Goal: Information Seeking & Learning: Learn about a topic

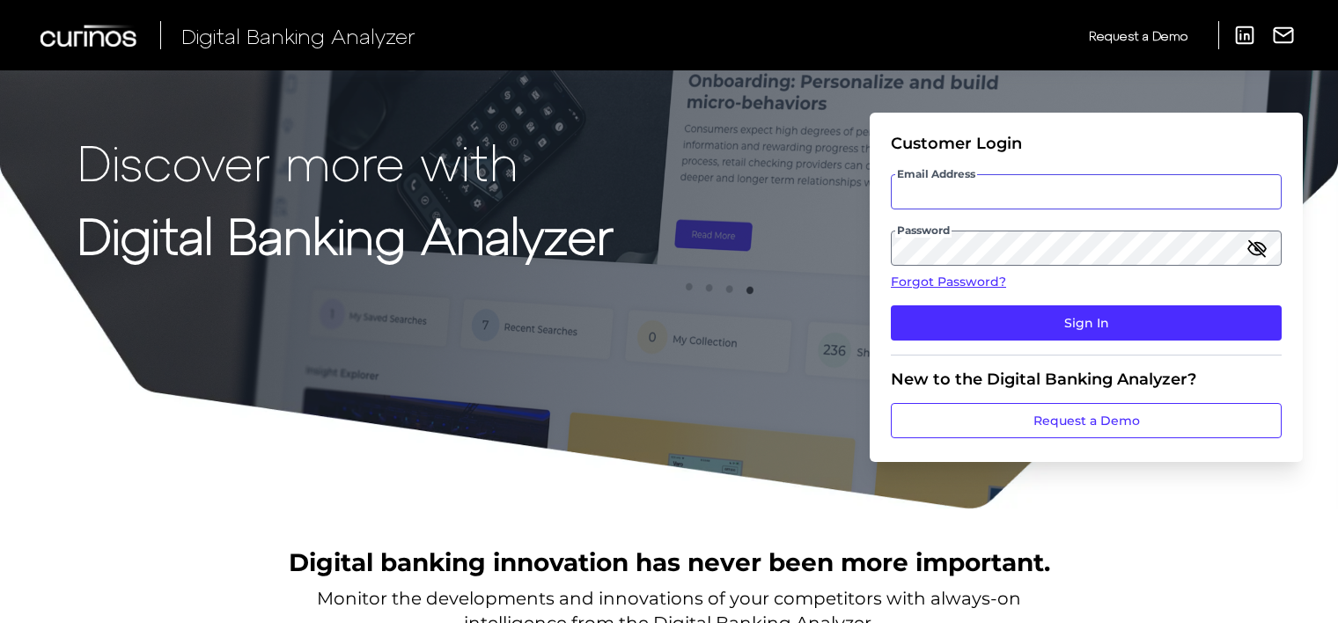
type input "[EMAIL_ADDRESS][DOMAIN_NAME]"
click at [1251, 247] on icon "button" at bounding box center [1256, 248] width 21 height 21
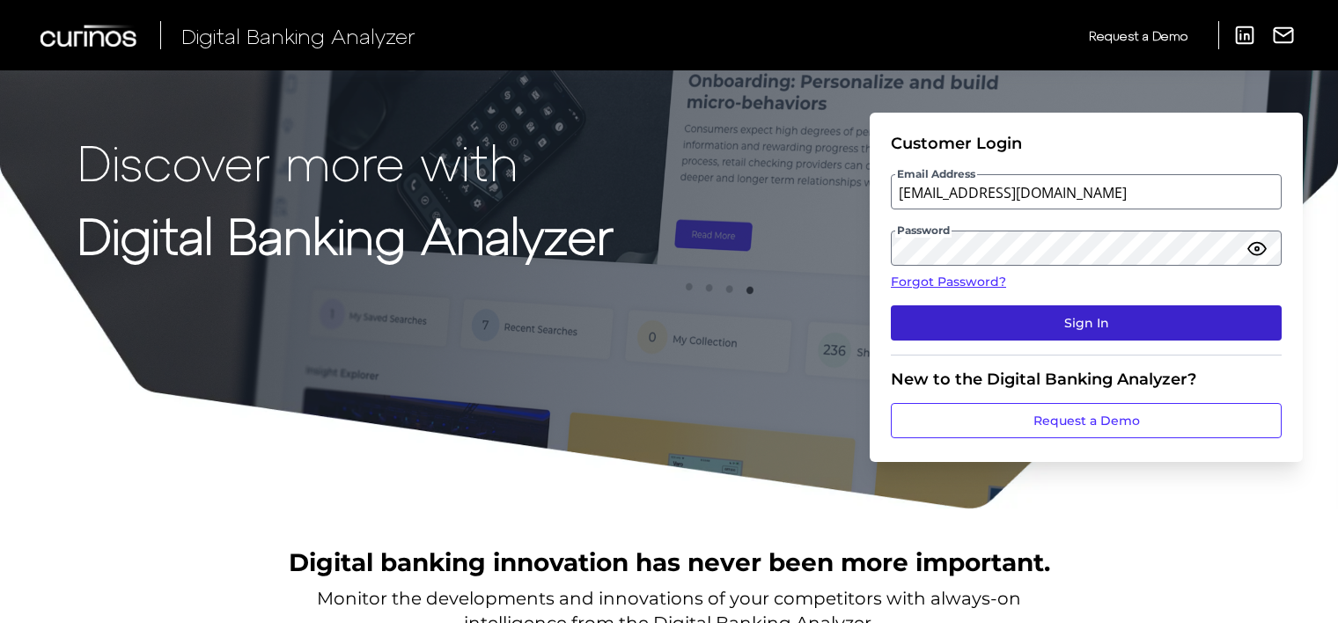
click at [1074, 320] on button "Sign In" at bounding box center [1086, 322] width 391 height 35
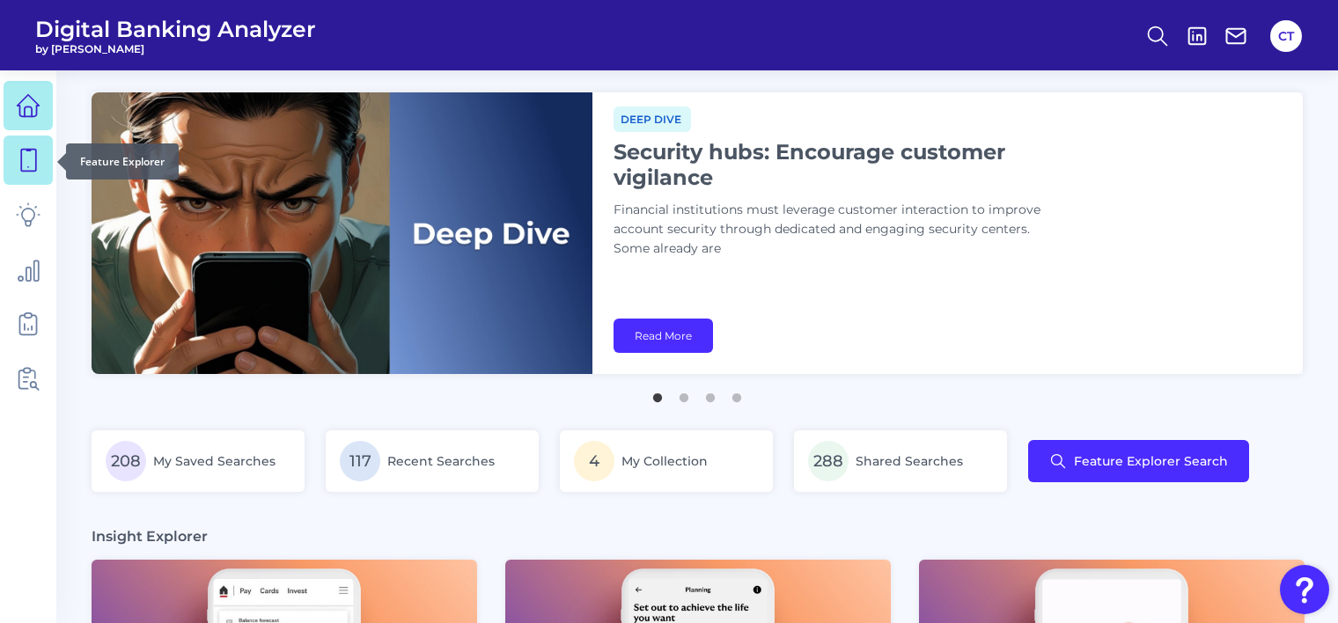
click at [39, 161] on icon at bounding box center [28, 160] width 25 height 25
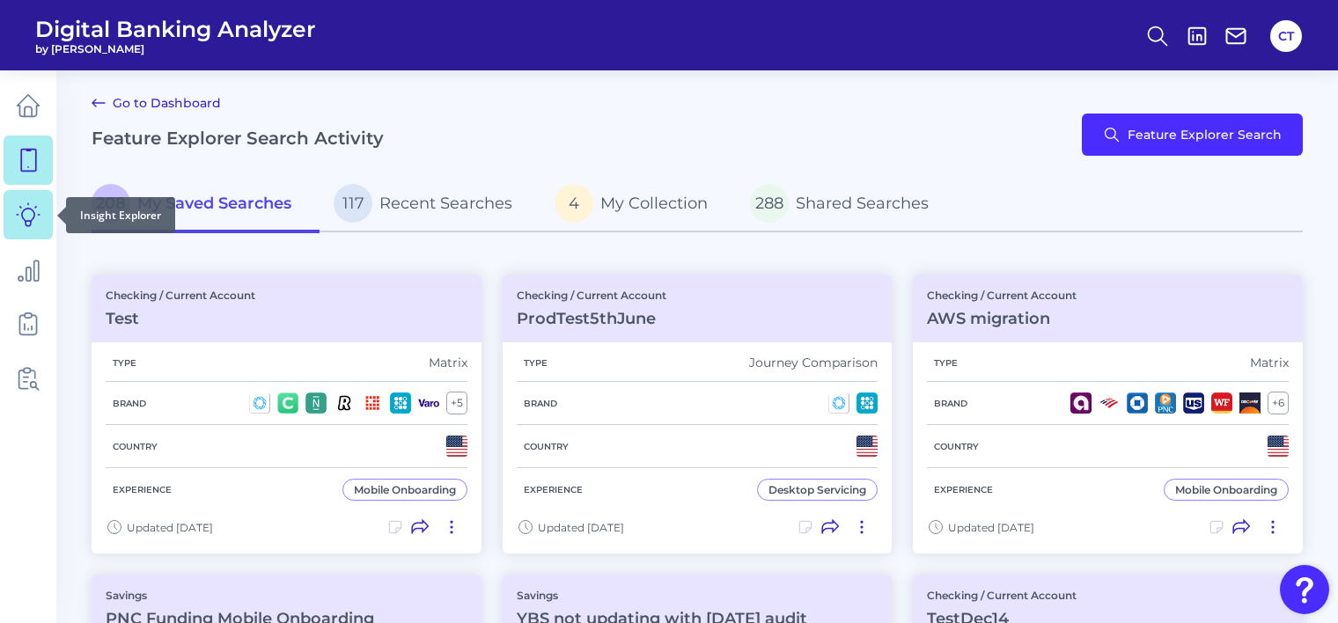
click at [34, 224] on icon at bounding box center [28, 214] width 25 height 25
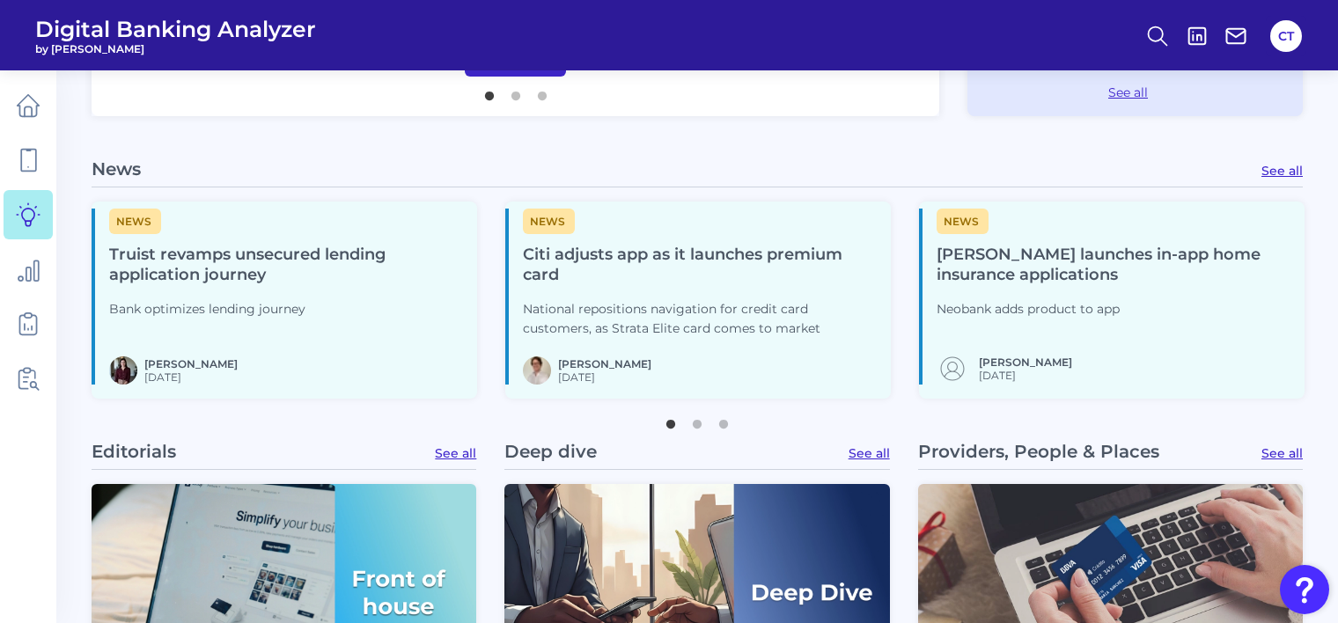
scroll to position [616, 0]
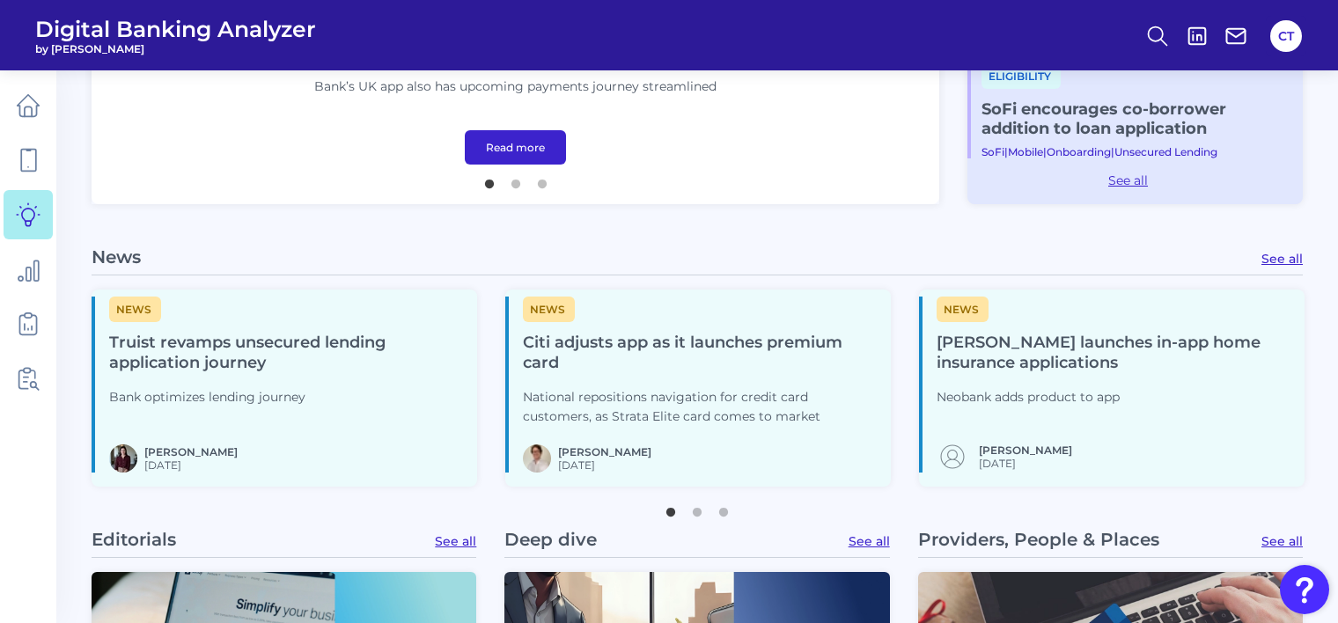
click at [520, 156] on link "Read more" at bounding box center [515, 147] width 101 height 34
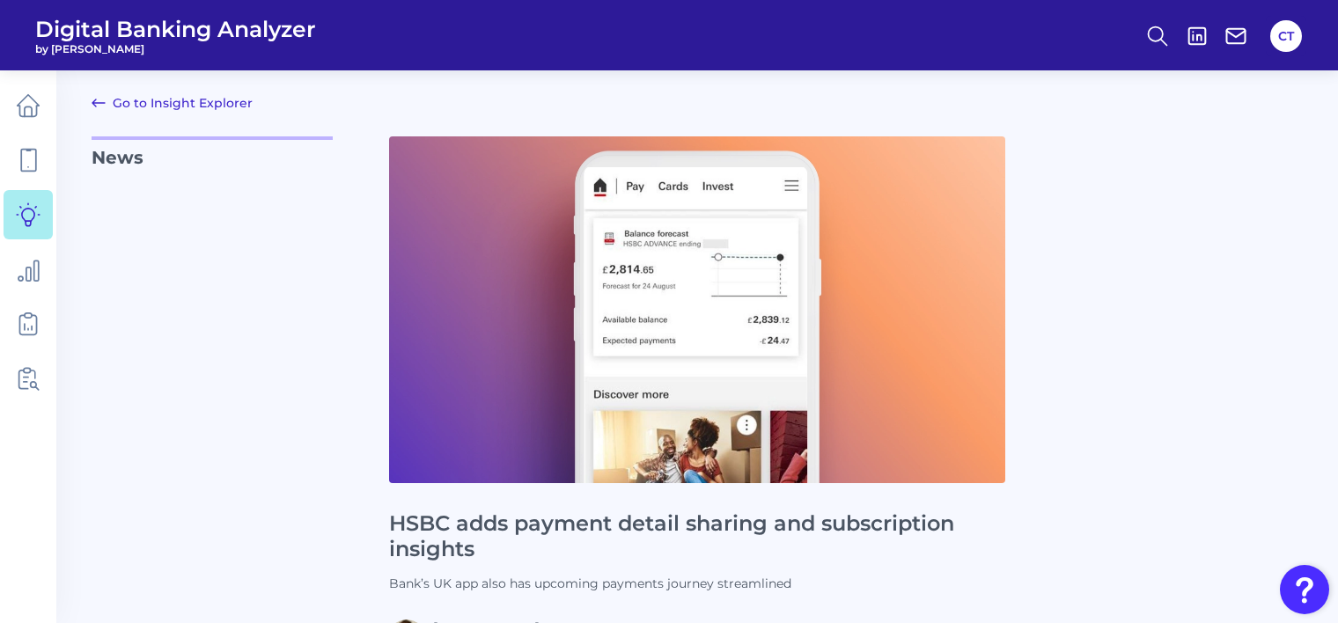
click at [186, 99] on link "Go to Insight Explorer" at bounding box center [172, 102] width 161 height 21
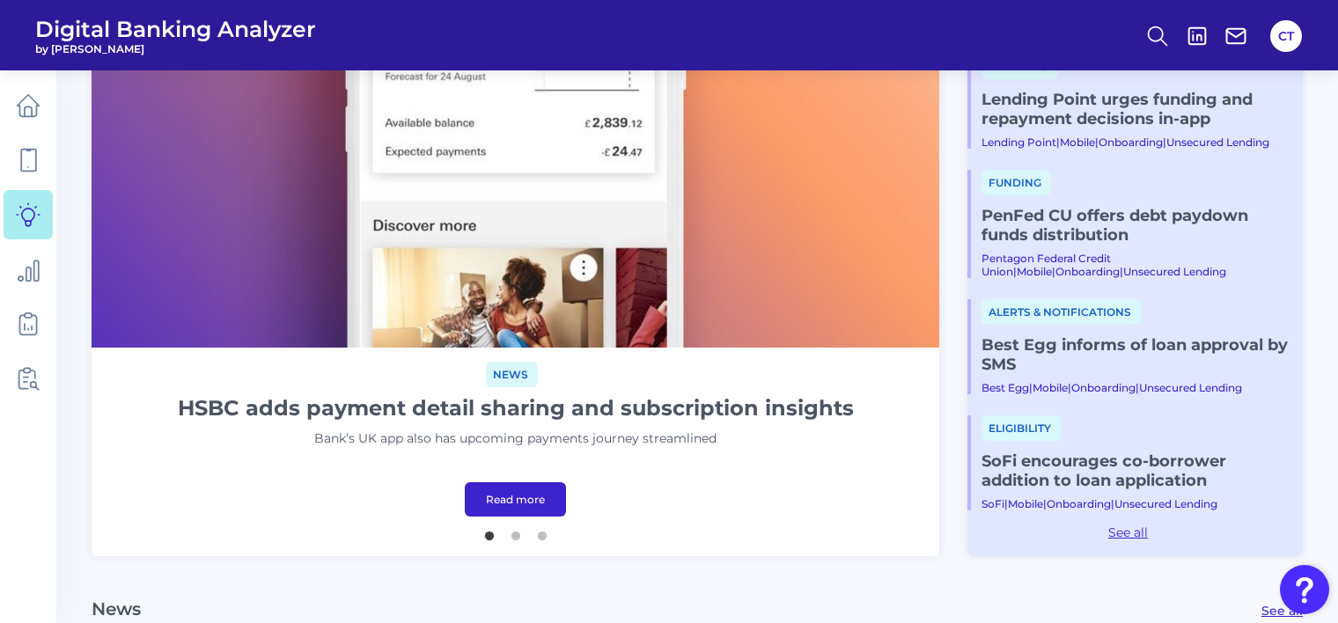
scroll to position [528, 0]
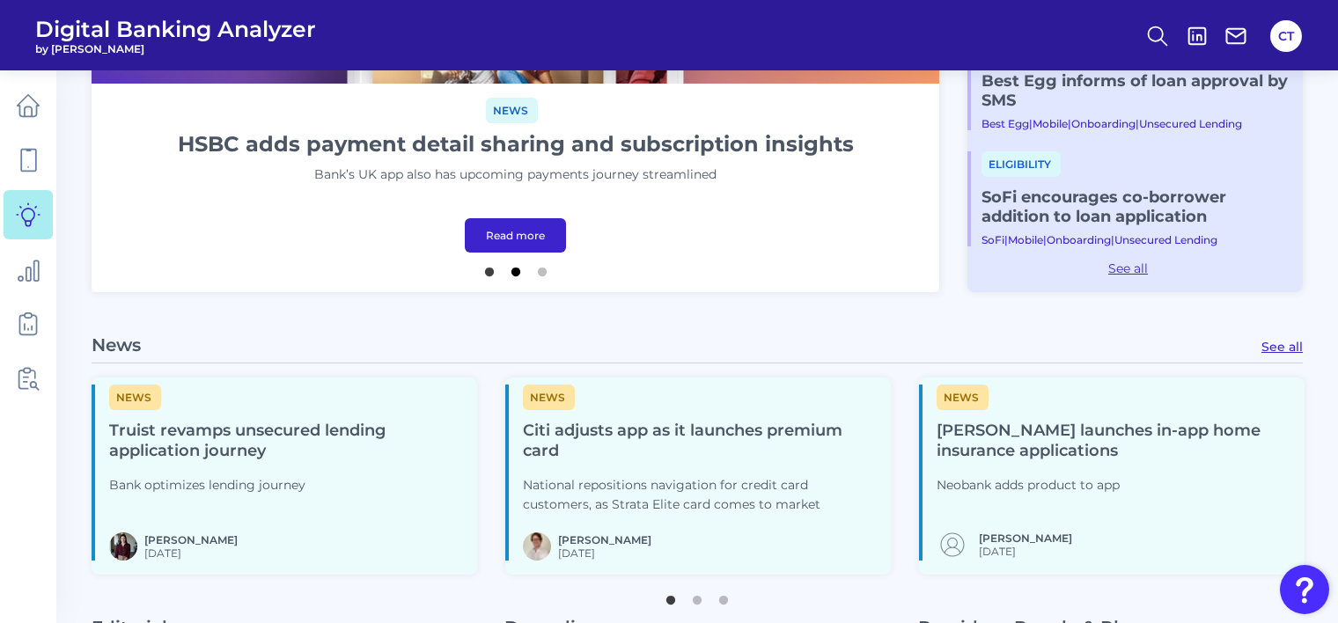
click at [513, 273] on button "2" at bounding box center [516, 268] width 18 height 18
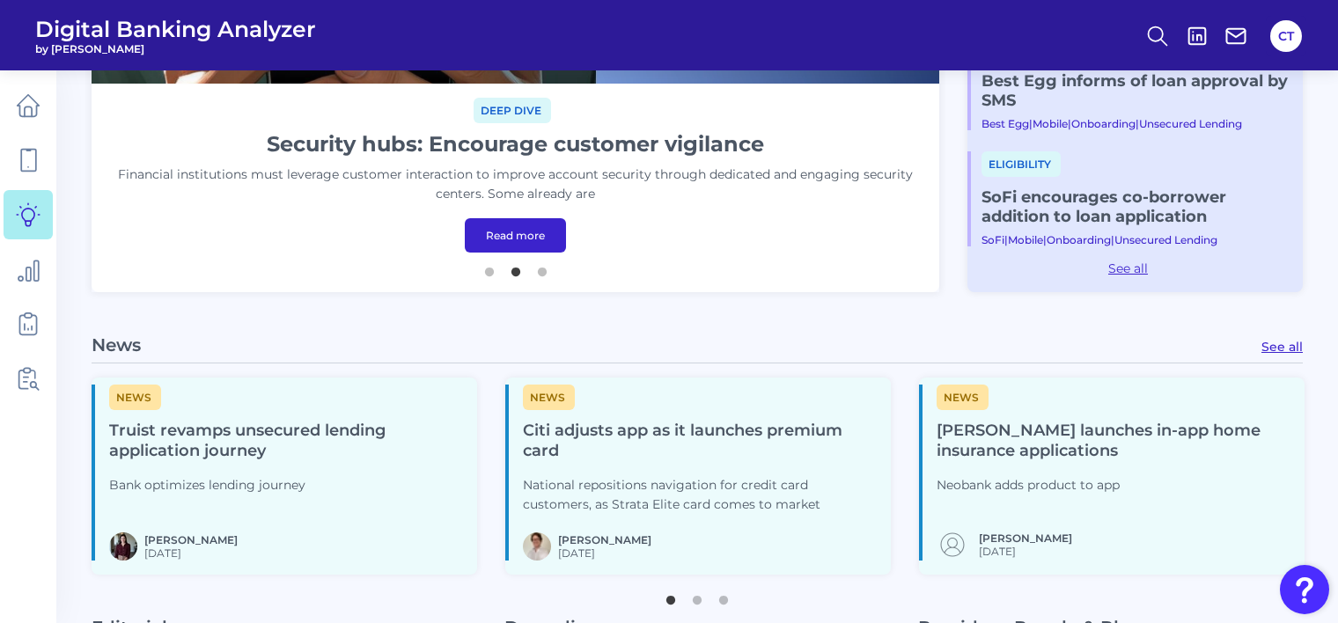
click at [517, 239] on link "Read more" at bounding box center [515, 235] width 101 height 34
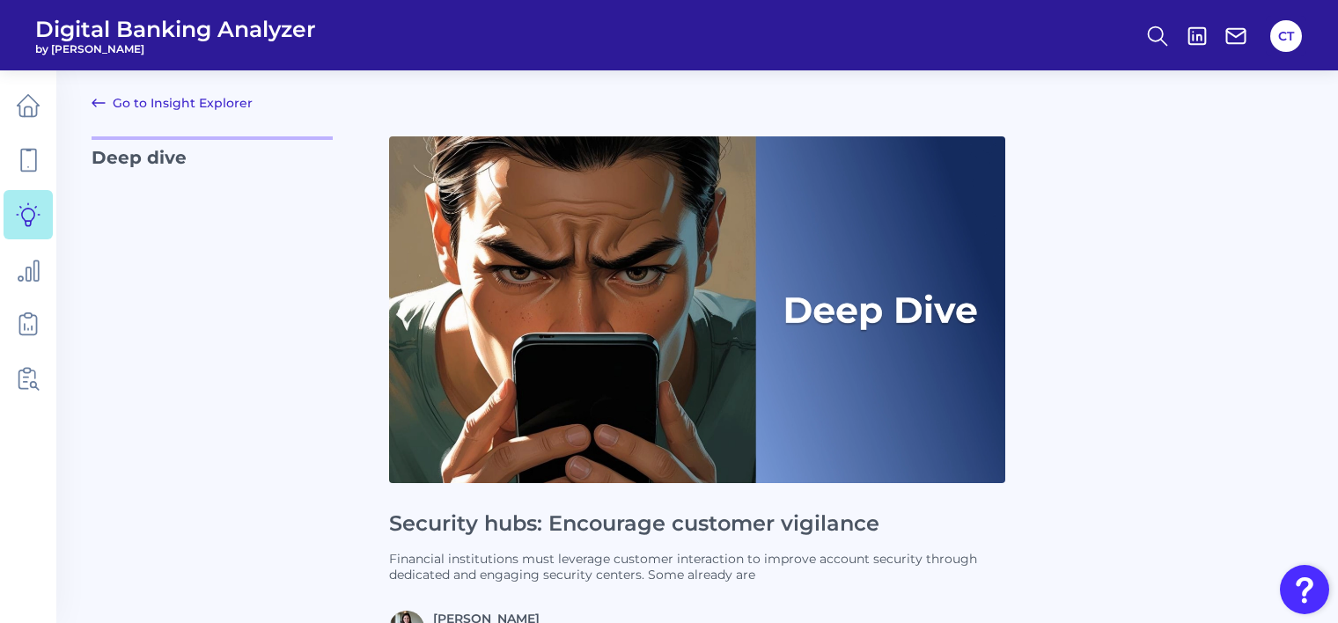
click at [215, 106] on link "Go to Insight Explorer" at bounding box center [172, 102] width 161 height 21
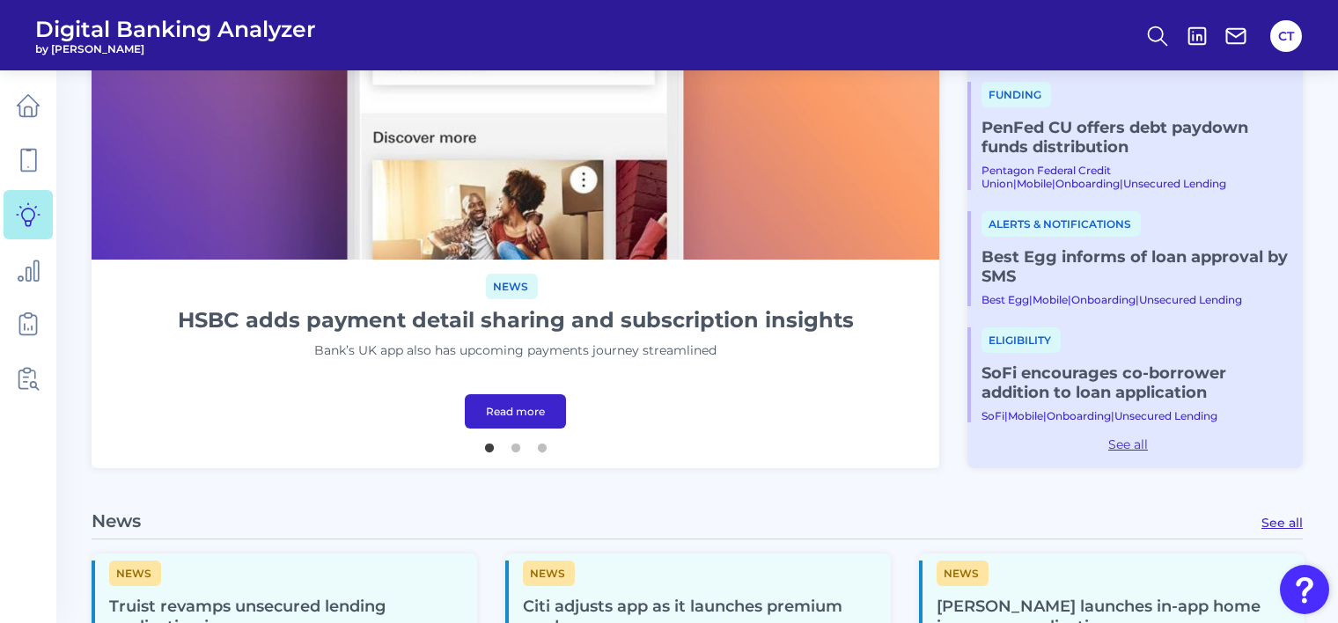
scroll to position [440, 0]
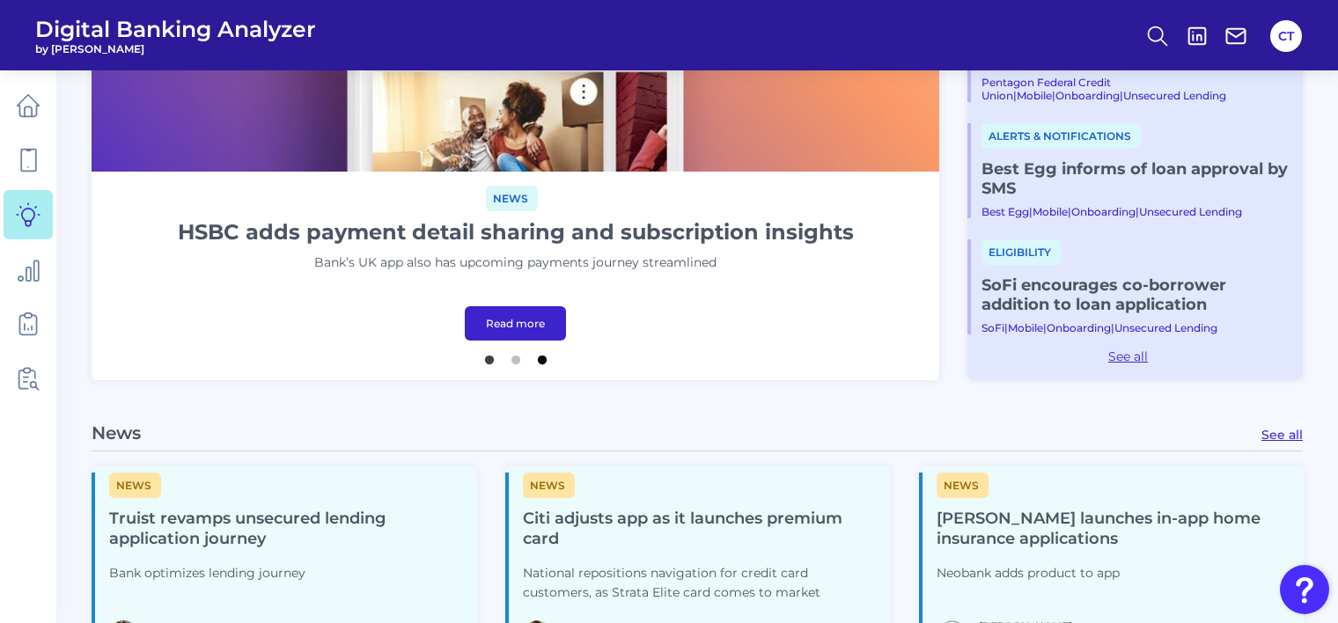
click at [541, 359] on button "3" at bounding box center [542, 356] width 18 height 18
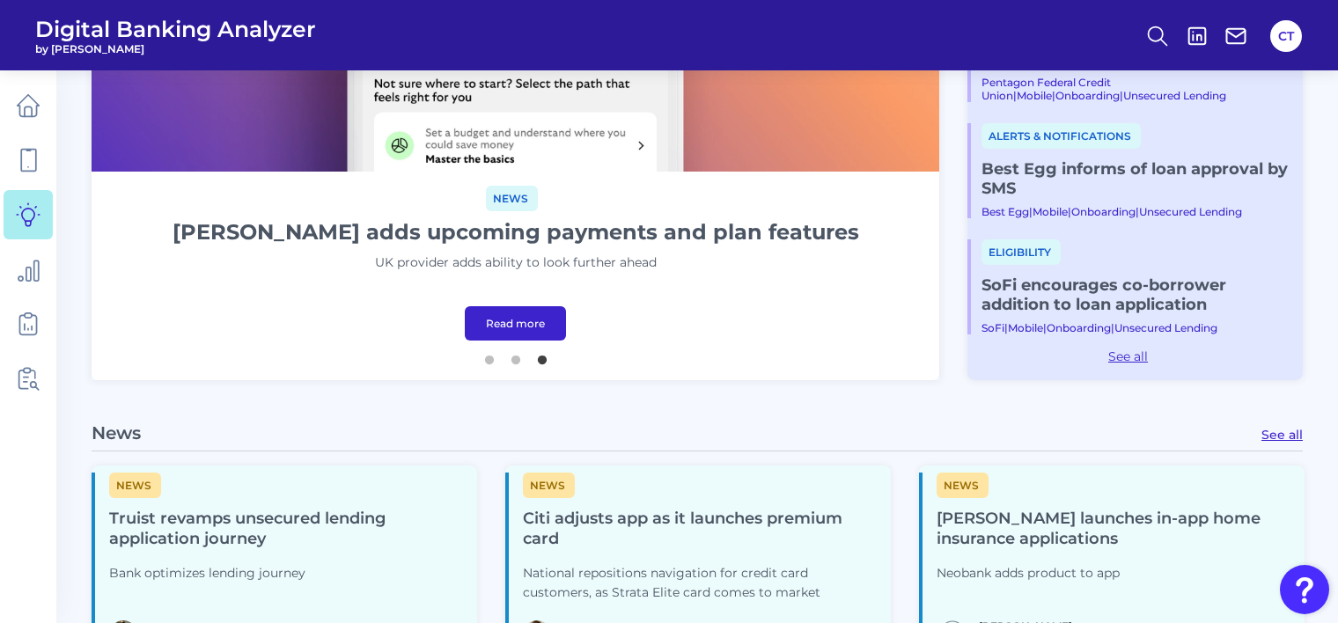
click at [528, 320] on link "Read more" at bounding box center [515, 323] width 101 height 34
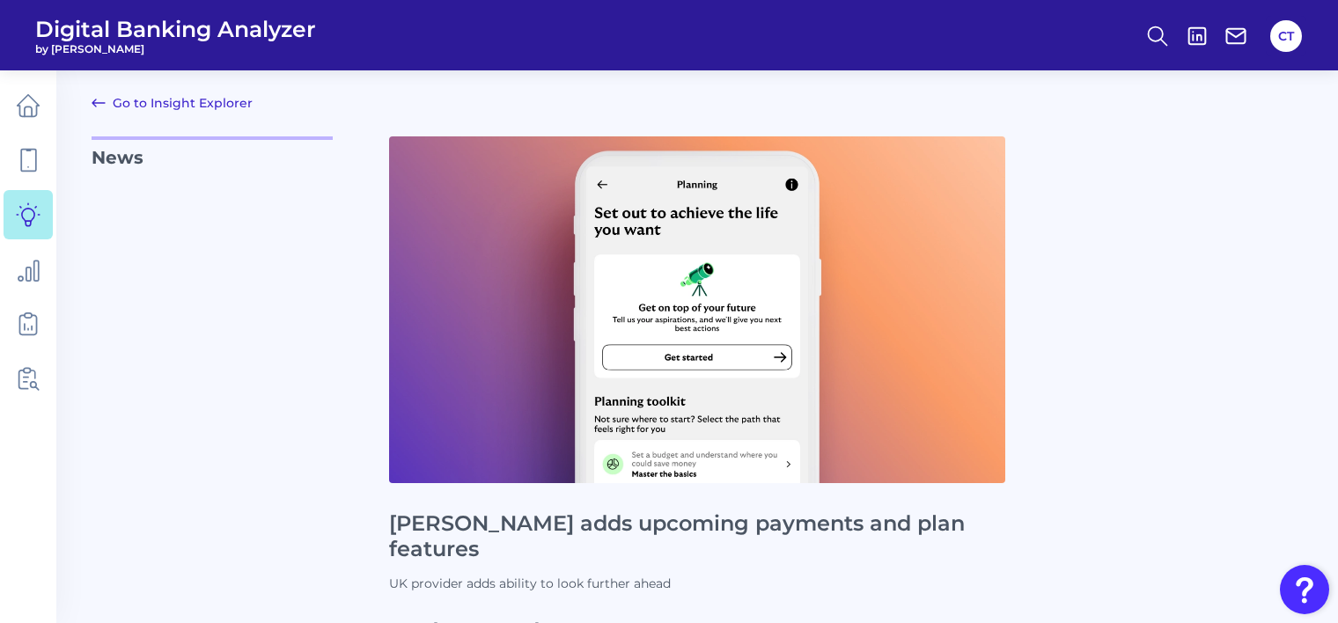
click at [192, 100] on link "Go to Insight Explorer" at bounding box center [172, 102] width 161 height 21
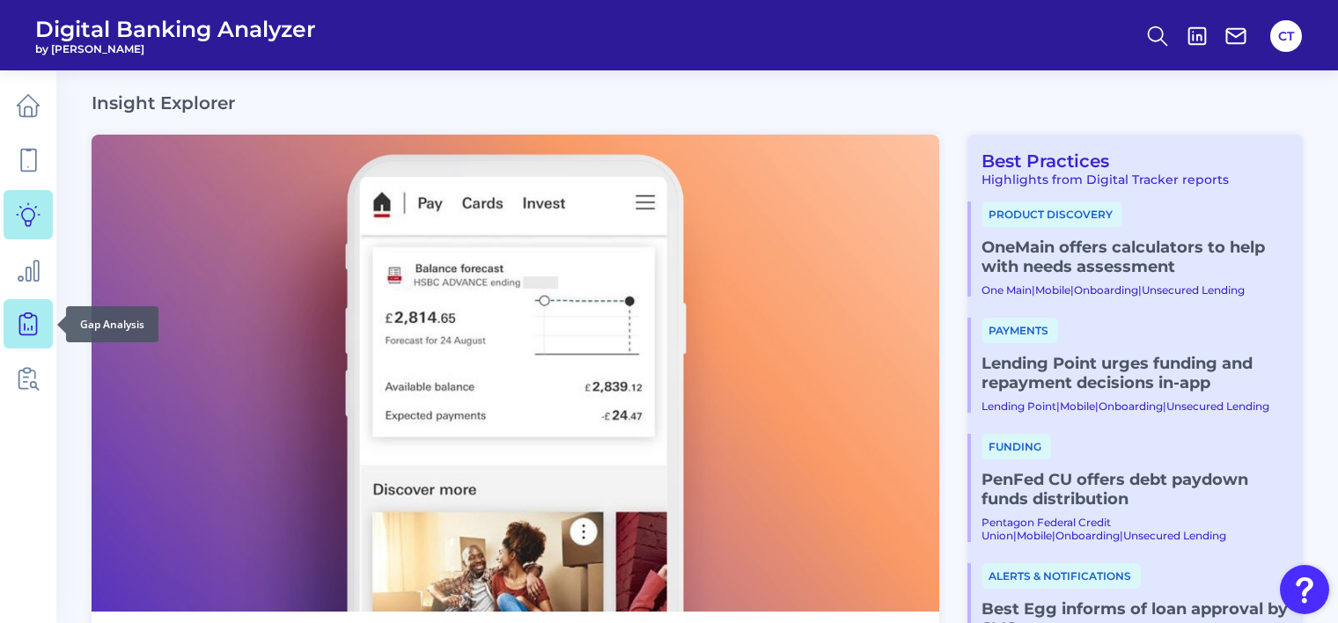
click at [22, 327] on icon at bounding box center [28, 324] width 25 height 25
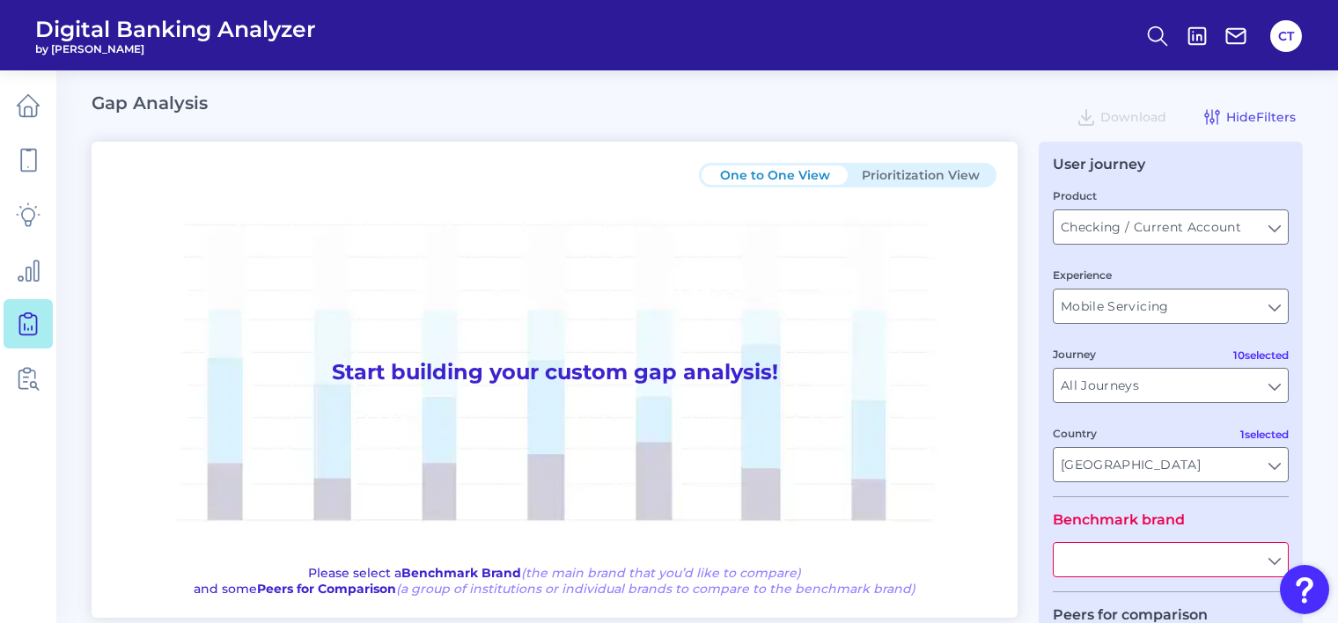
click at [1114, 556] on input "text" at bounding box center [1171, 559] width 234 height 33
click at [1094, 599] on span "Barclays" at bounding box center [1095, 599] width 53 height 16
type input "Barclays"
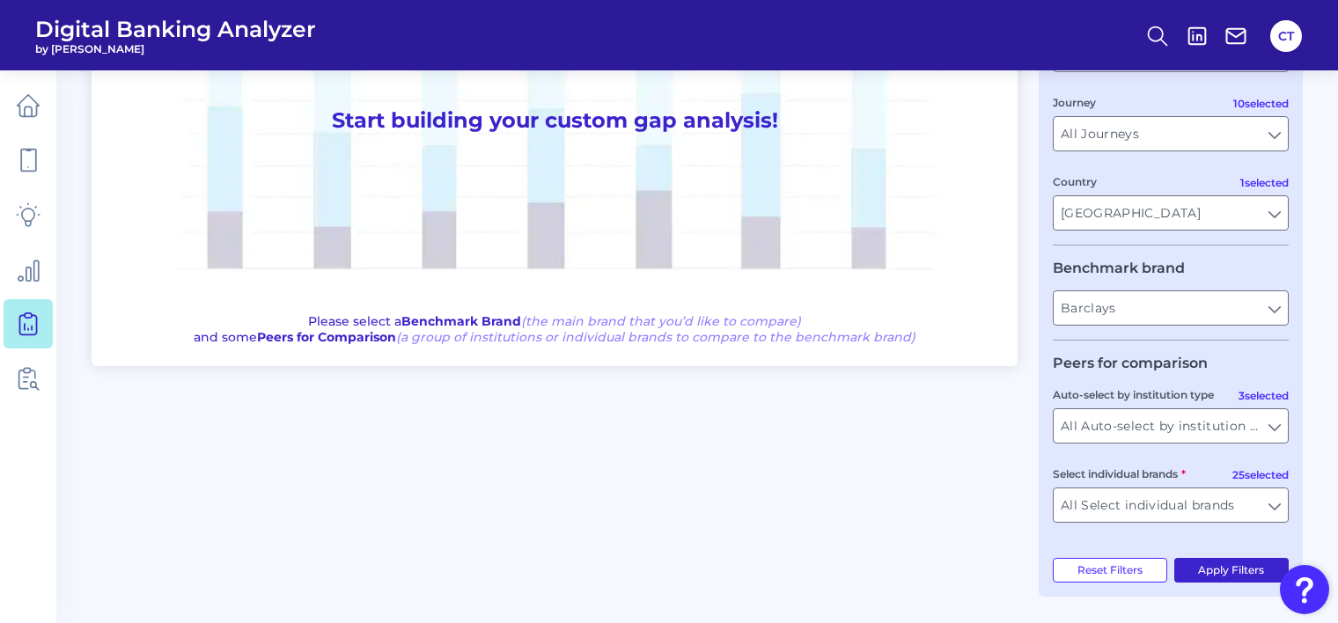
click at [1225, 569] on button "Apply Filters" at bounding box center [1231, 570] width 115 height 25
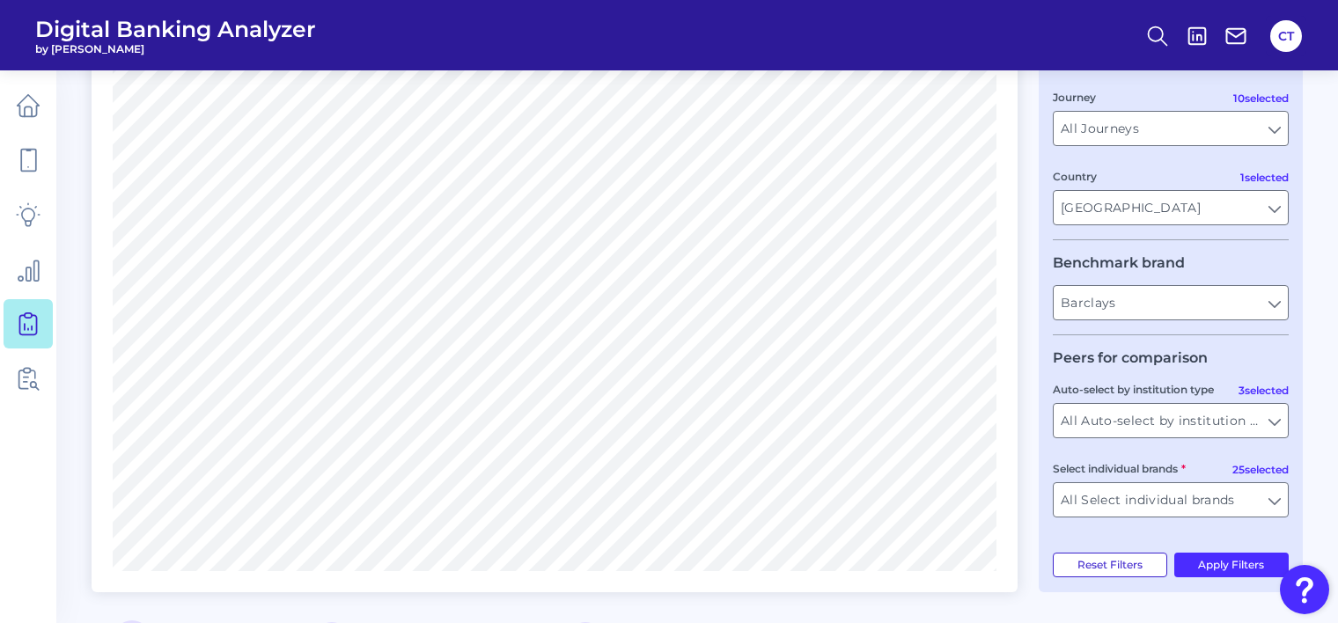
click at [1133, 573] on button "Reset Filters" at bounding box center [1110, 565] width 114 height 25
type input "All Select individual brands"
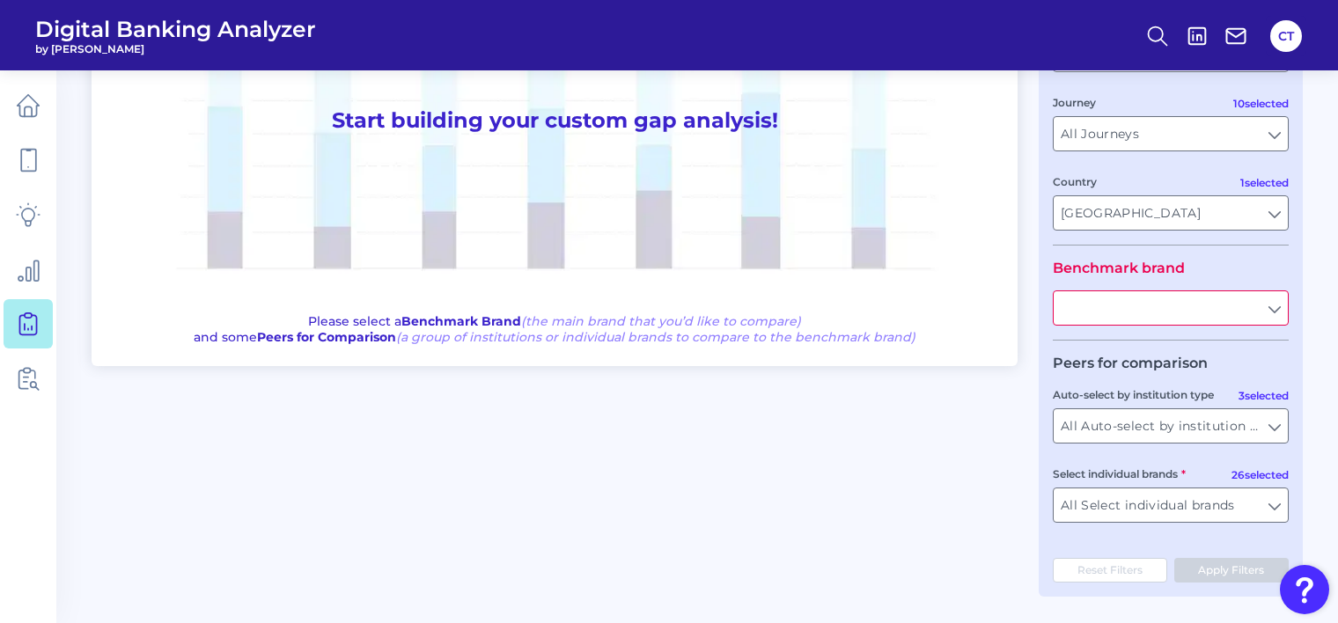
click at [1179, 300] on input "text" at bounding box center [1171, 307] width 234 height 33
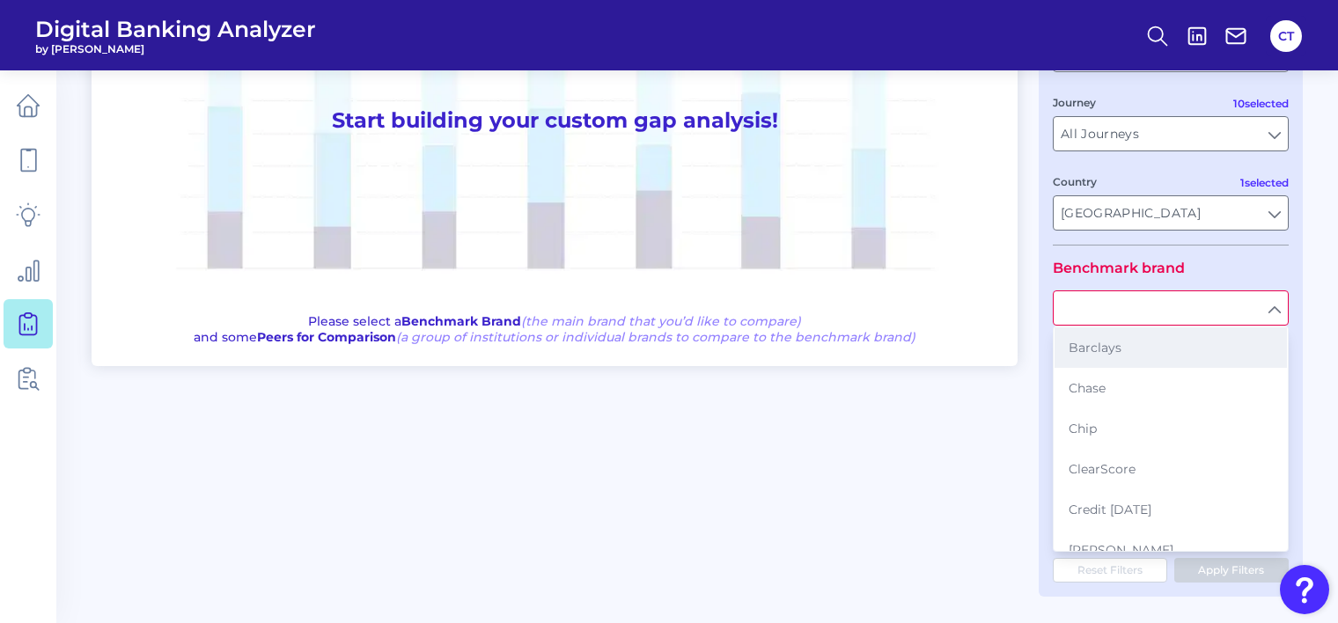
click at [1123, 342] on button "Barclays" at bounding box center [1170, 347] width 232 height 40
type input "Barclays"
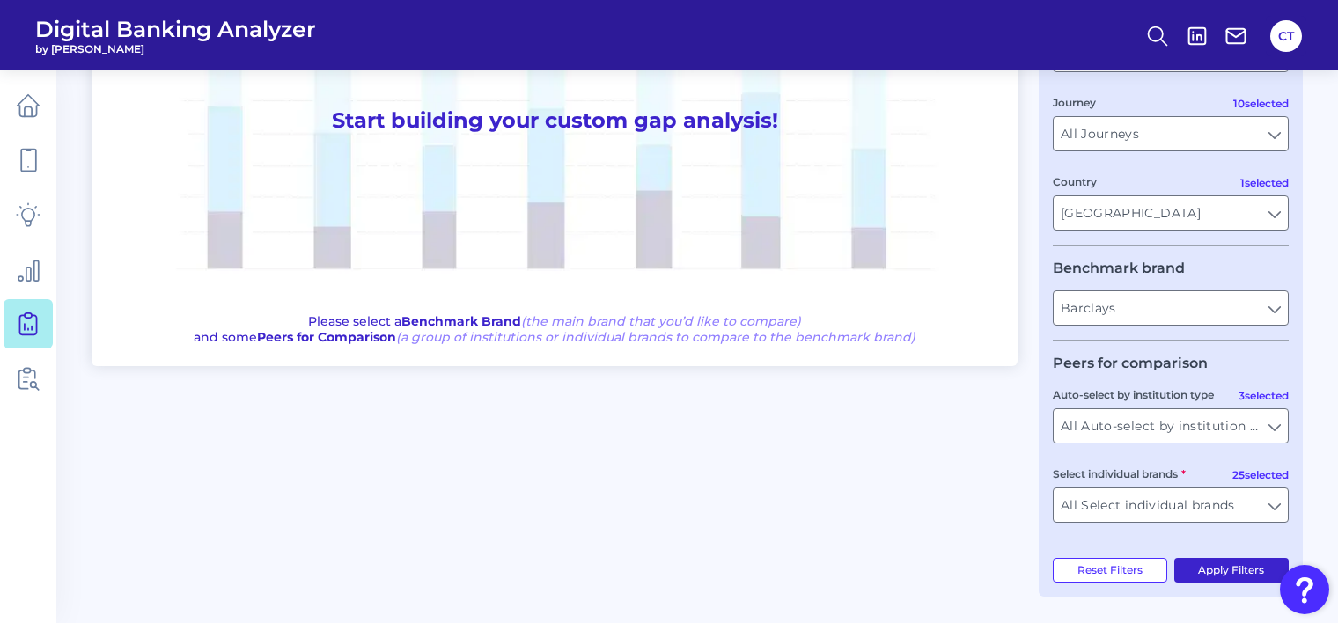
click at [1208, 565] on button "Apply Filters" at bounding box center [1231, 570] width 115 height 25
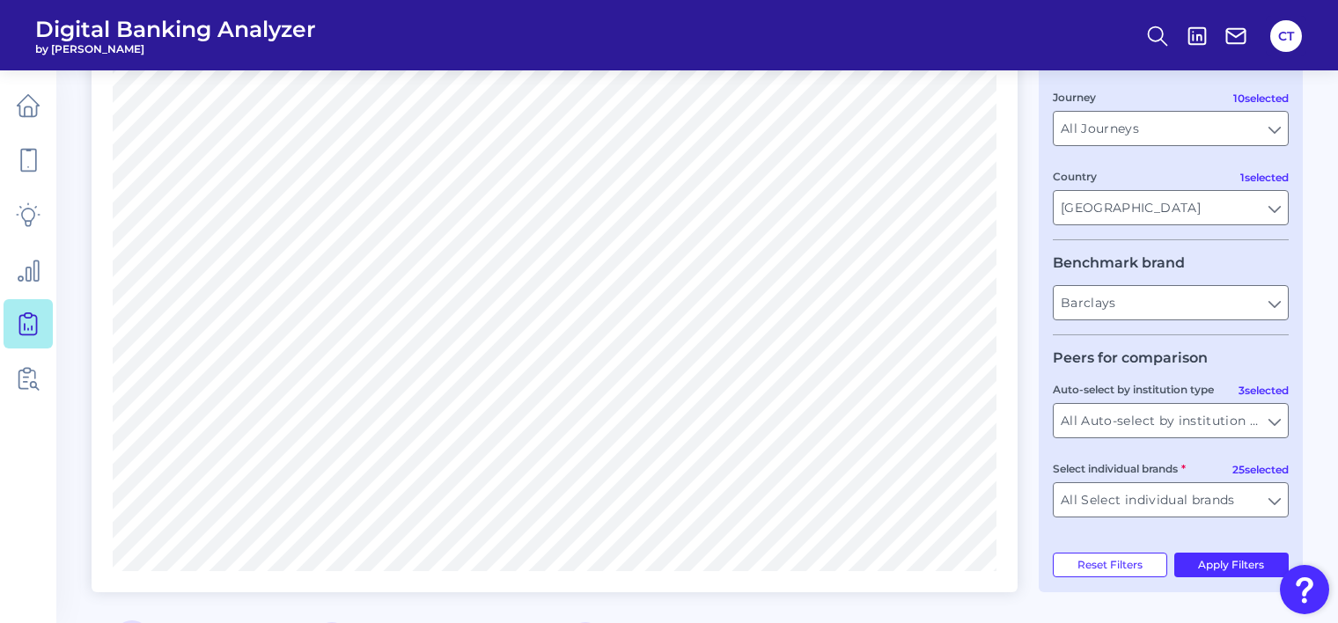
scroll to position [0, 0]
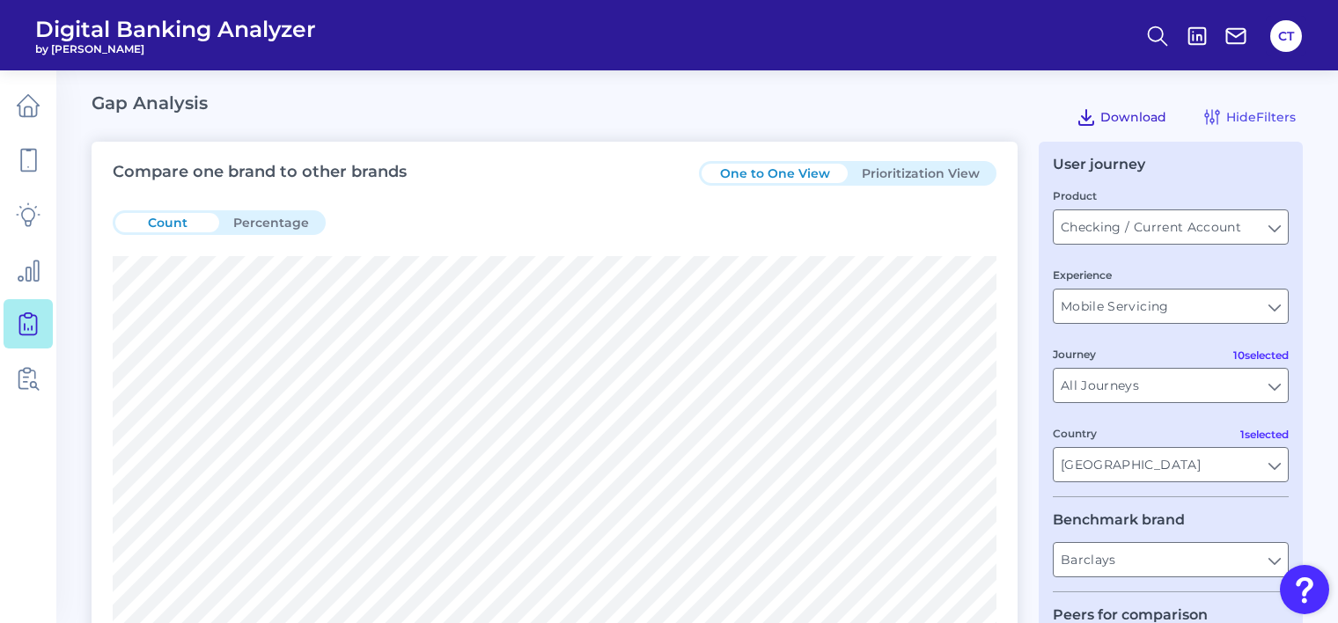
click at [1095, 120] on icon at bounding box center [1086, 116] width 21 height 21
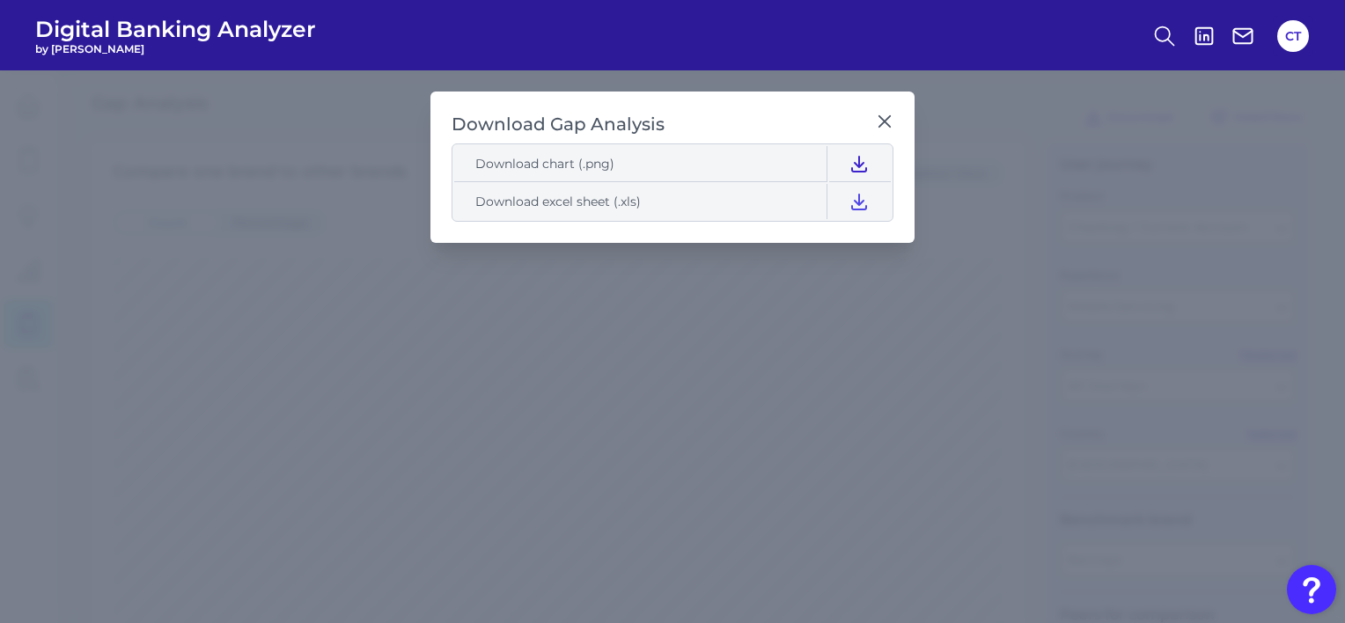
click at [859, 162] on icon at bounding box center [859, 164] width 14 height 15
click at [856, 201] on icon at bounding box center [859, 202] width 14 height 15
click at [796, 123] on h2 "Download Gap Analysis" at bounding box center [660, 125] width 417 height 24
click at [885, 123] on icon at bounding box center [885, 122] width 18 height 18
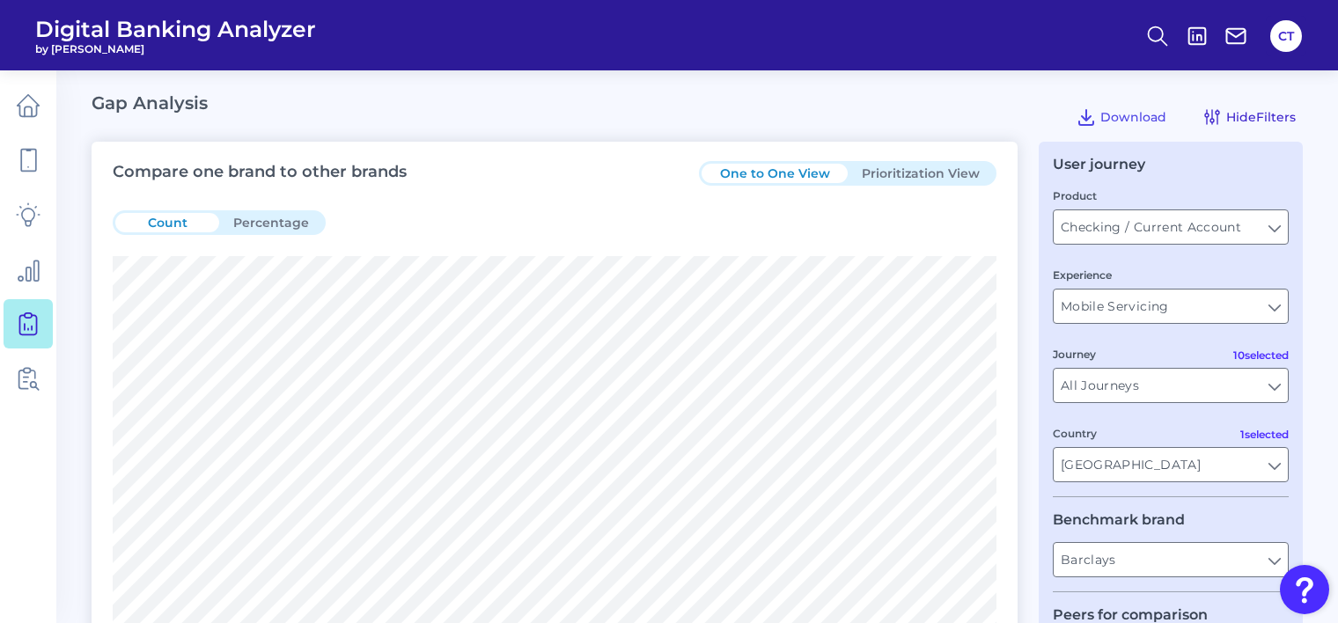
click at [1236, 112] on span "Hide Filters" at bounding box center [1261, 117] width 70 height 16
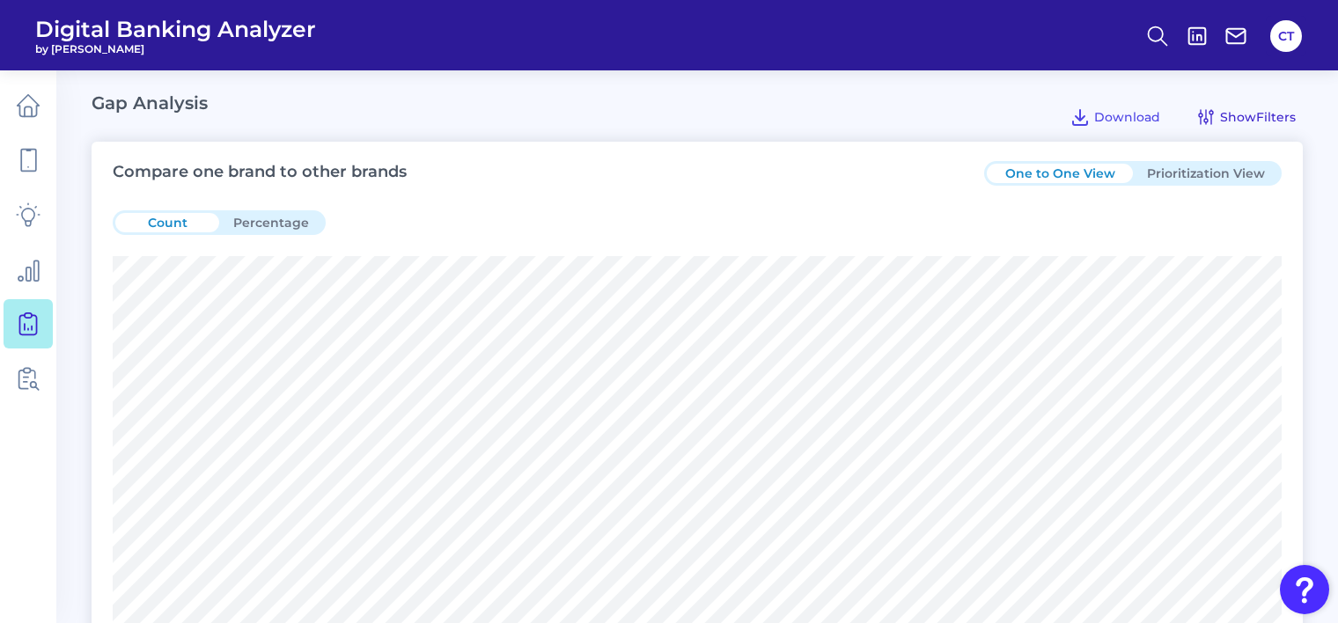
click at [1236, 112] on span "Show Filters" at bounding box center [1258, 117] width 76 height 16
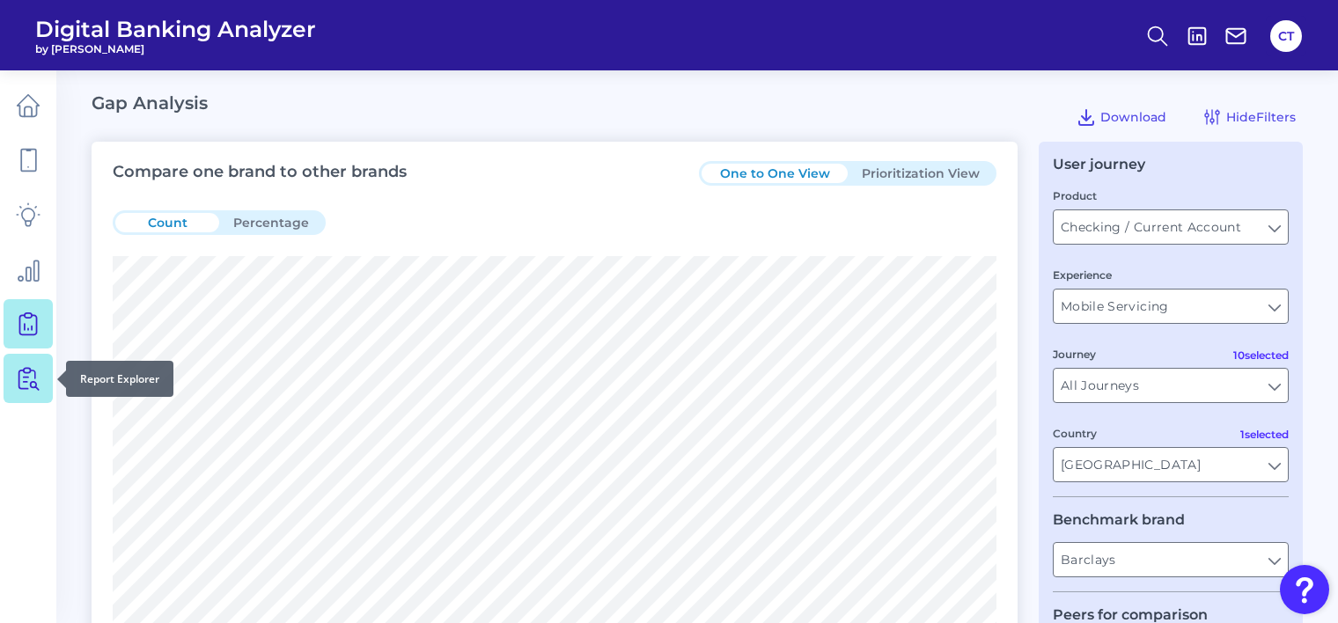
click at [19, 390] on icon at bounding box center [28, 378] width 25 height 25
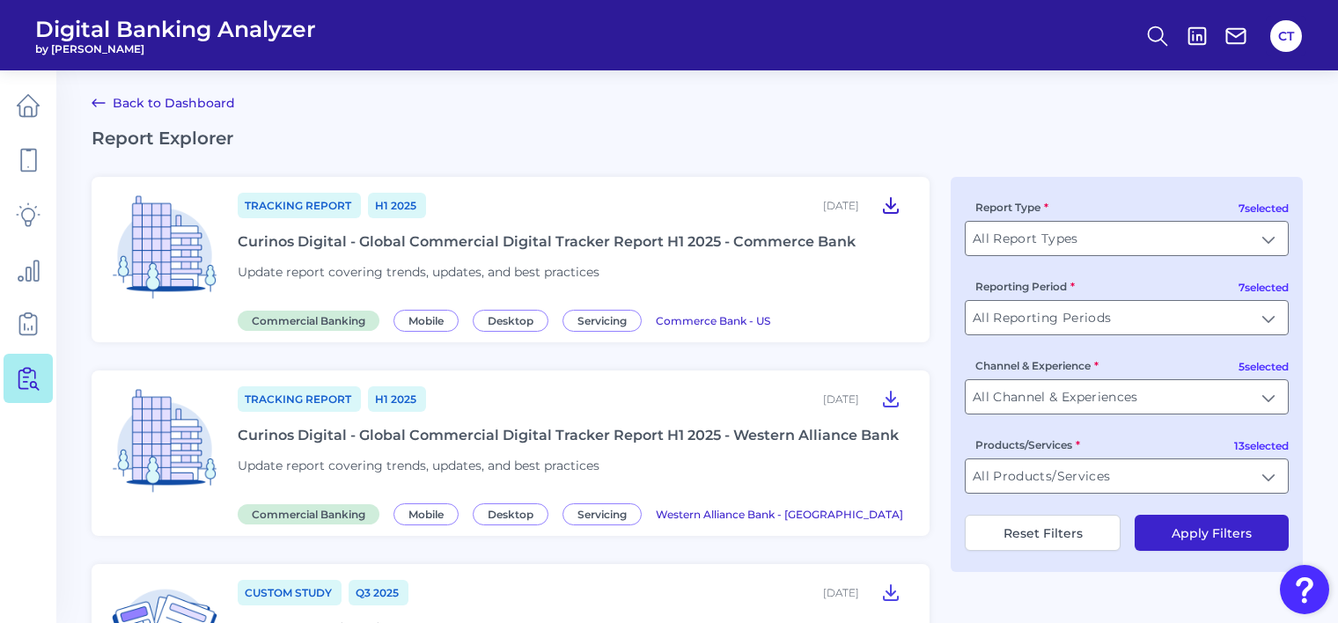
click at [887, 205] on icon at bounding box center [891, 205] width 14 height 15
click at [18, 272] on icon at bounding box center [28, 269] width 25 height 25
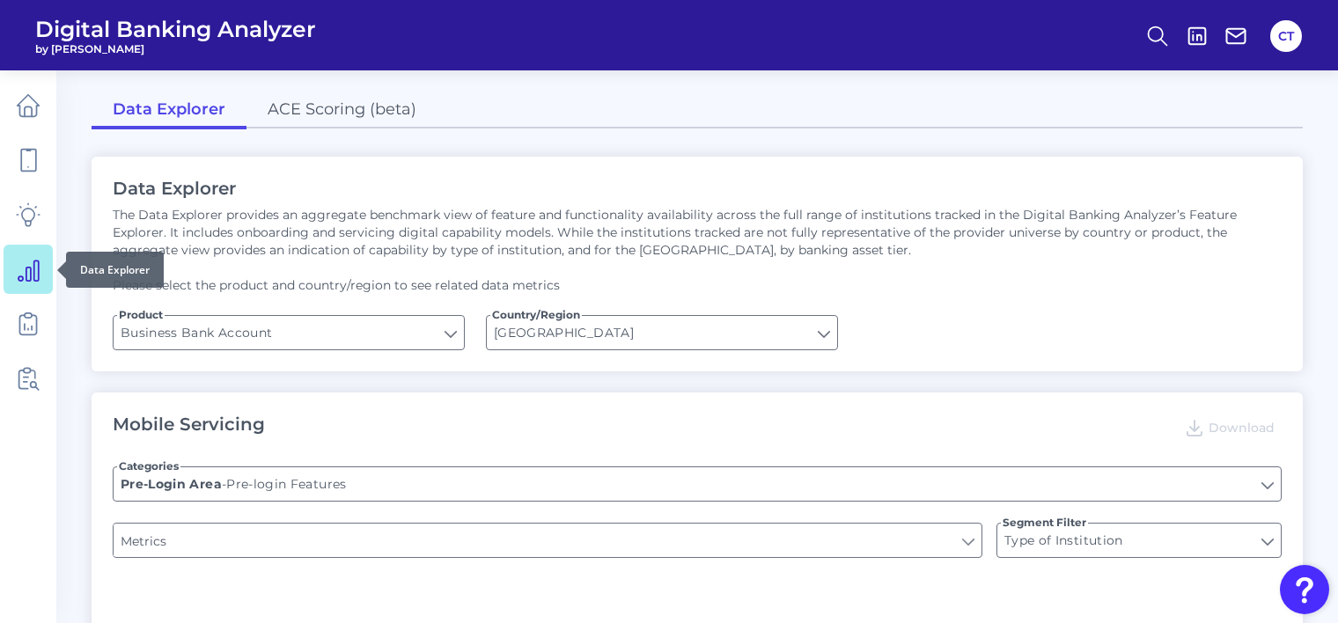
type input "Does it offer third-party single sign on?"
type input "Upon opening the app are users immediately prompted to use Touch/Face ID to log…"
type input "Can you apply for the PRODUCT as a new to brand customer on ANY digital channel?"
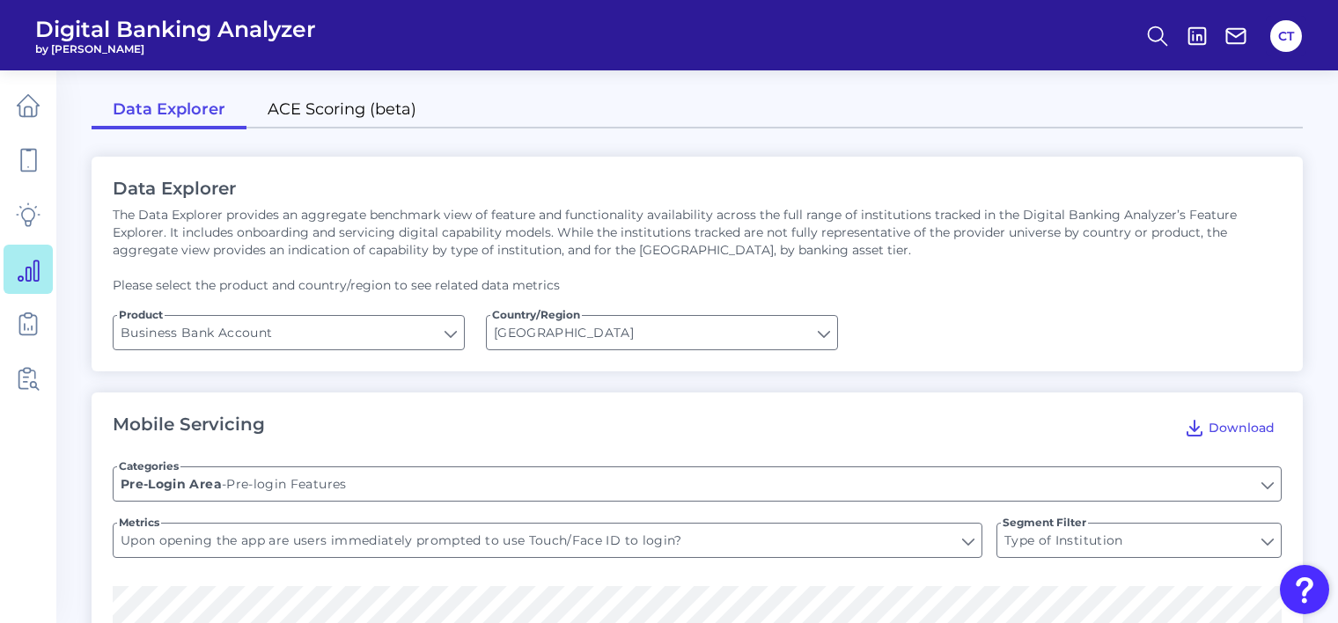
click at [342, 118] on link "ACE Scoring (beta)" at bounding box center [341, 110] width 191 height 37
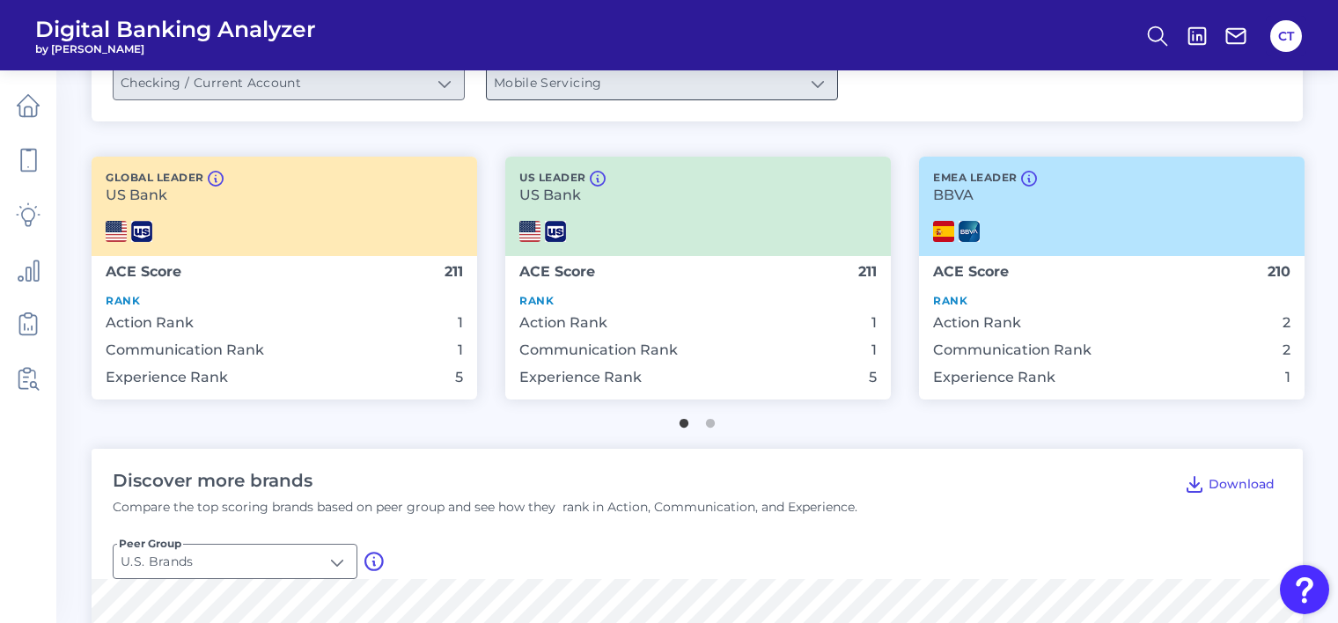
scroll to position [352, 0]
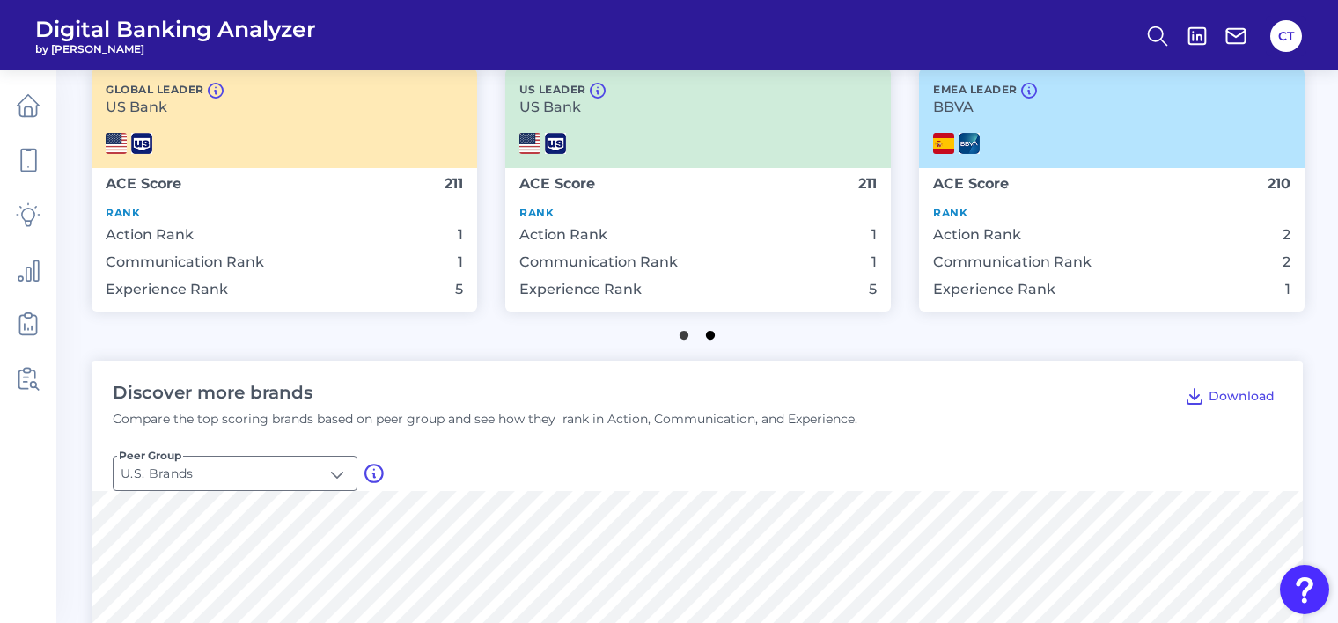
click at [711, 337] on button "2" at bounding box center [710, 331] width 18 height 18
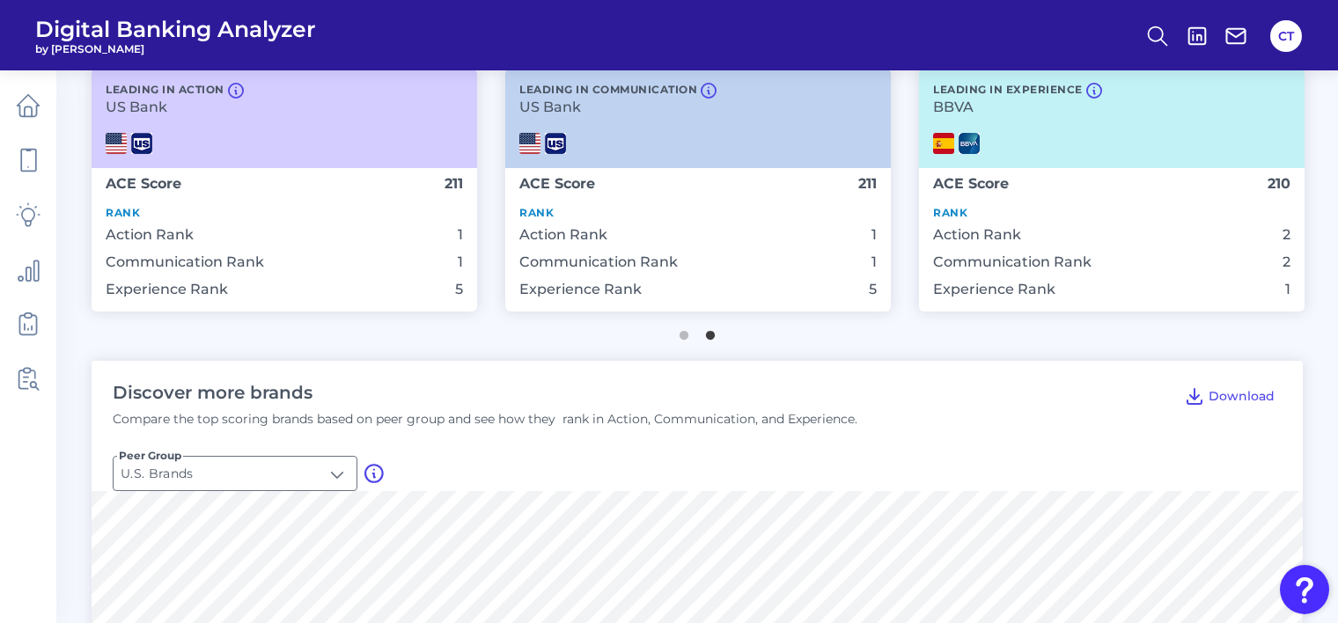
scroll to position [88, 0]
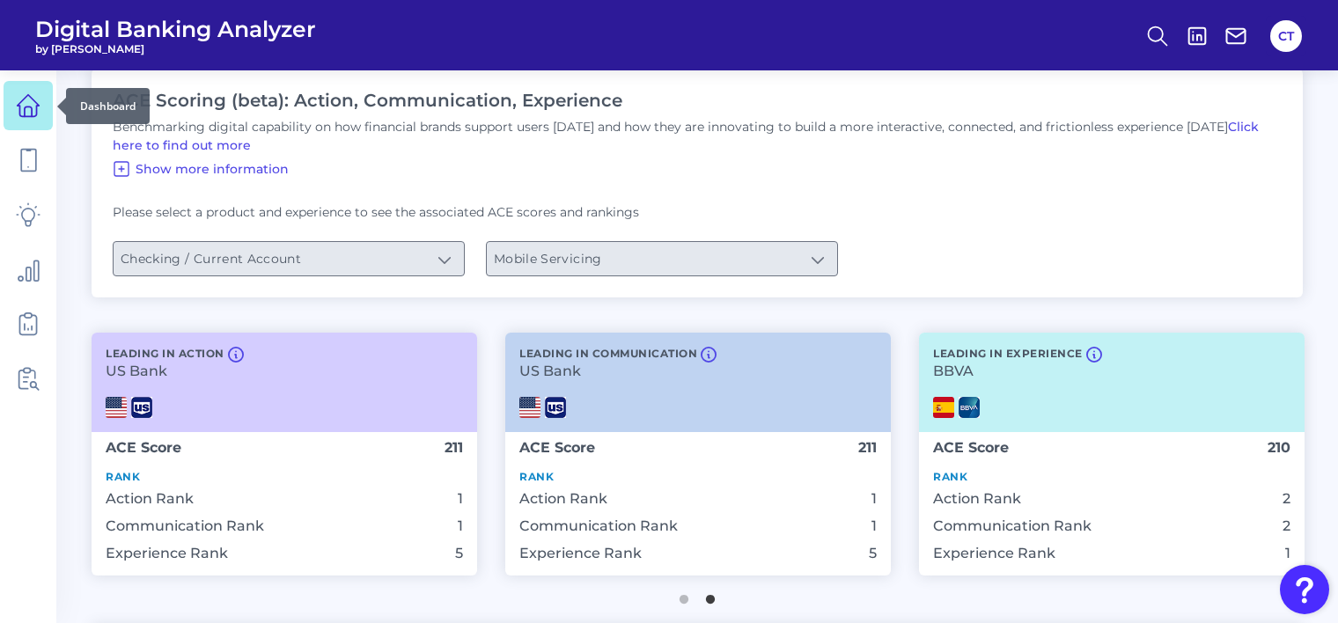
click at [24, 105] on icon at bounding box center [28, 105] width 25 height 25
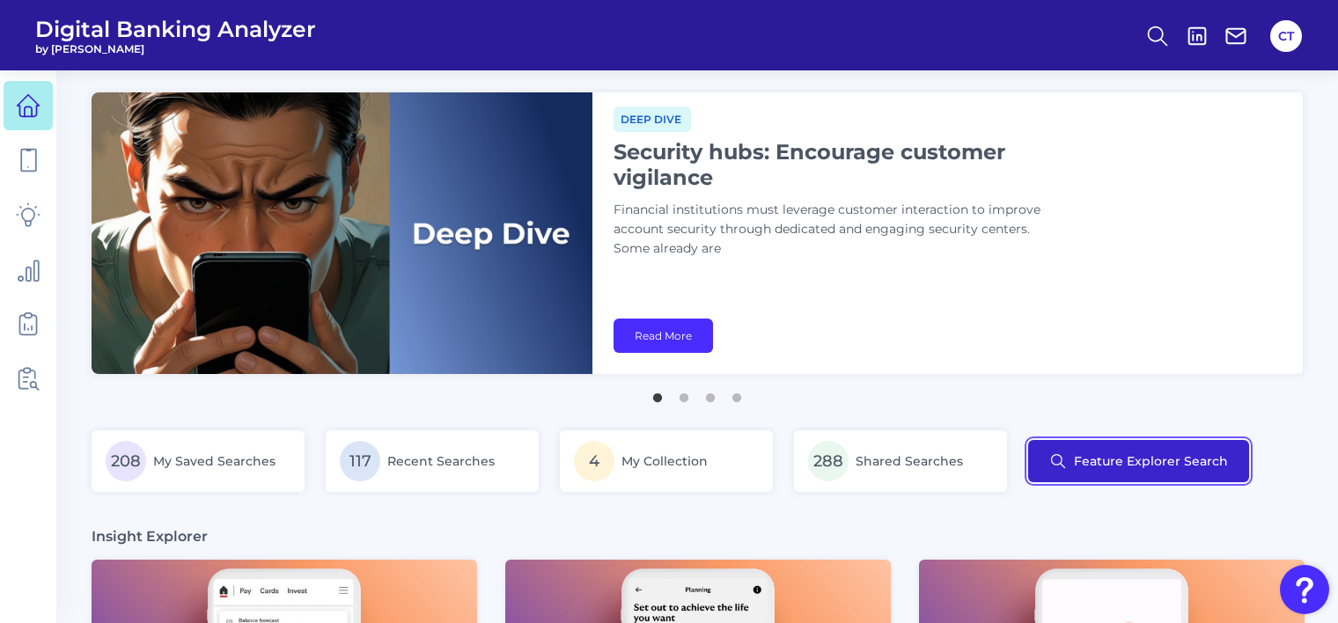
click at [1130, 465] on button "Feature Explorer Search" at bounding box center [1138, 461] width 221 height 42
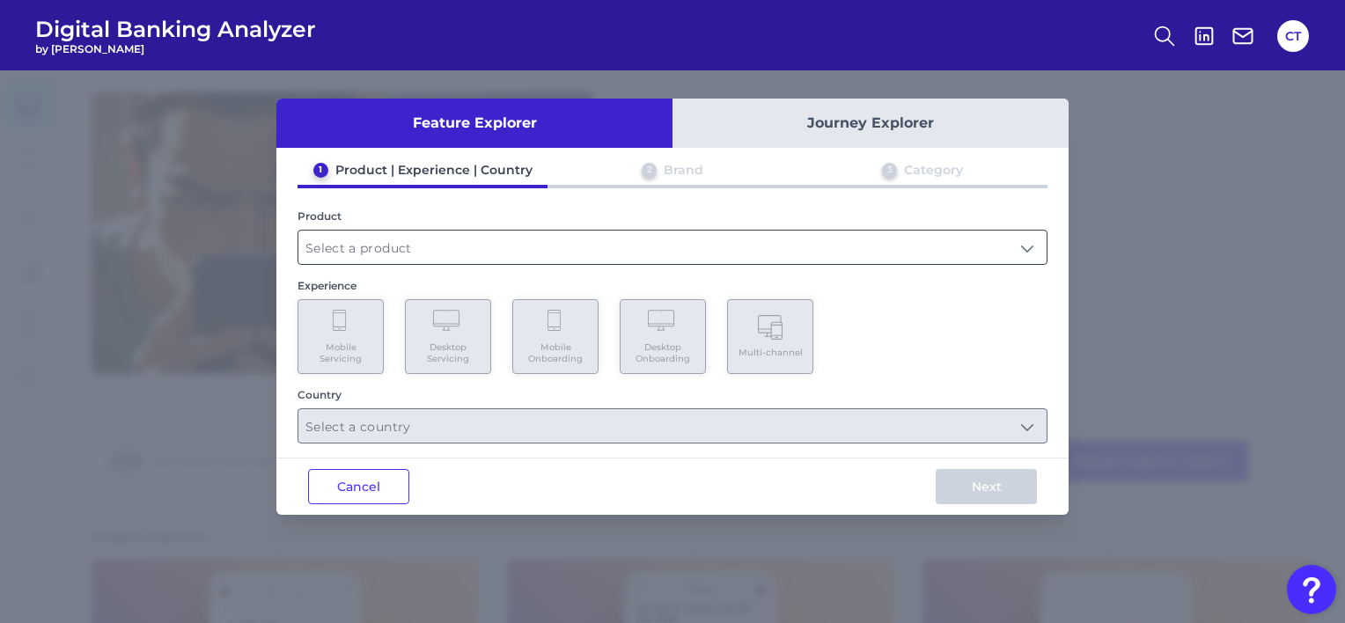
click at [613, 244] on input "text" at bounding box center [672, 247] width 748 height 33
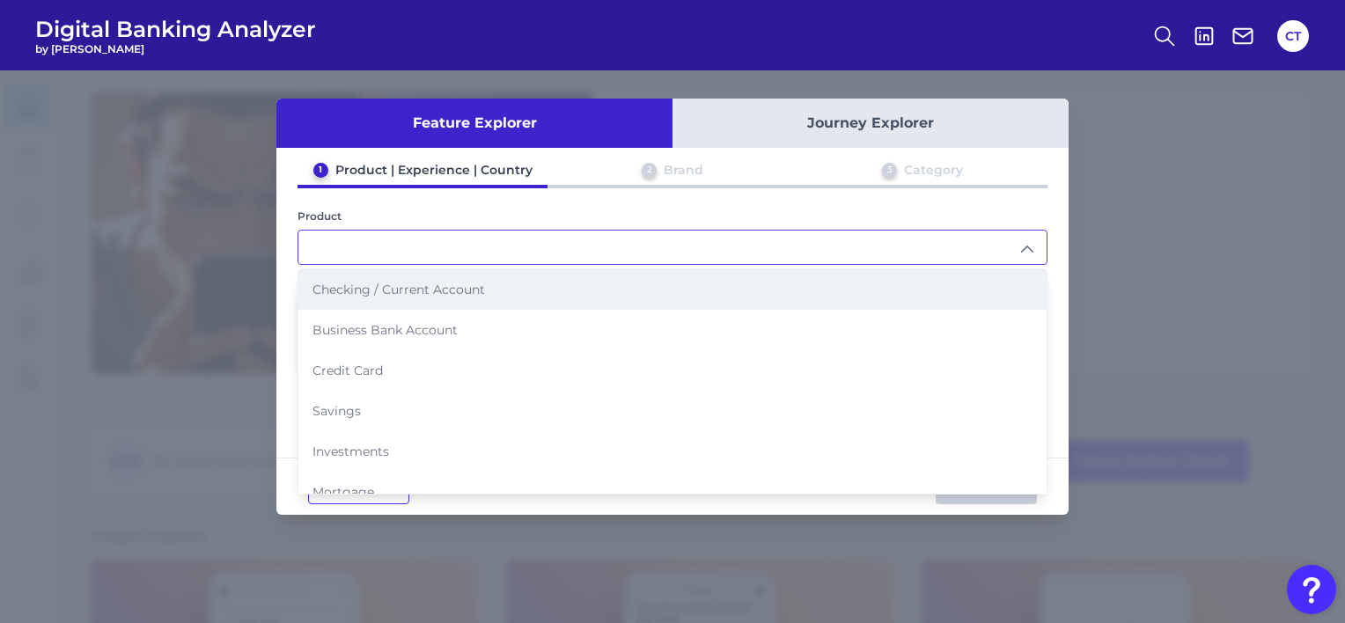
click at [541, 289] on li "Checking / Current Account" at bounding box center [672, 289] width 748 height 40
type input "Checking / Current Account"
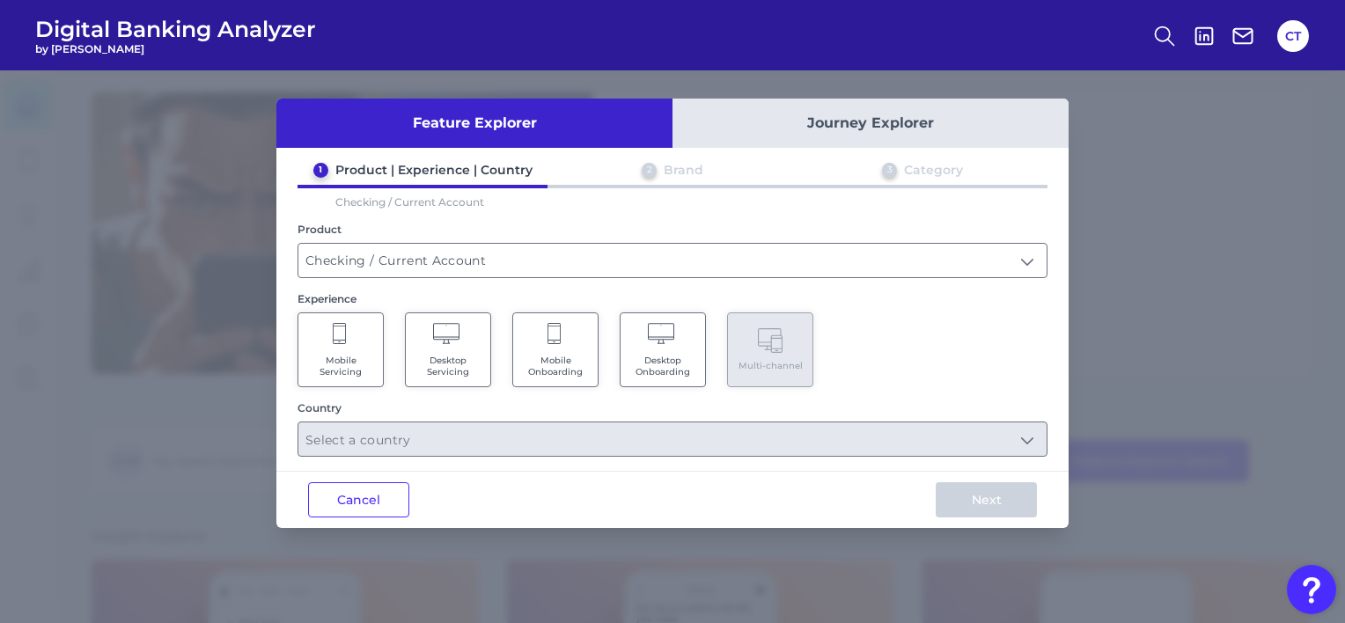
click at [556, 363] on span "Mobile Onboarding" at bounding box center [555, 366] width 67 height 23
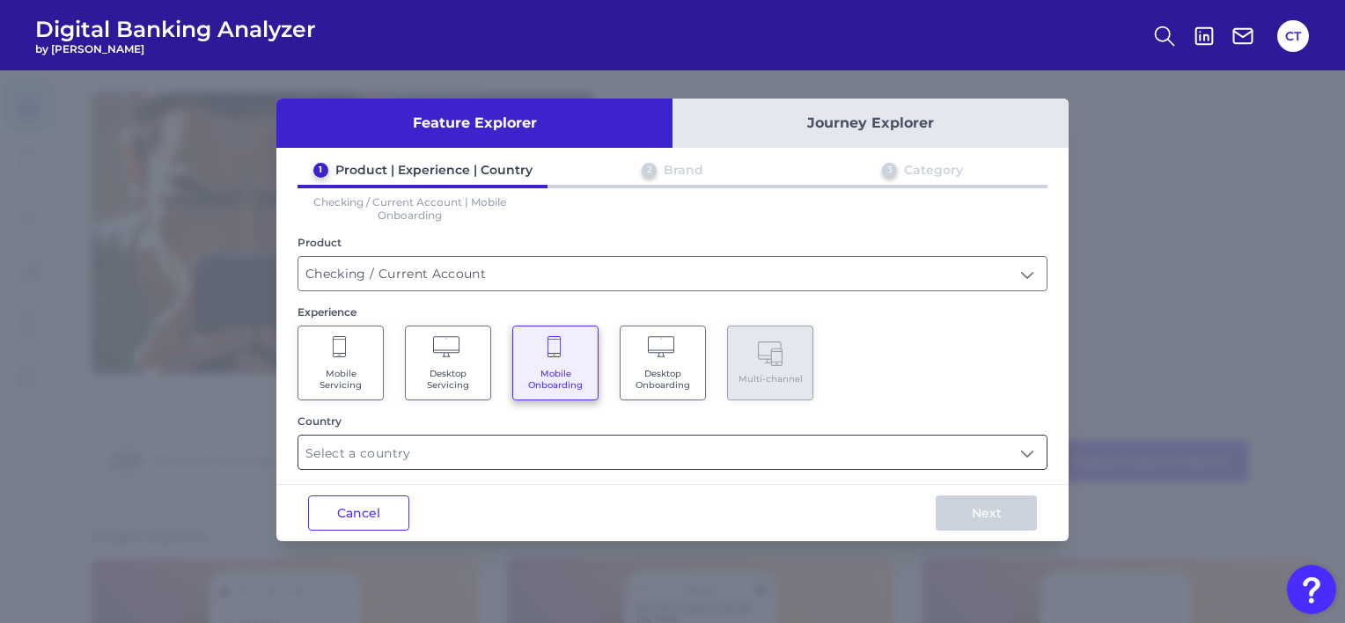
click at [606, 444] on input "text" at bounding box center [672, 452] width 748 height 33
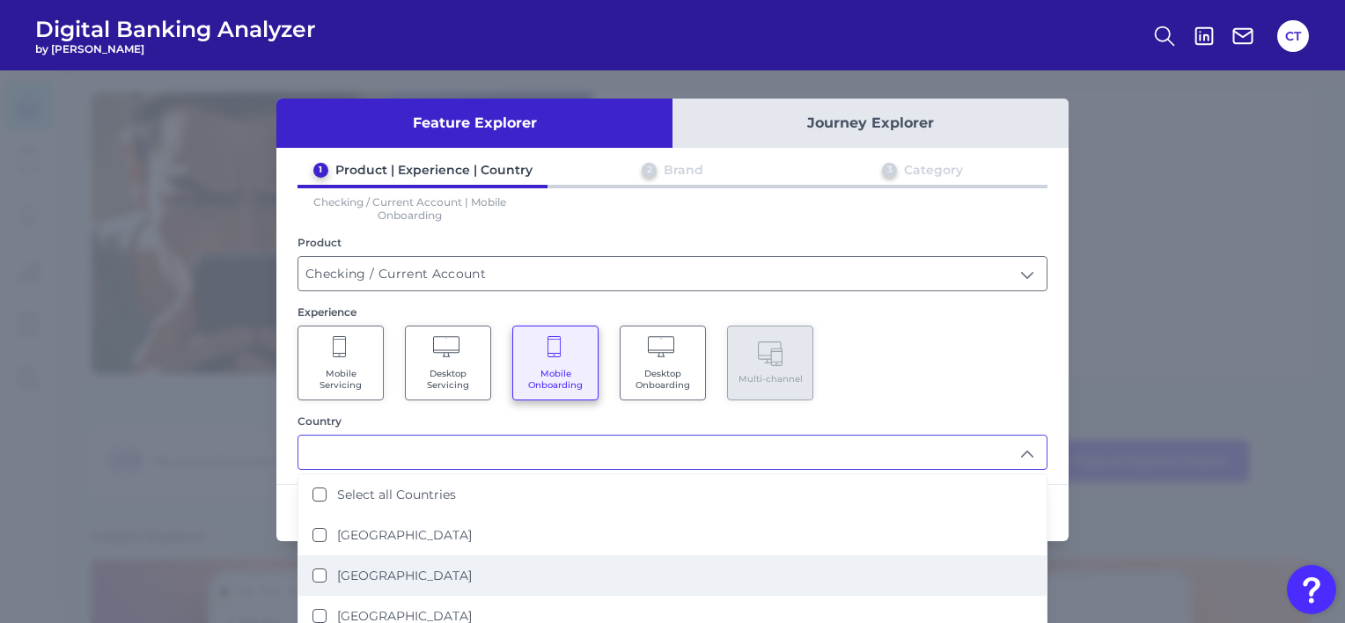
click at [432, 570] on li "[GEOGRAPHIC_DATA]" at bounding box center [672, 575] width 748 height 40
type input "[GEOGRAPHIC_DATA]"
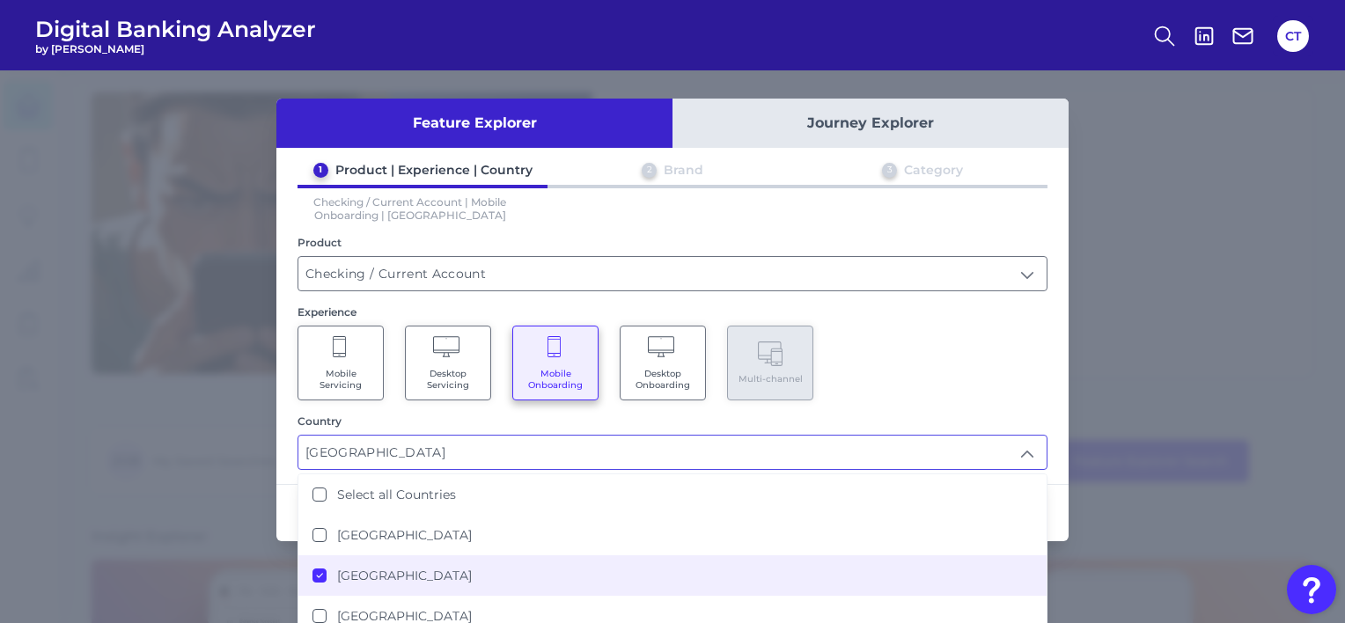
click at [952, 400] on div "Mobile Servicing Desktop Servicing Mobile Onboarding Desktop Onboarding Multi-c…" at bounding box center [672, 363] width 750 height 75
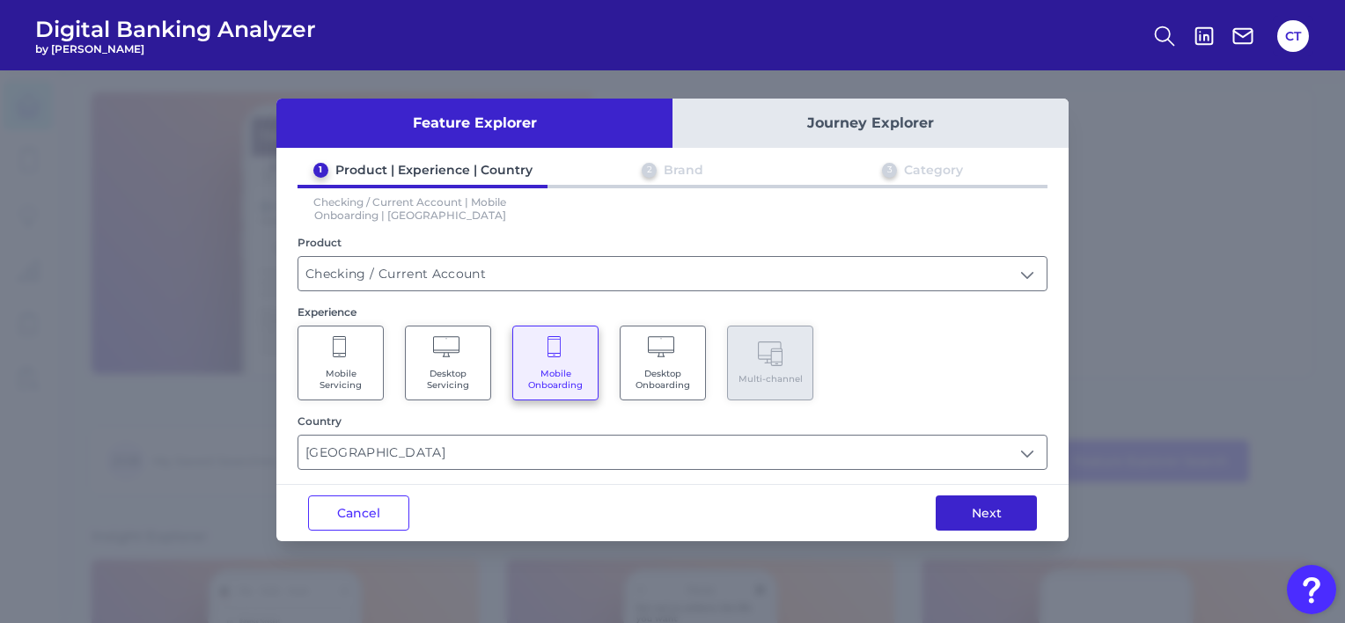
click at [969, 518] on button "Next" at bounding box center [986, 513] width 101 height 35
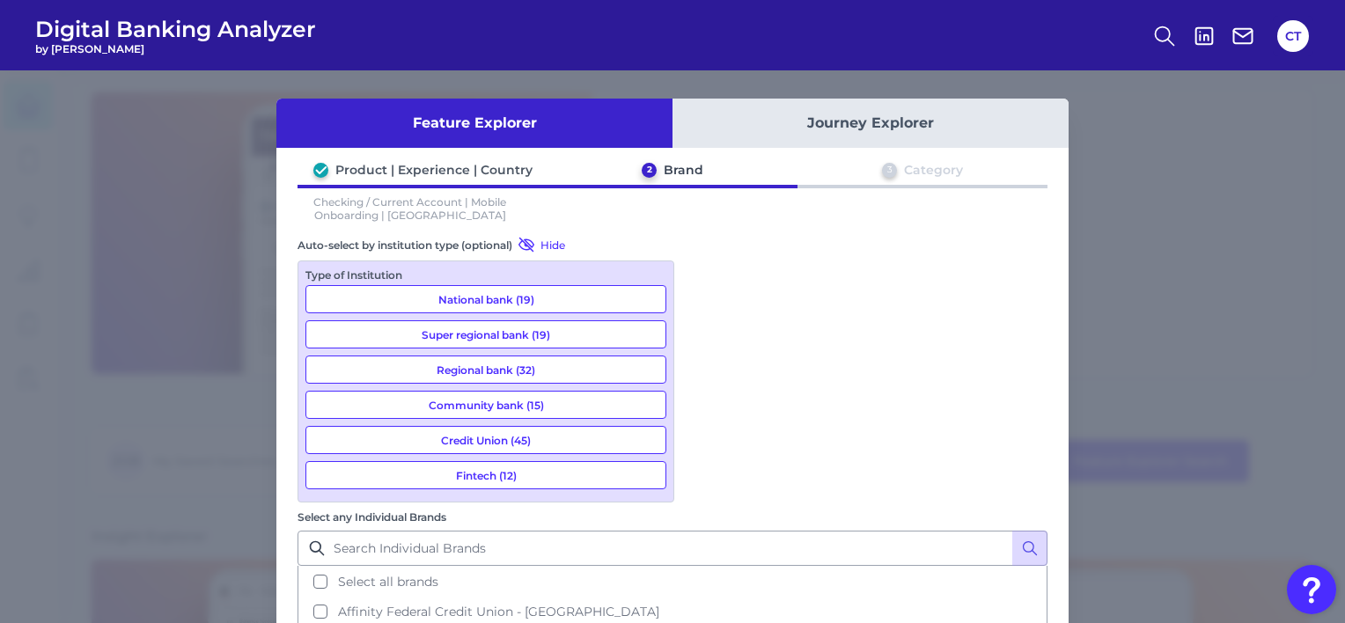
click at [496, 479] on button "Fintech (12)" at bounding box center [485, 475] width 361 height 28
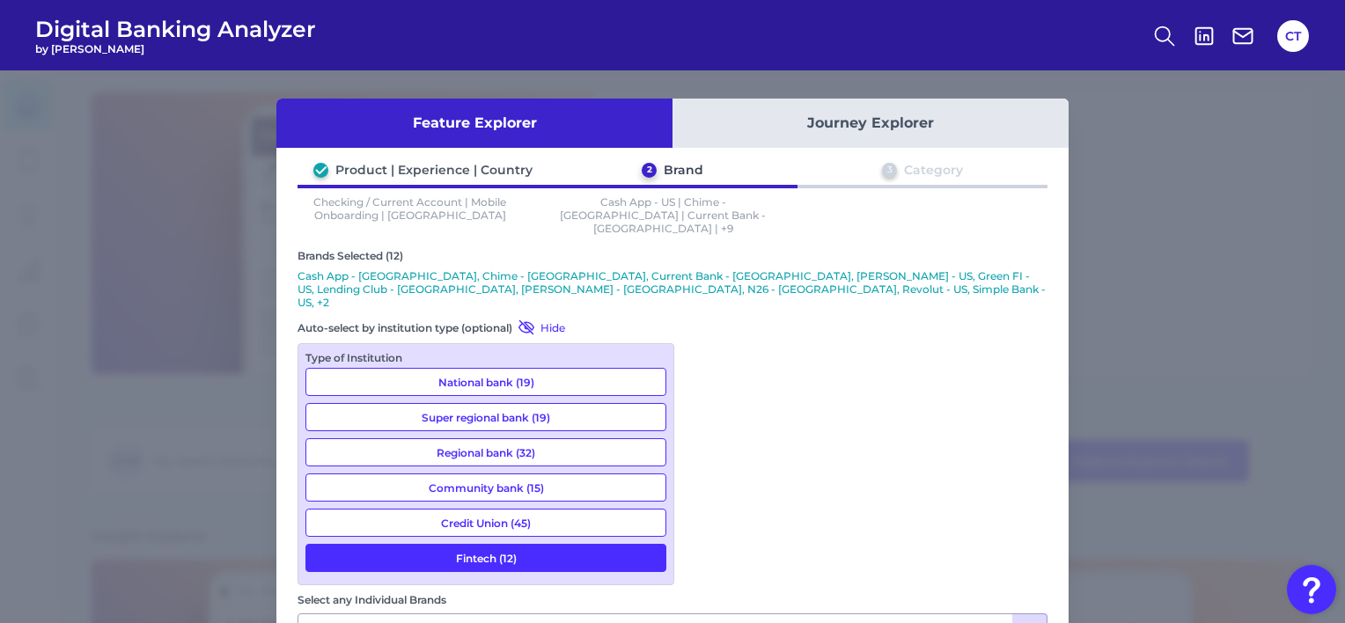
scroll to position [72, 0]
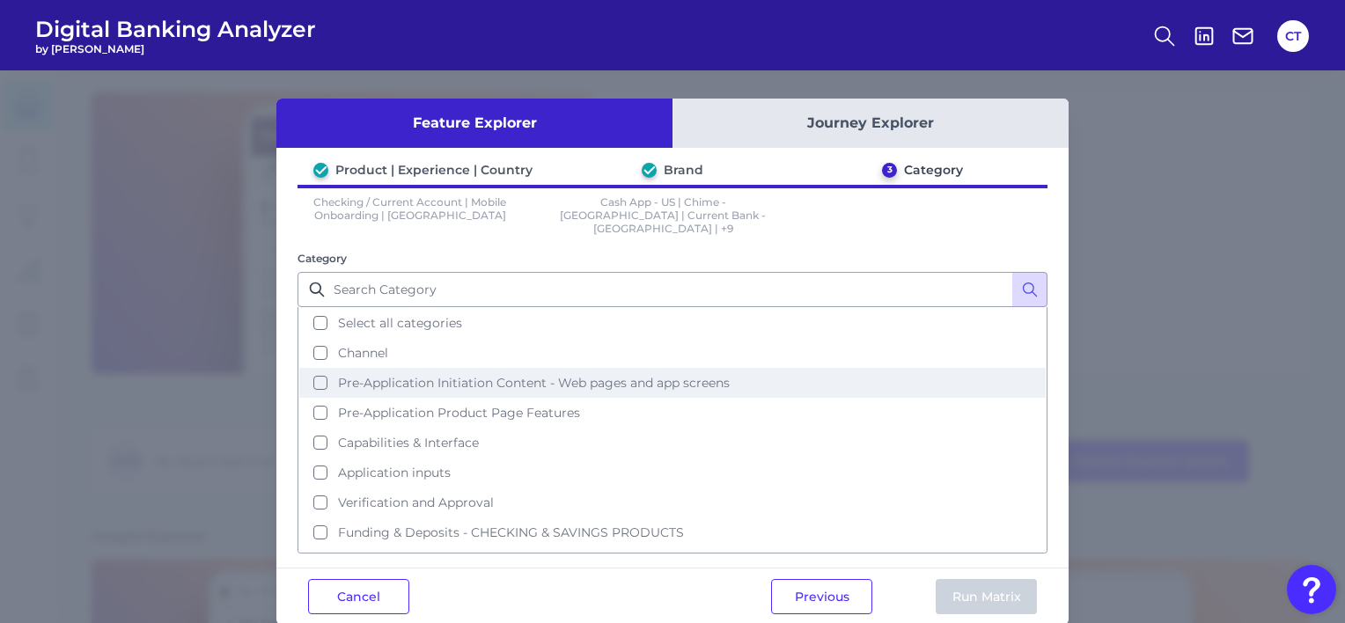
click at [320, 370] on button "Pre-Application Initiation Content - Web pages and app screens" at bounding box center [672, 383] width 746 height 30
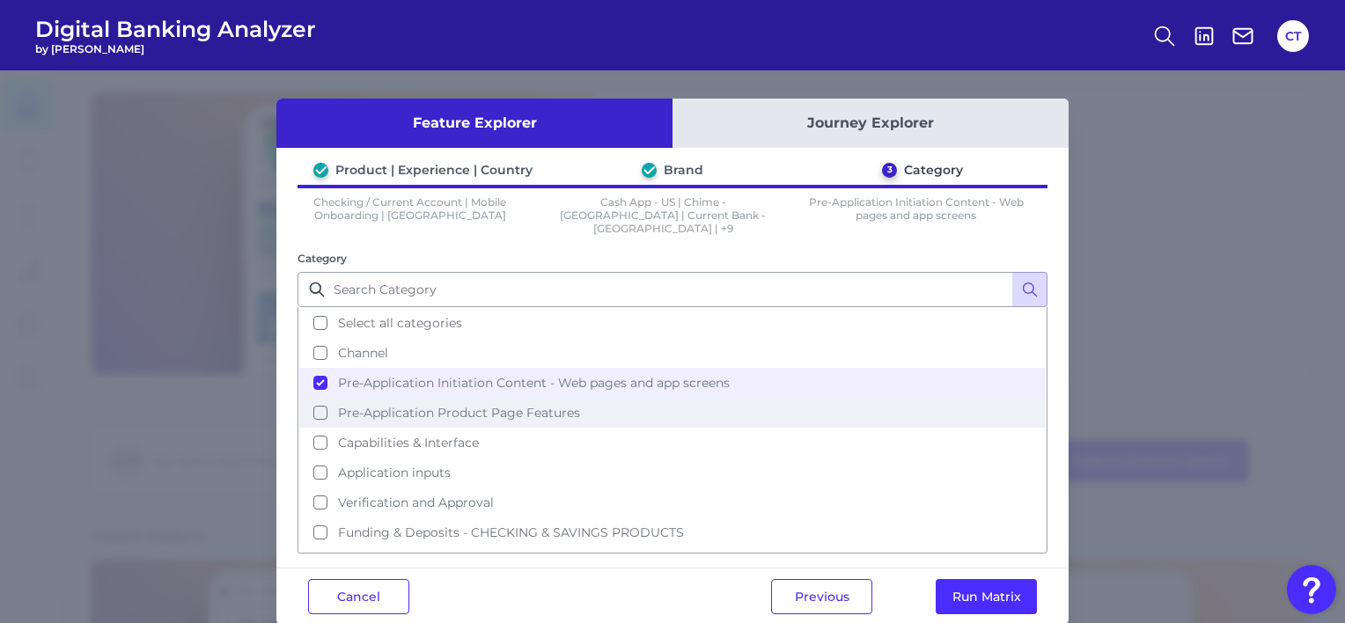
click at [316, 398] on button "Pre-Application Product Page Features" at bounding box center [672, 413] width 746 height 30
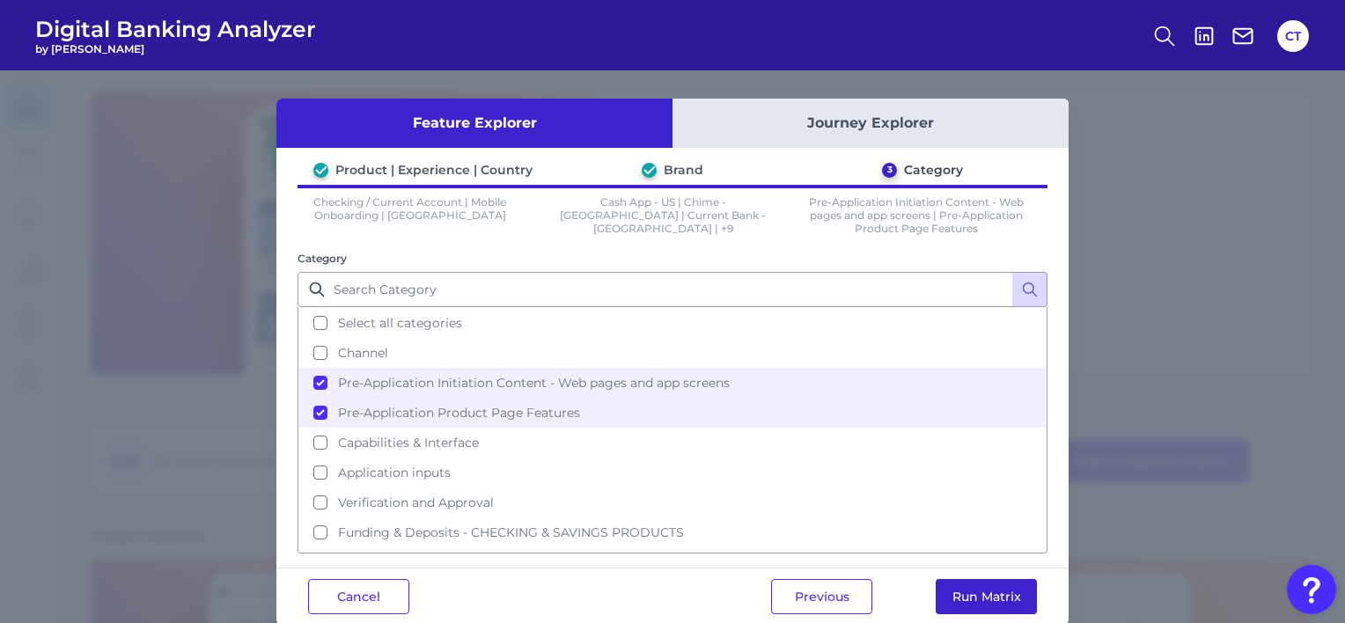
click at [986, 597] on button "Run Matrix" at bounding box center [986, 596] width 101 height 35
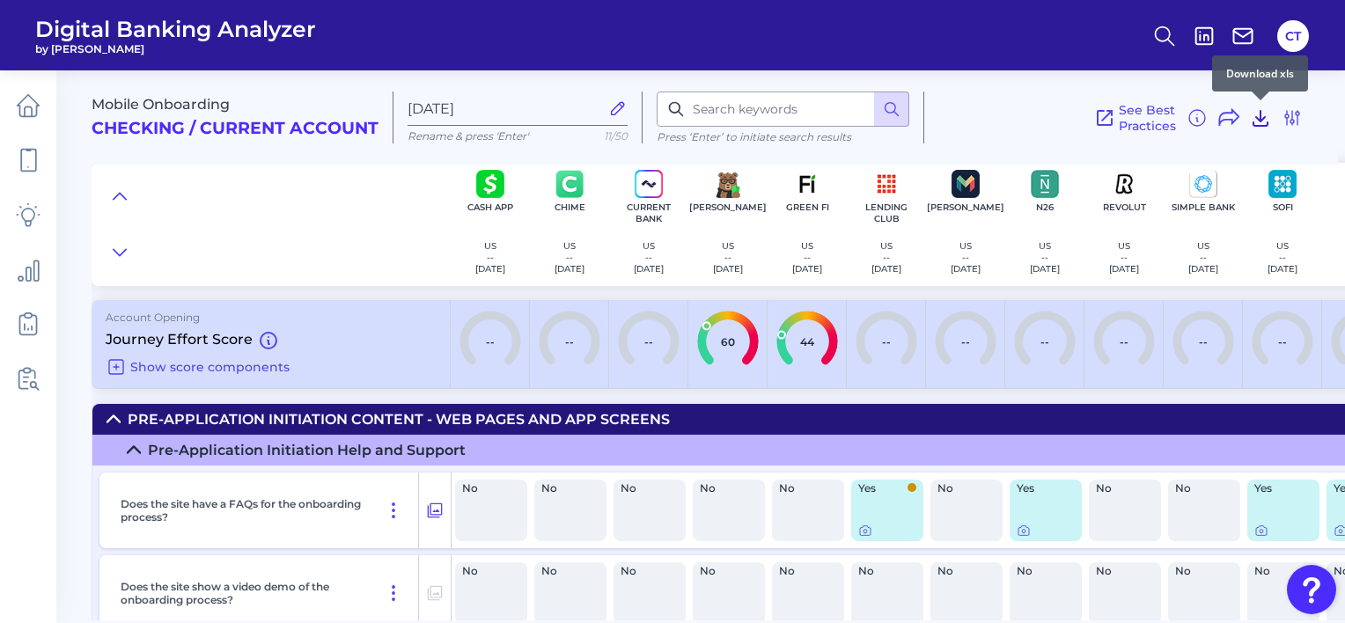
click at [1256, 117] on icon at bounding box center [1260, 118] width 14 height 15
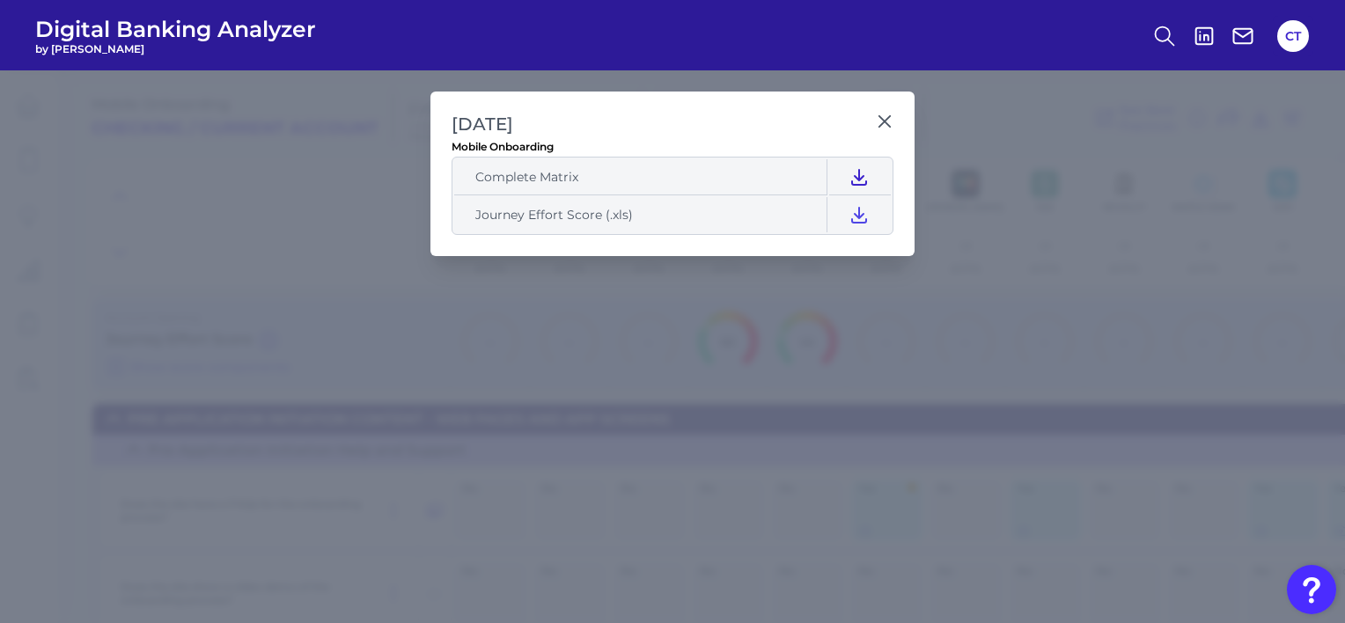
click at [861, 177] on icon at bounding box center [859, 177] width 14 height 15
click at [859, 208] on icon at bounding box center [859, 215] width 14 height 15
click at [795, 127] on h2 "[DATE]" at bounding box center [660, 125] width 417 height 24
click at [884, 117] on icon at bounding box center [885, 122] width 18 height 18
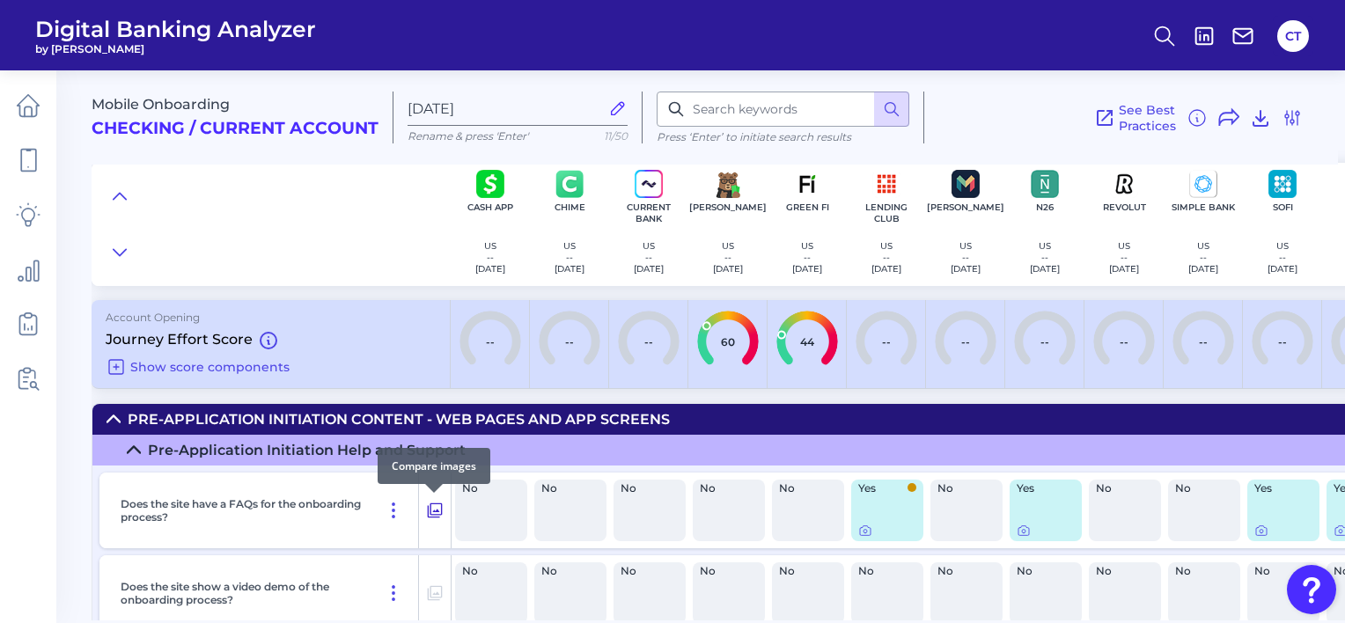
click at [436, 512] on icon at bounding box center [435, 510] width 18 height 21
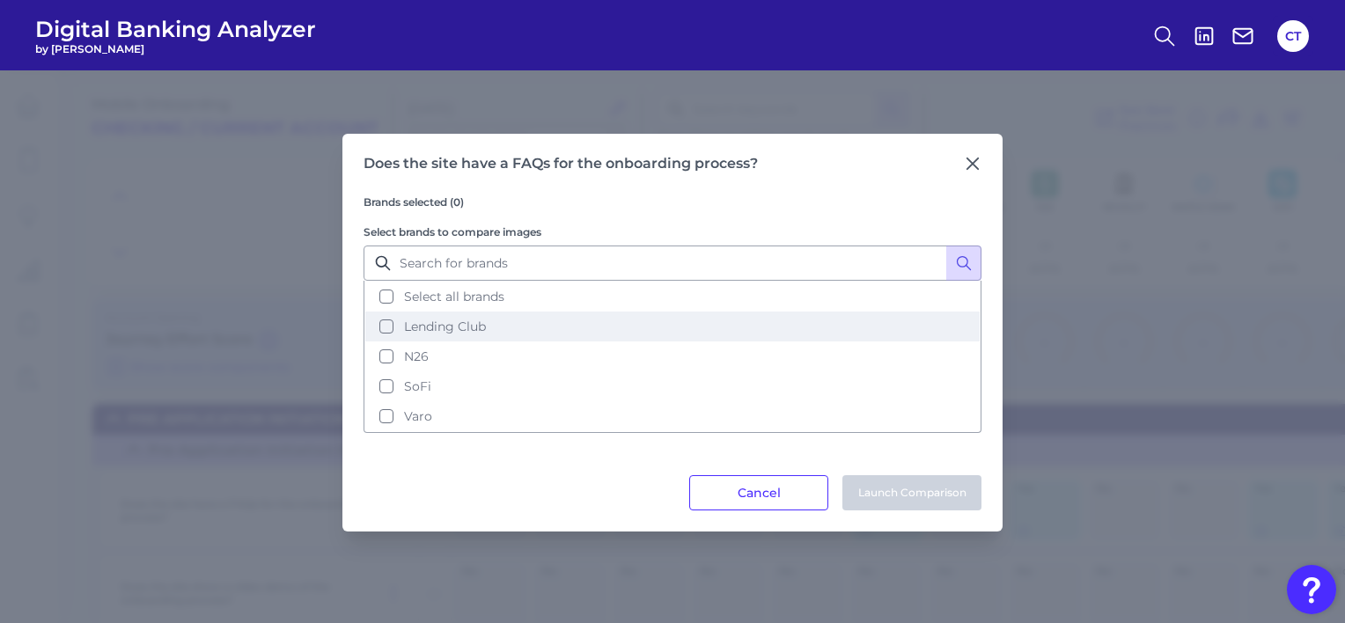
click at [422, 334] on span "Lending Club" at bounding box center [445, 327] width 82 height 16
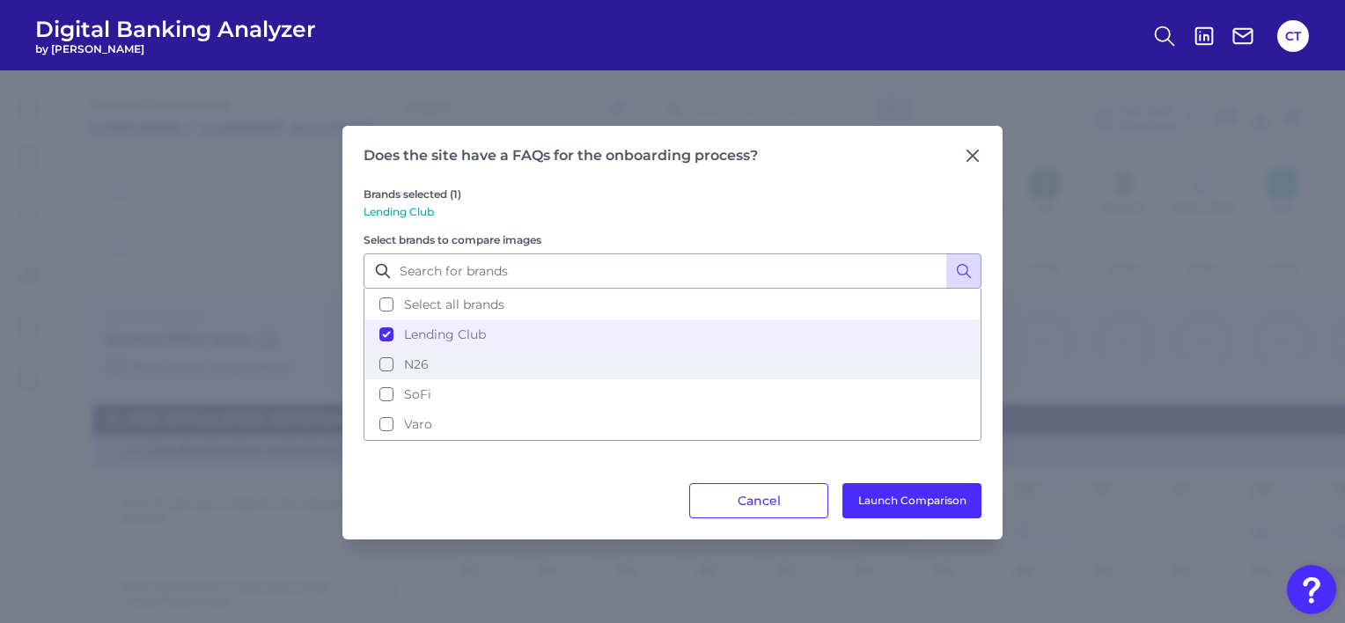
click at [415, 357] on span "N26" at bounding box center [416, 364] width 25 height 16
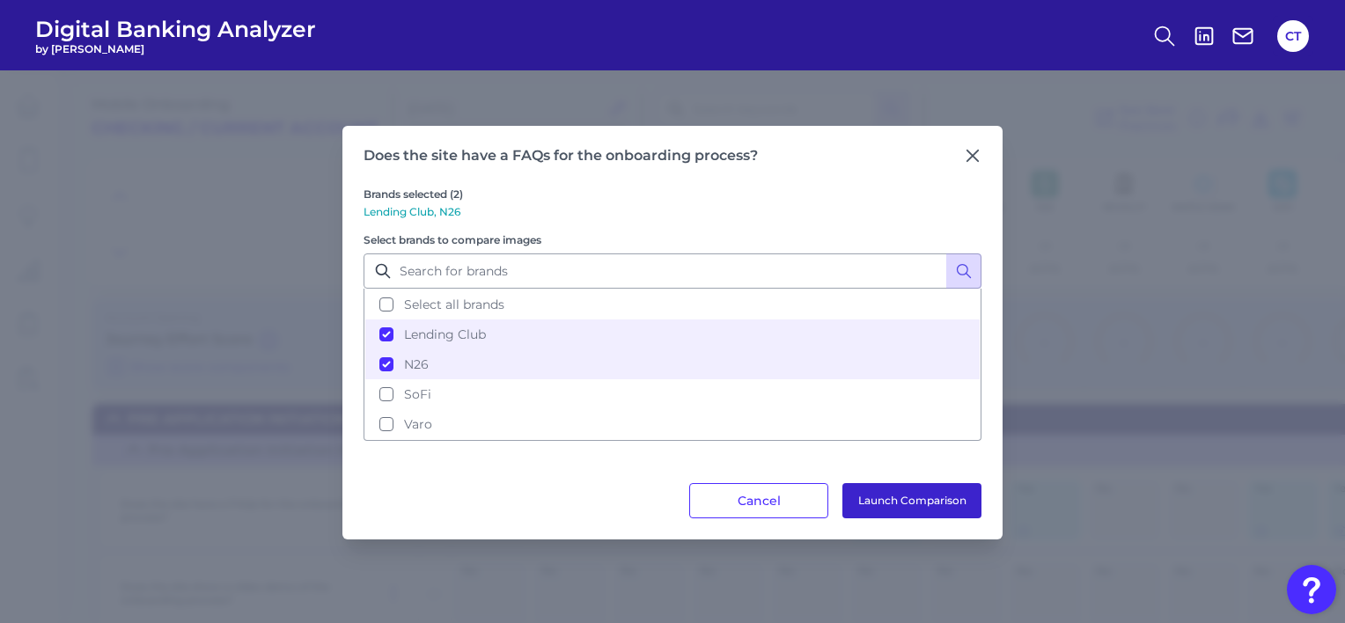
click at [914, 500] on button "Launch Comparison" at bounding box center [911, 500] width 139 height 35
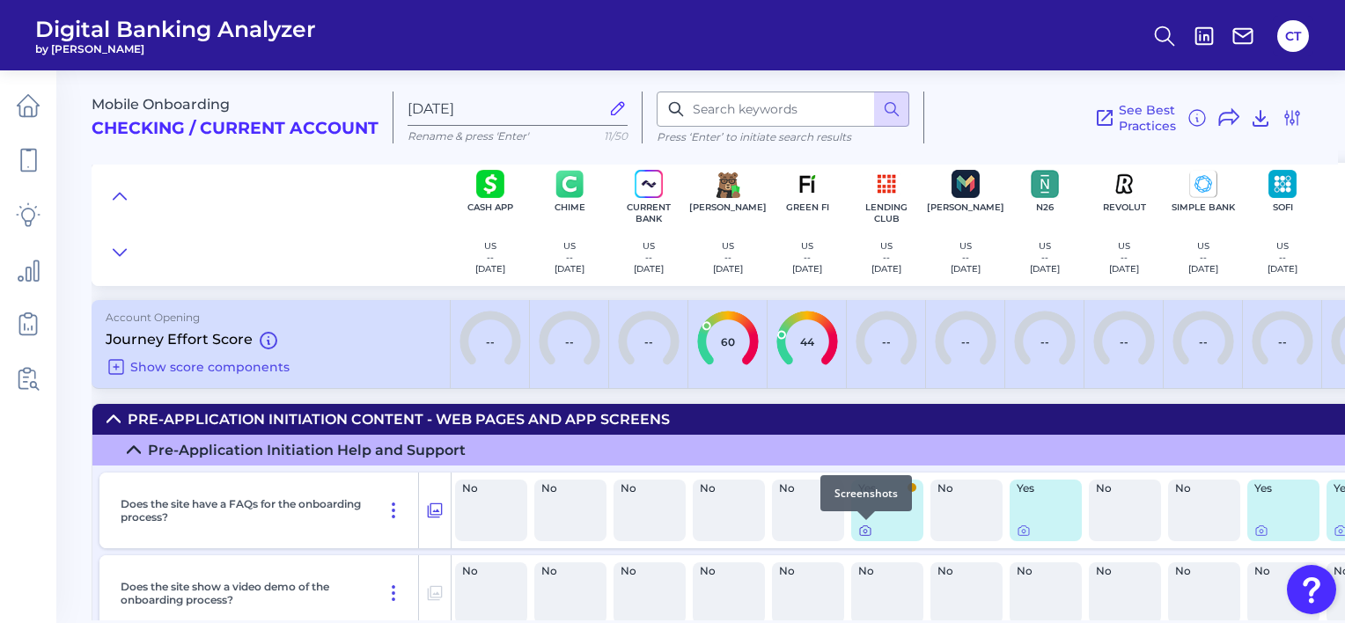
click at [862, 532] on icon at bounding box center [865, 531] width 14 height 14
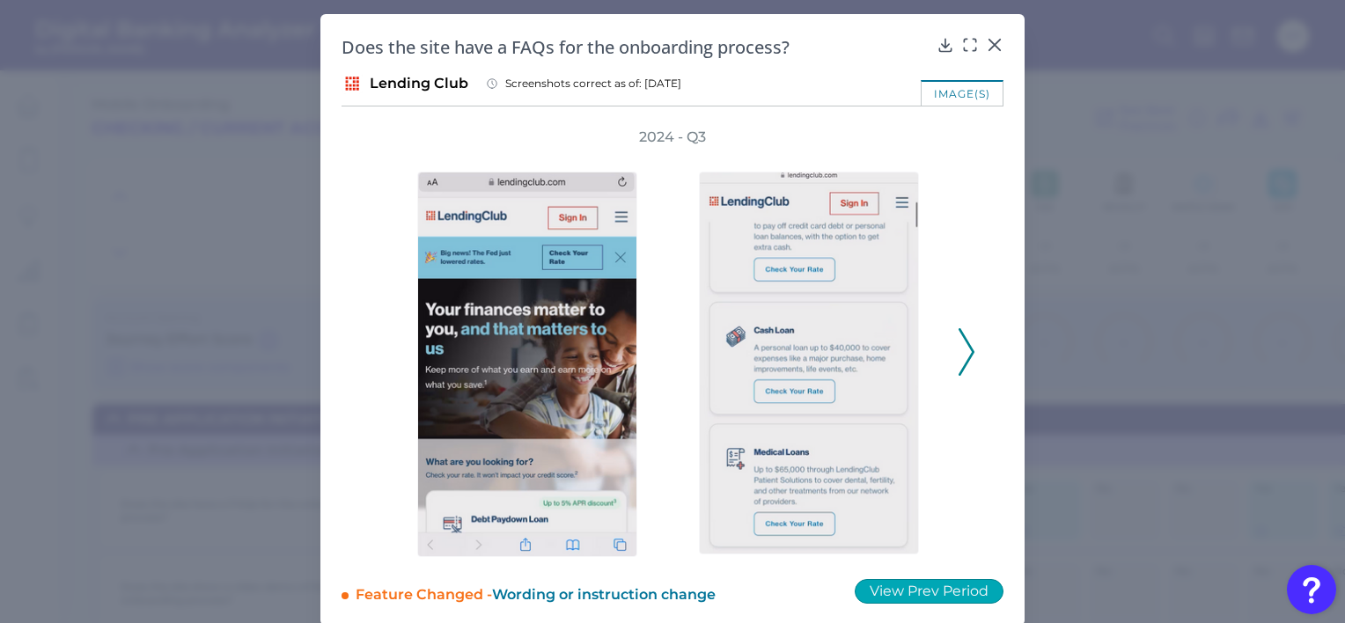
click at [912, 590] on button "View Prev Period" at bounding box center [929, 591] width 149 height 25
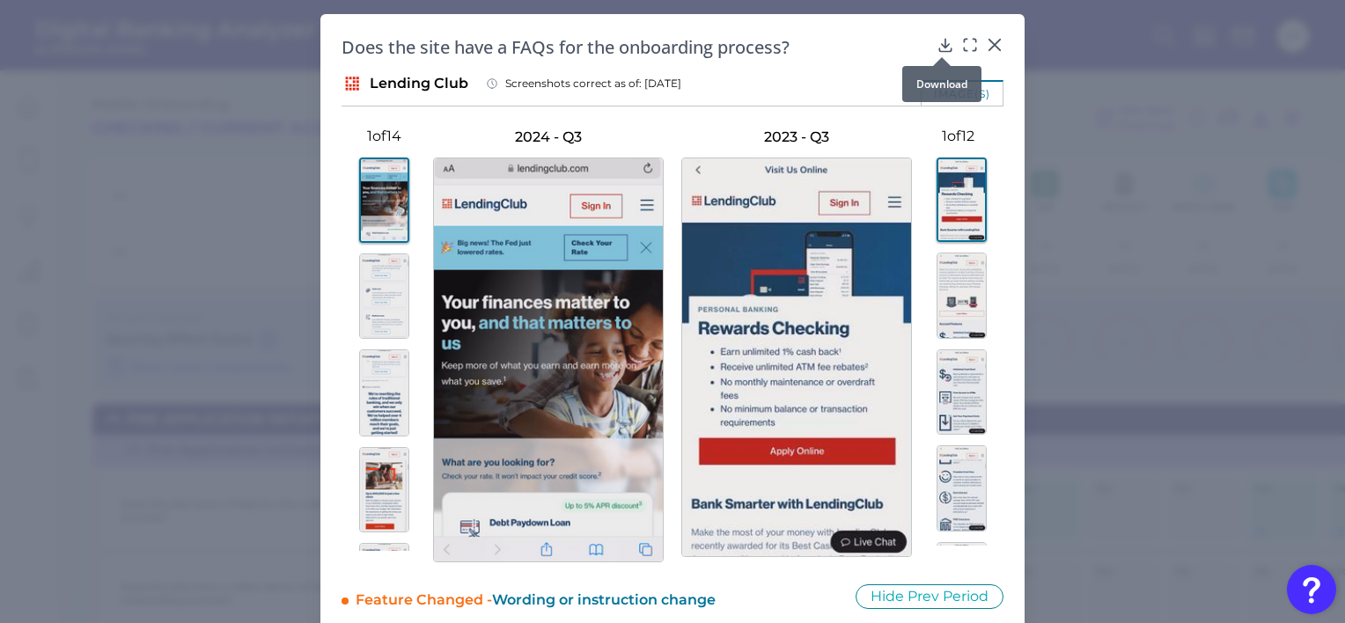
click at [937, 42] on icon at bounding box center [945, 45] width 18 height 18
click at [806, 47] on h2 "Does the site have a FAQs for the onboarding process?" at bounding box center [636, 47] width 588 height 24
click at [993, 42] on icon at bounding box center [994, 45] width 11 height 11
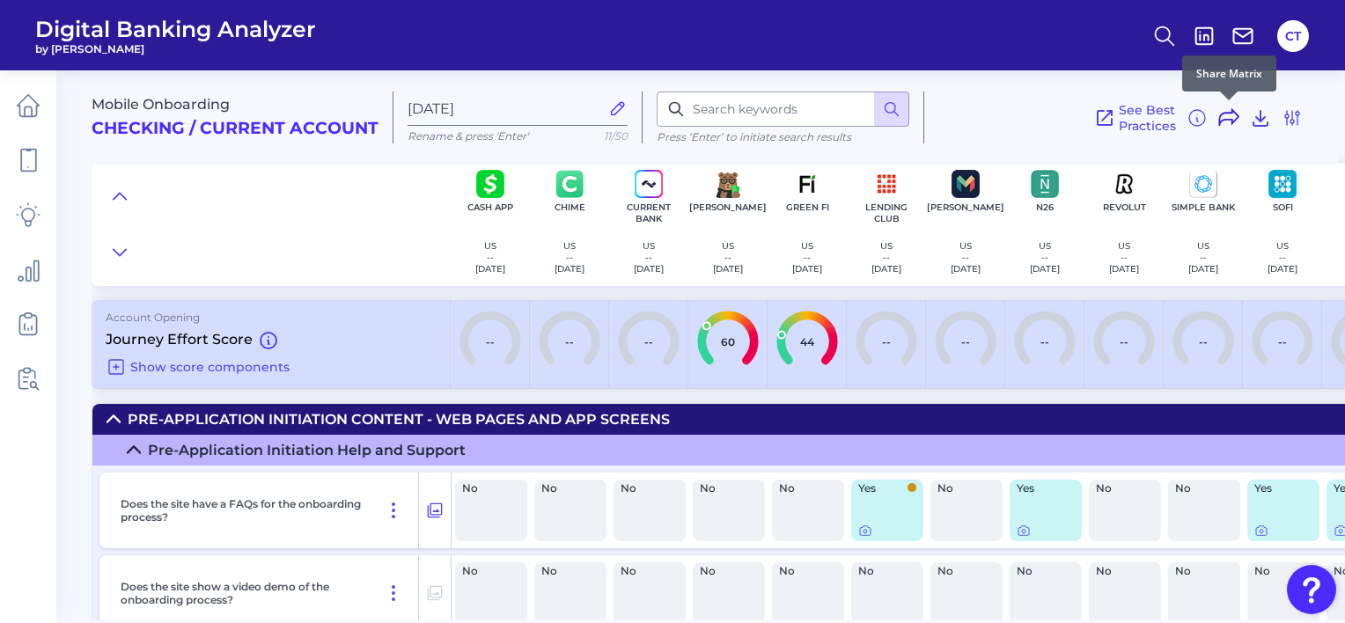
click at [1221, 113] on icon at bounding box center [1228, 117] width 21 height 21
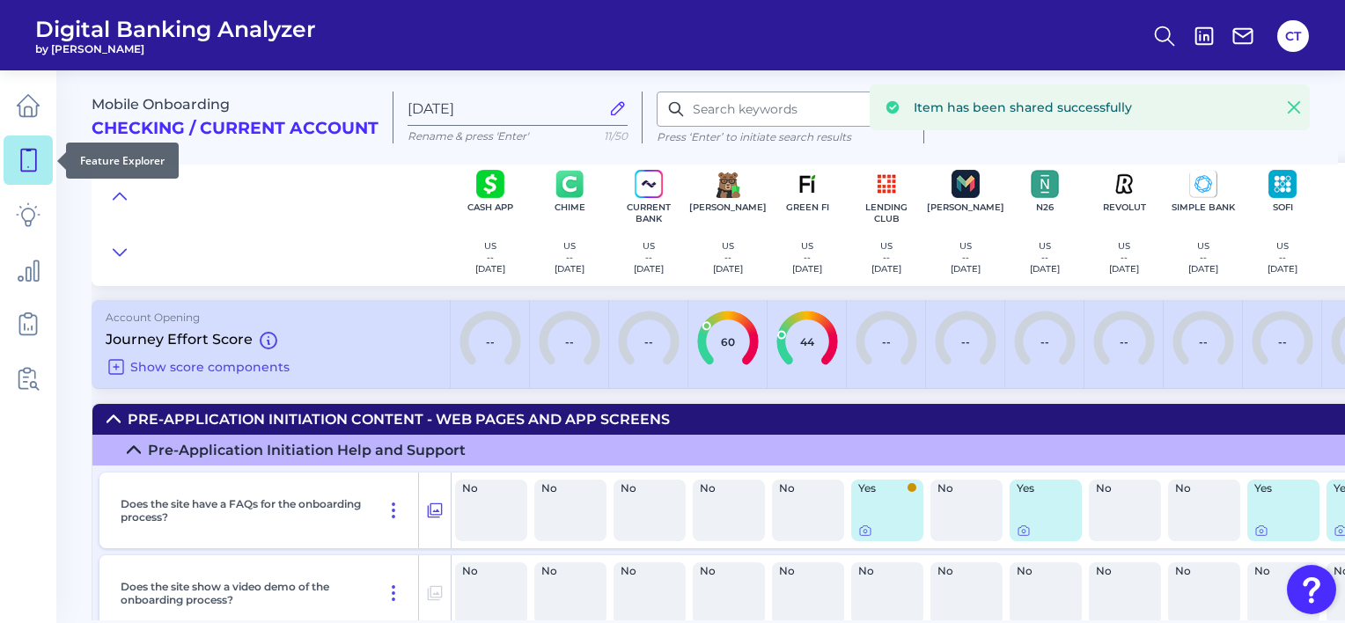
click at [33, 169] on icon at bounding box center [28, 160] width 25 height 25
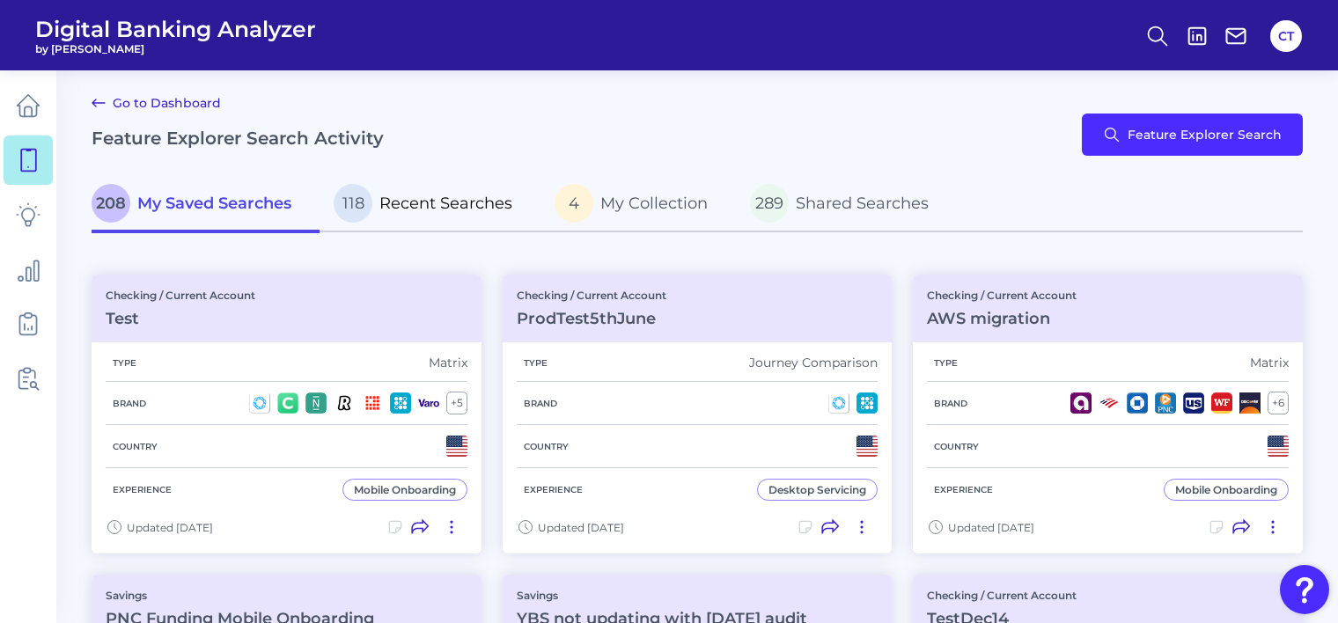
click at [458, 209] on span "Recent Searches" at bounding box center [445, 203] width 133 height 19
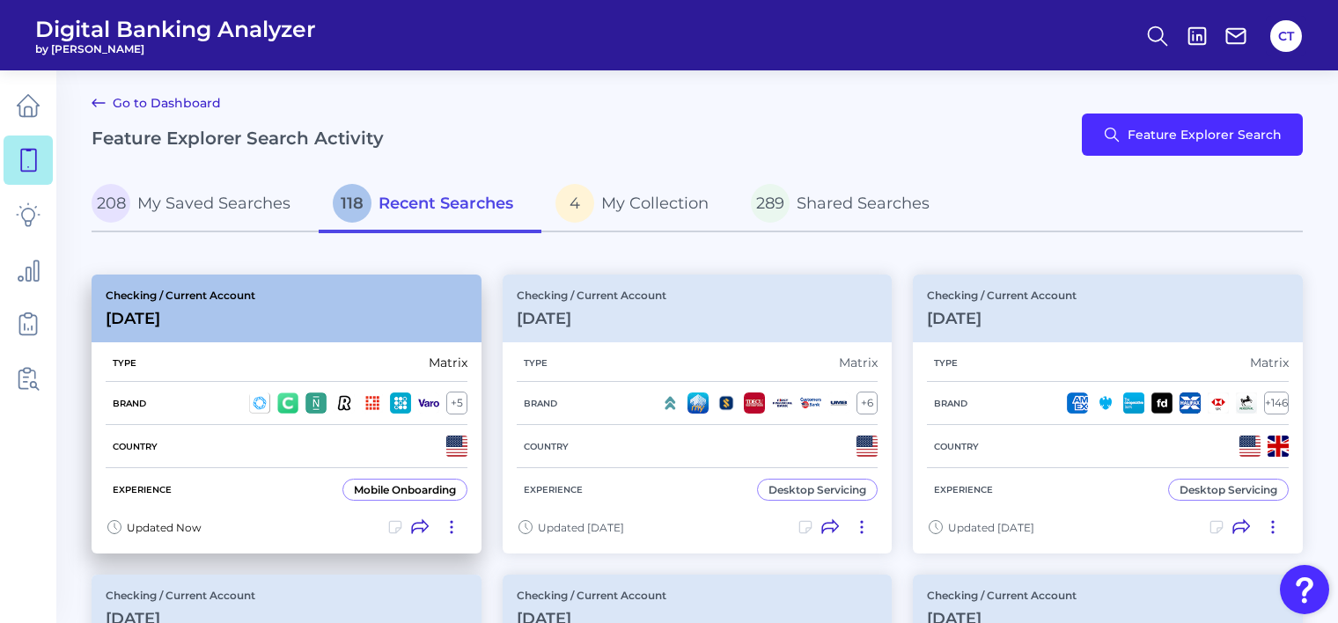
click at [446, 520] on icon at bounding box center [452, 527] width 18 height 18
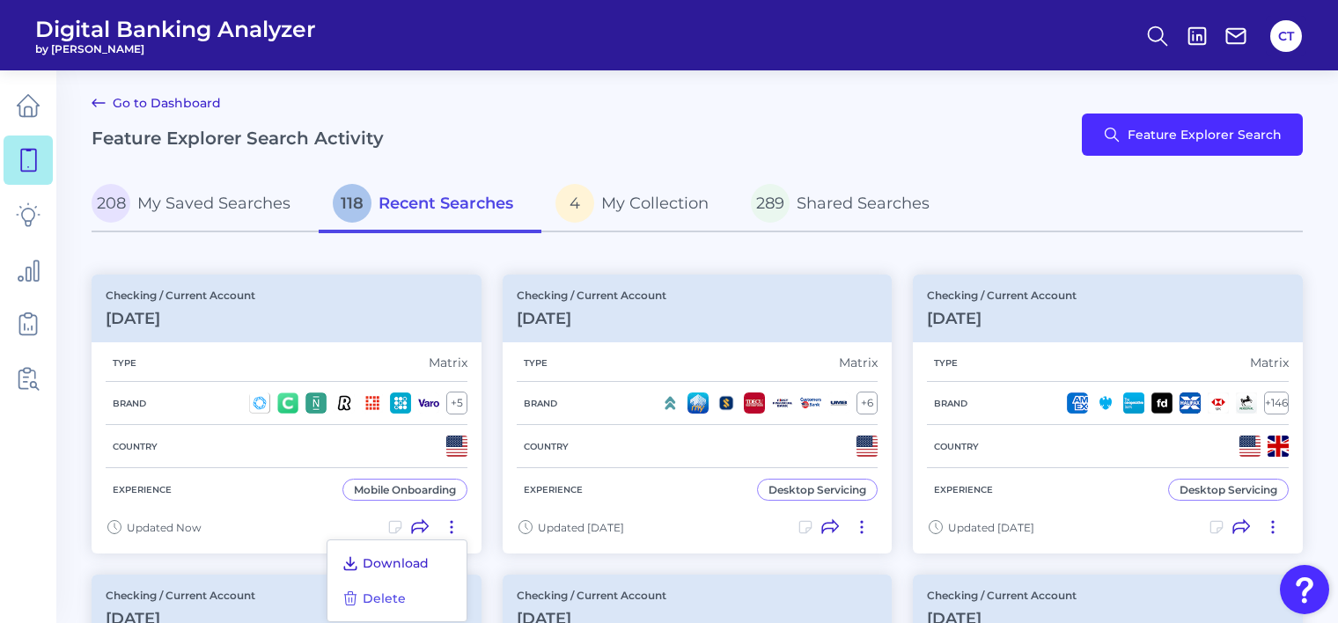
click at [391, 564] on span "Download" at bounding box center [396, 563] width 66 height 16
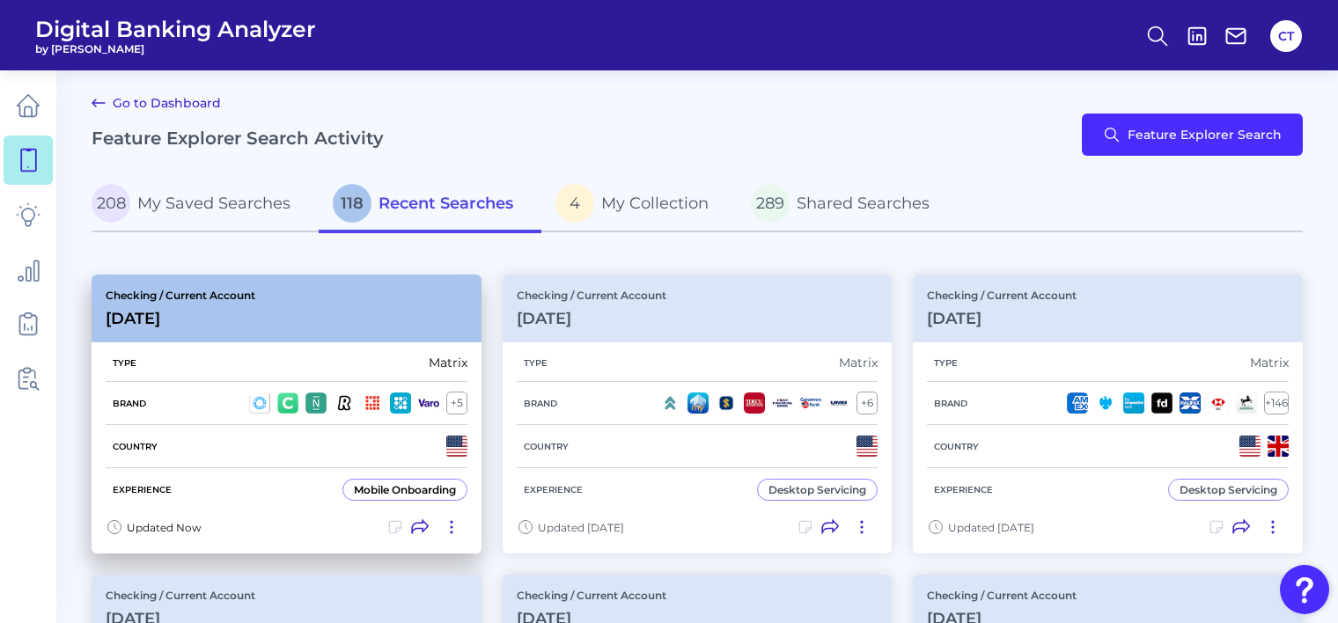
click at [447, 529] on icon at bounding box center [452, 527] width 18 height 18
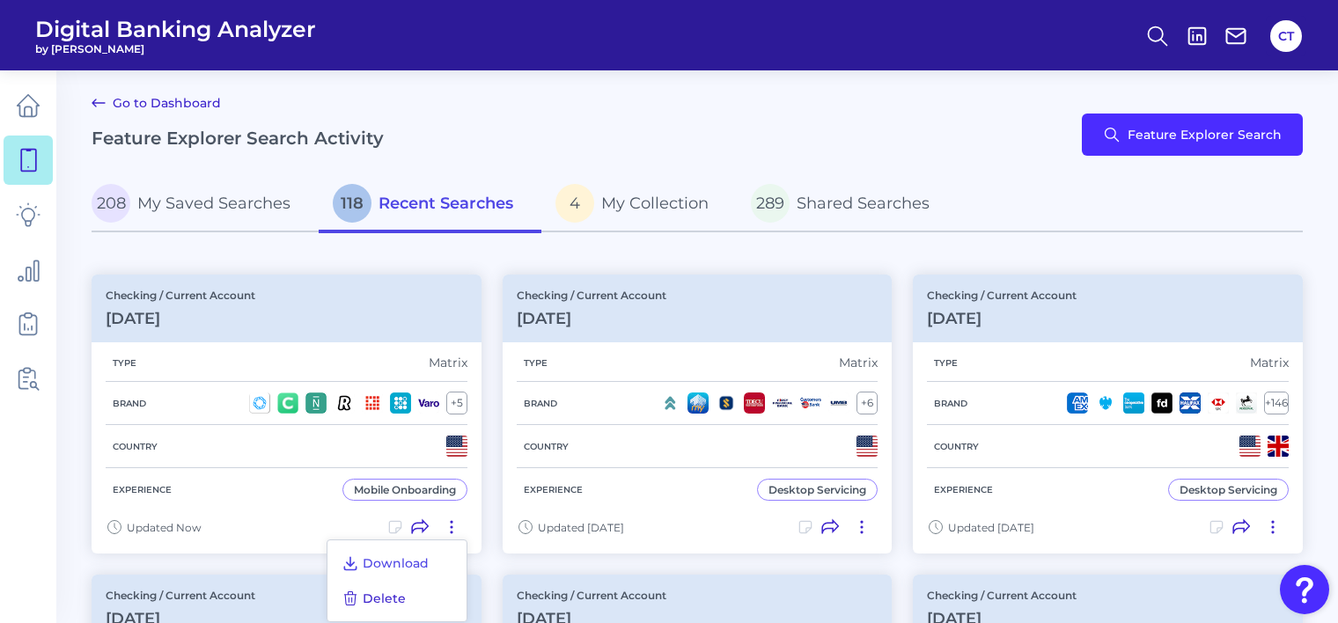
click at [396, 588] on button "Delete" at bounding box center [373, 598] width 78 height 25
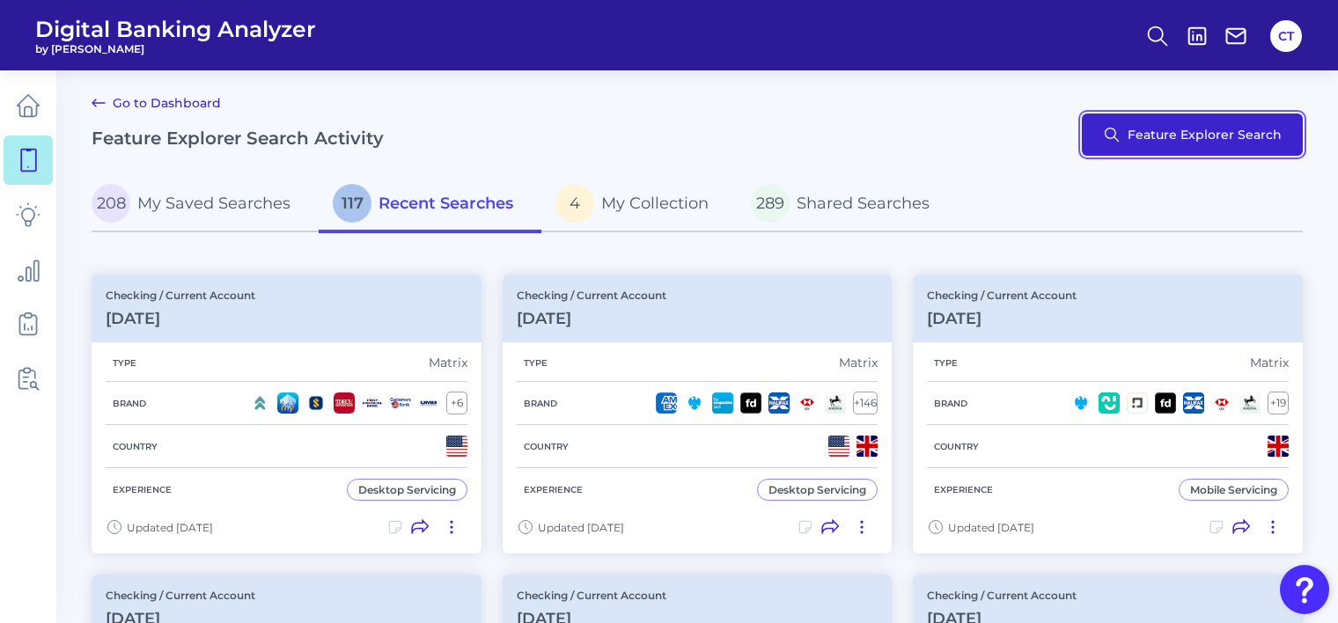
click at [1135, 147] on button "Feature Explorer Search" at bounding box center [1192, 135] width 221 height 42
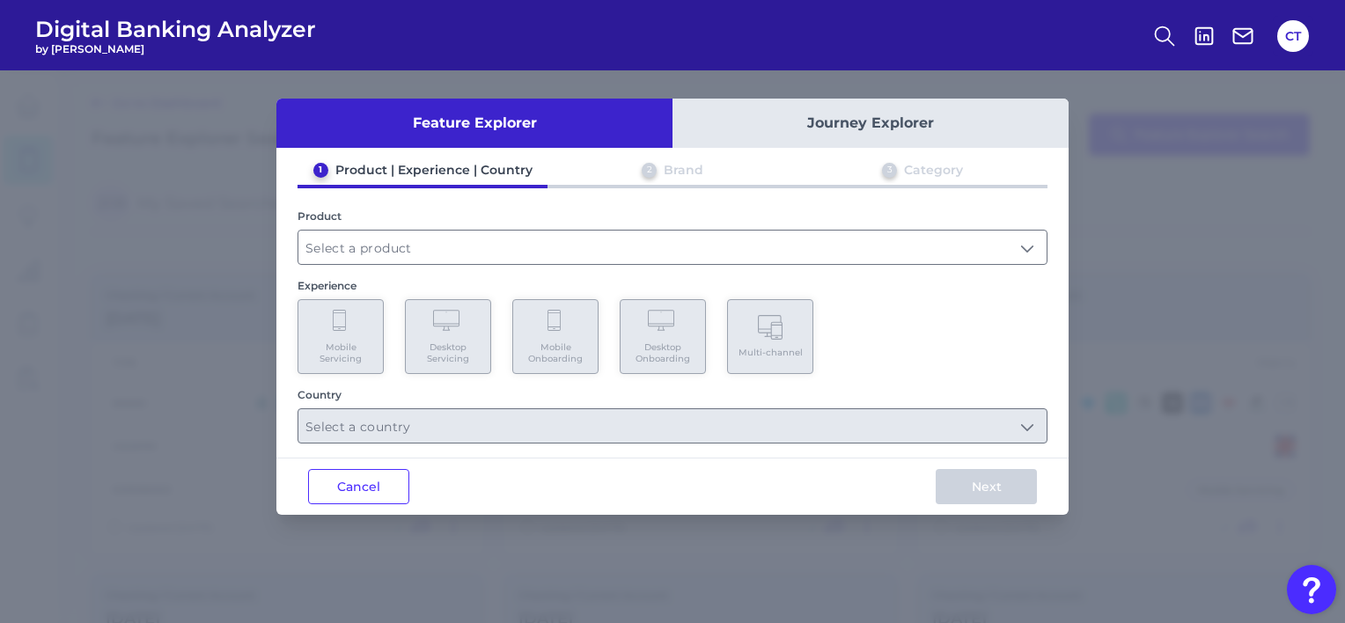
click at [853, 107] on button "Journey Explorer" at bounding box center [870, 123] width 396 height 49
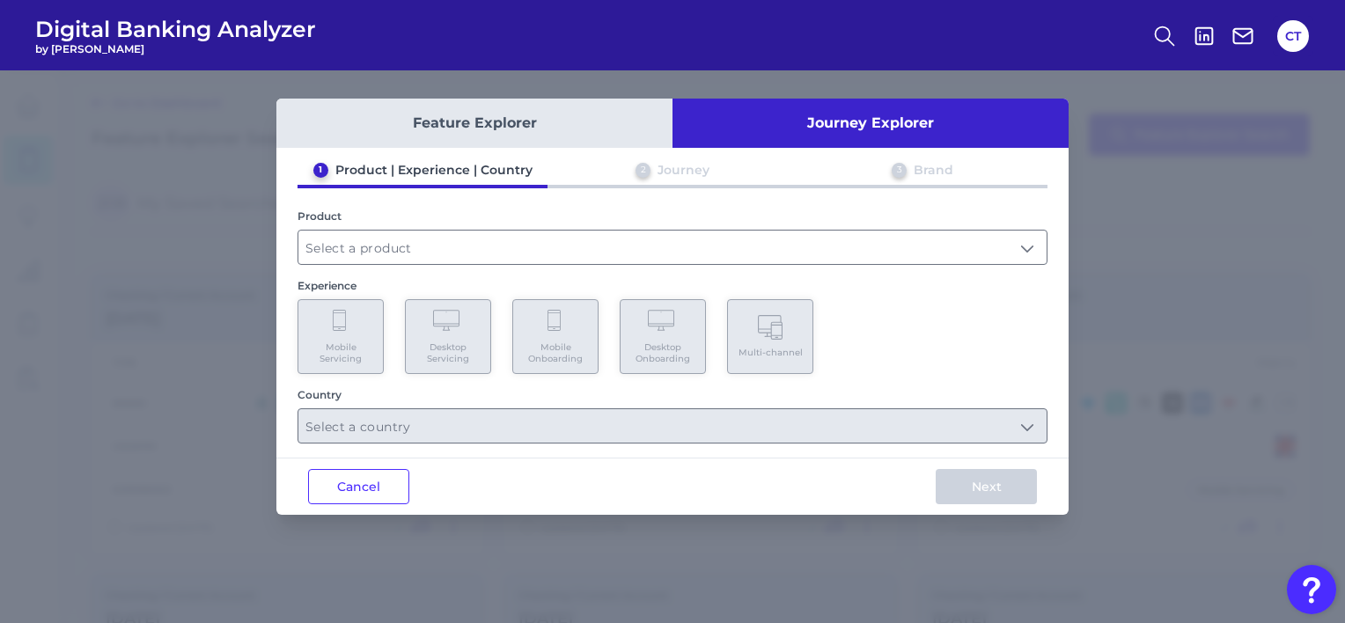
click at [658, 246] on input "text" at bounding box center [672, 247] width 748 height 33
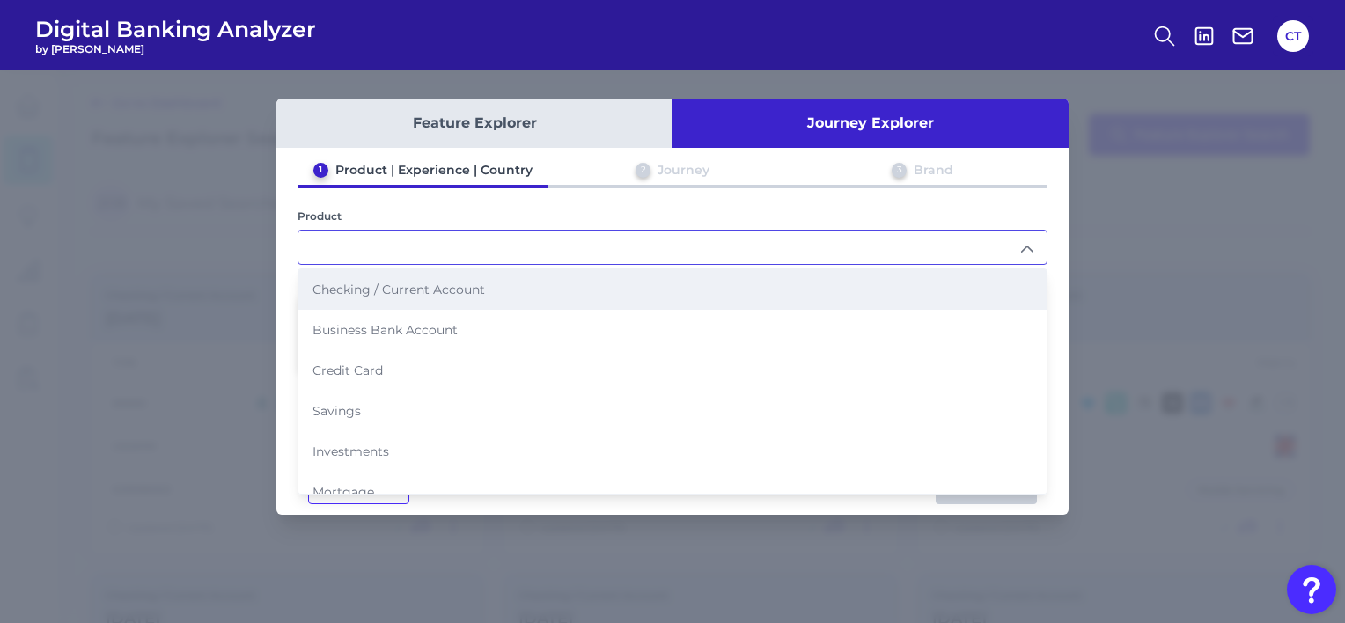
click at [462, 292] on span "Checking / Current Account" at bounding box center [398, 290] width 173 height 16
type input "Checking / Current Account"
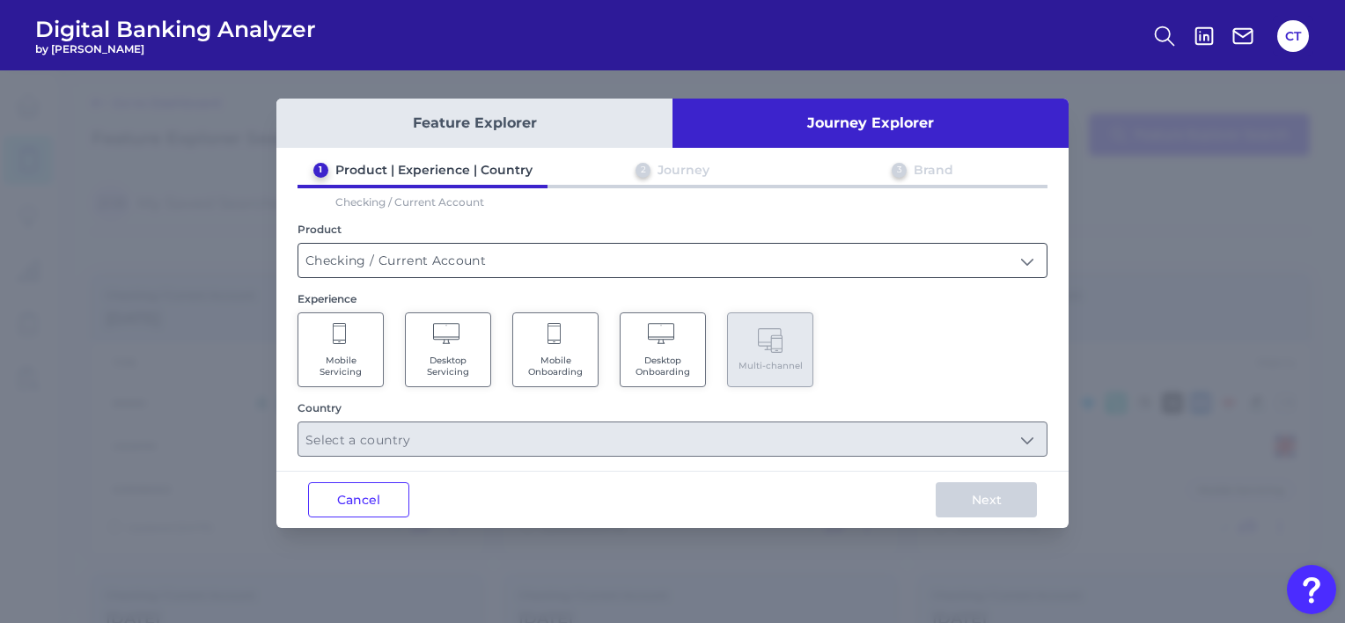
click at [787, 267] on input "Checking / Current Account" at bounding box center [672, 260] width 748 height 33
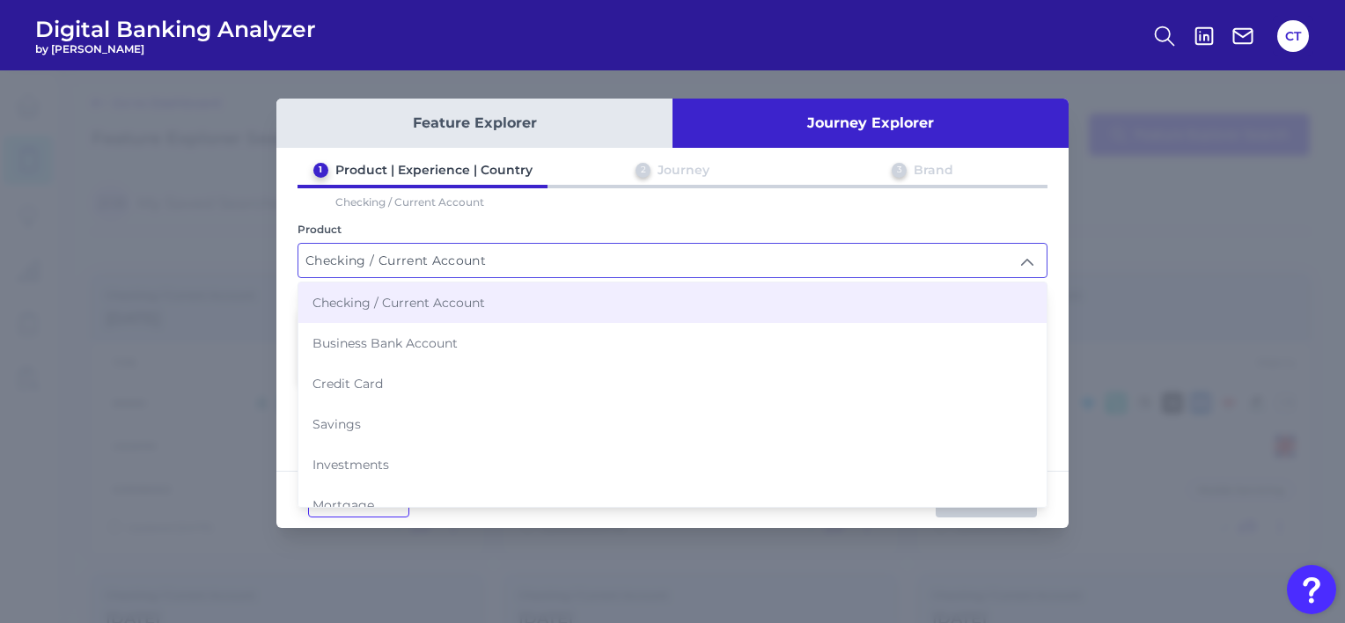
click at [554, 306] on li "Checking / Current Account" at bounding box center [672, 303] width 748 height 40
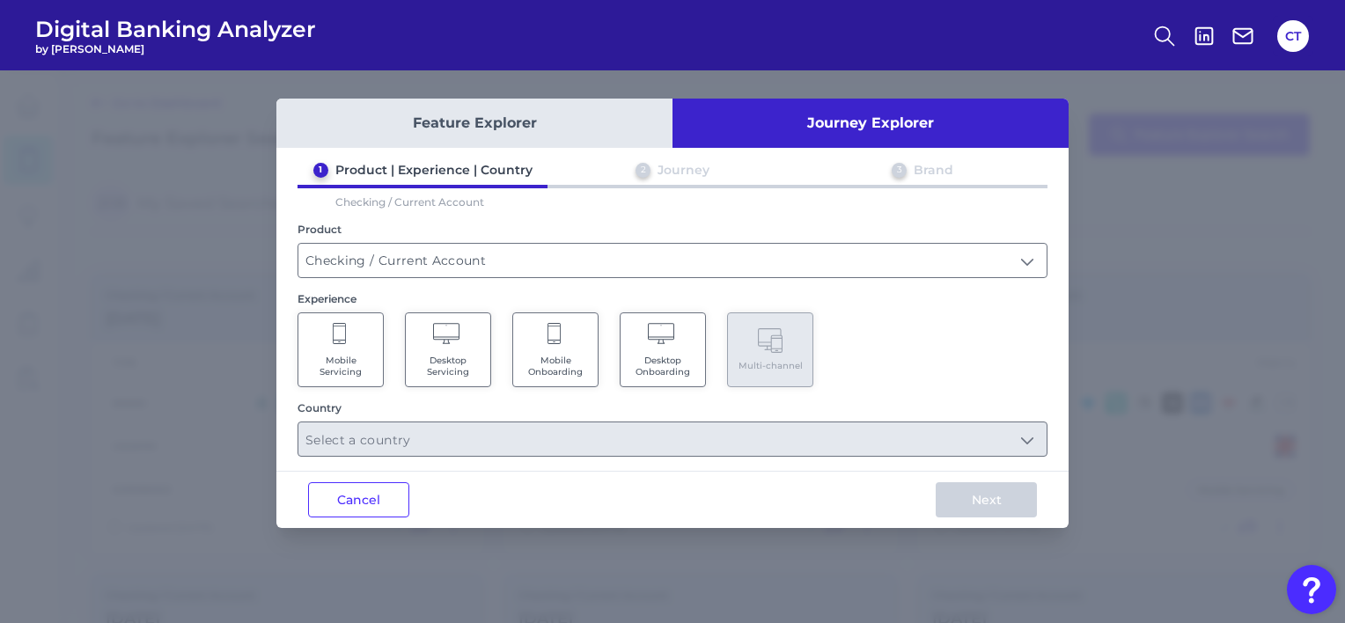
click at [539, 371] on span "Mobile Onboarding" at bounding box center [555, 366] width 67 height 23
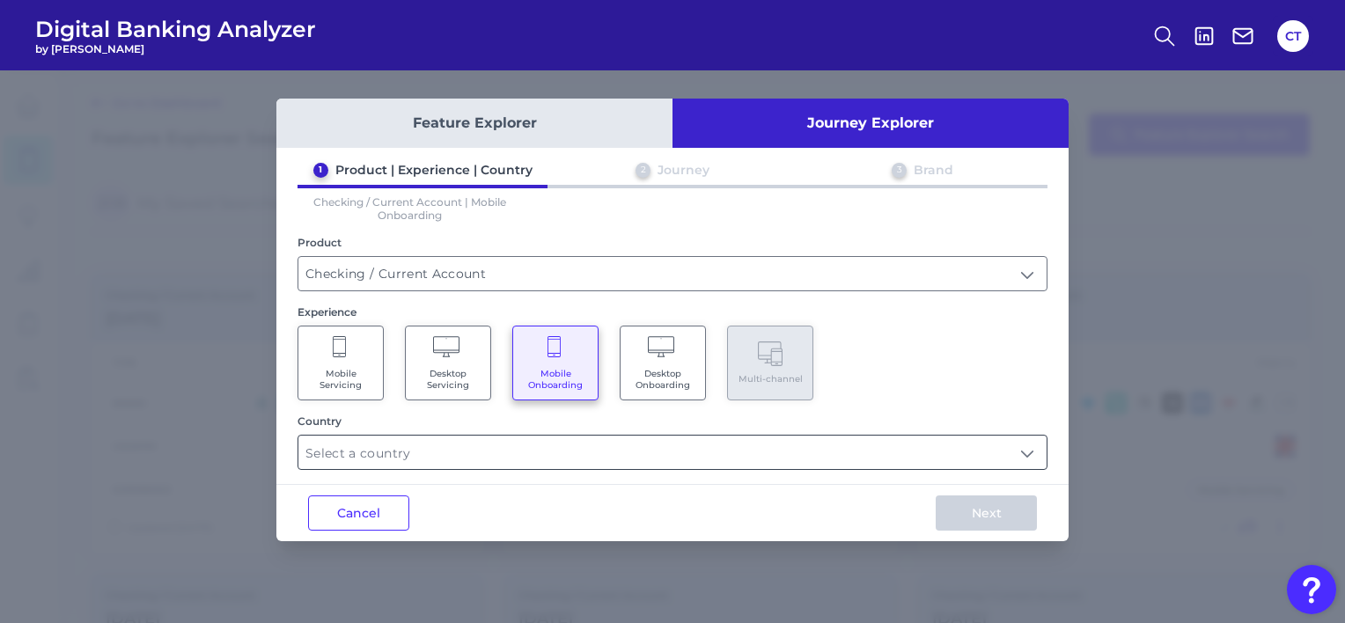
click at [534, 457] on input "text" at bounding box center [672, 452] width 748 height 33
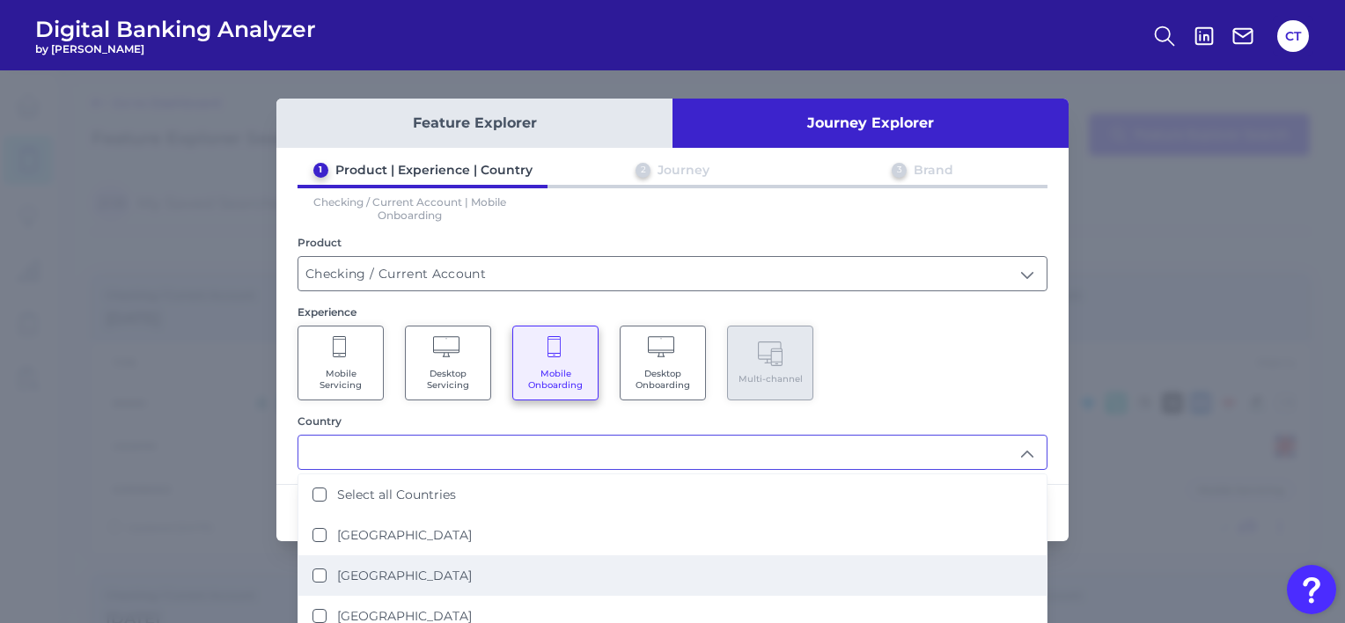
click at [374, 573] on label "[GEOGRAPHIC_DATA]" at bounding box center [404, 576] width 135 height 16
type input "[GEOGRAPHIC_DATA]"
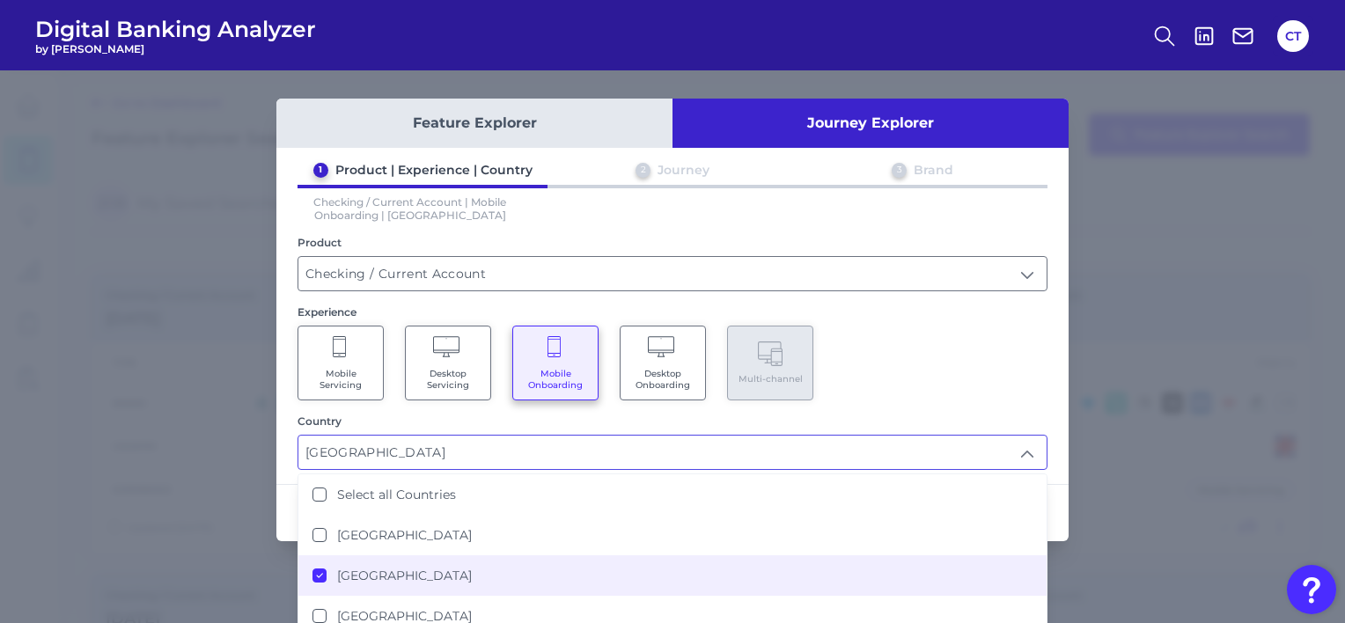
click at [964, 357] on div "Mobile Servicing Desktop Servicing Mobile Onboarding Desktop Onboarding Multi-c…" at bounding box center [672, 363] width 750 height 75
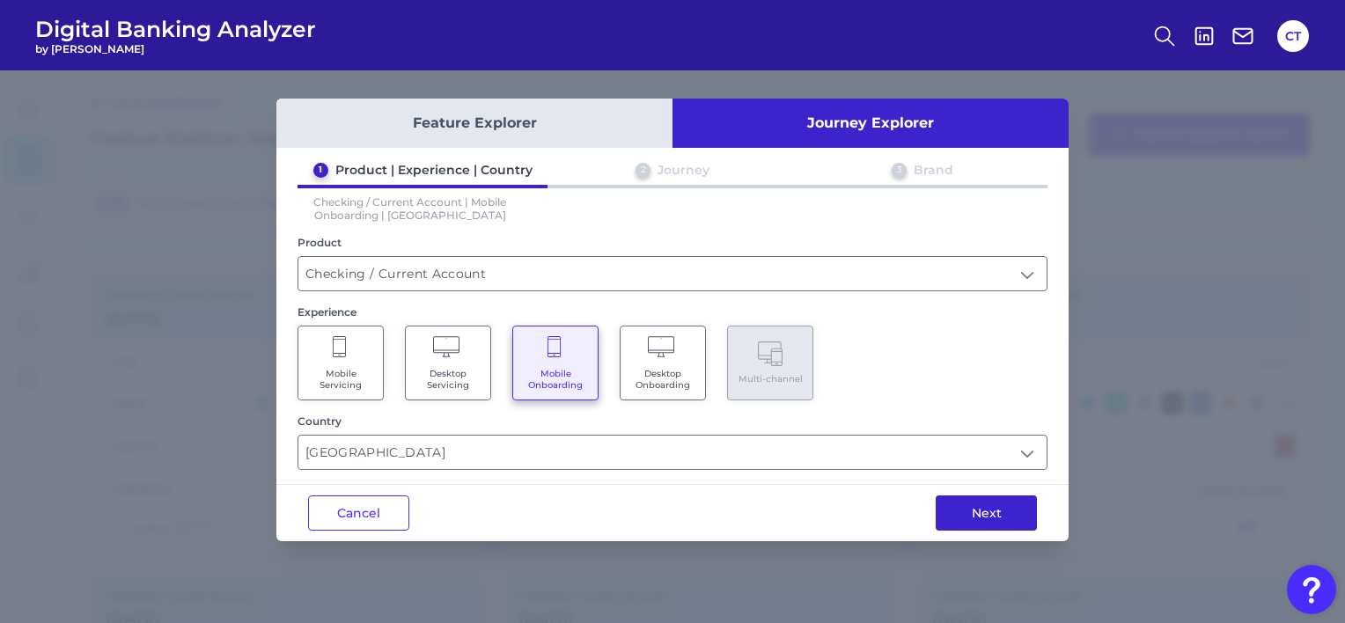
click at [995, 525] on button "Next" at bounding box center [986, 513] width 101 height 35
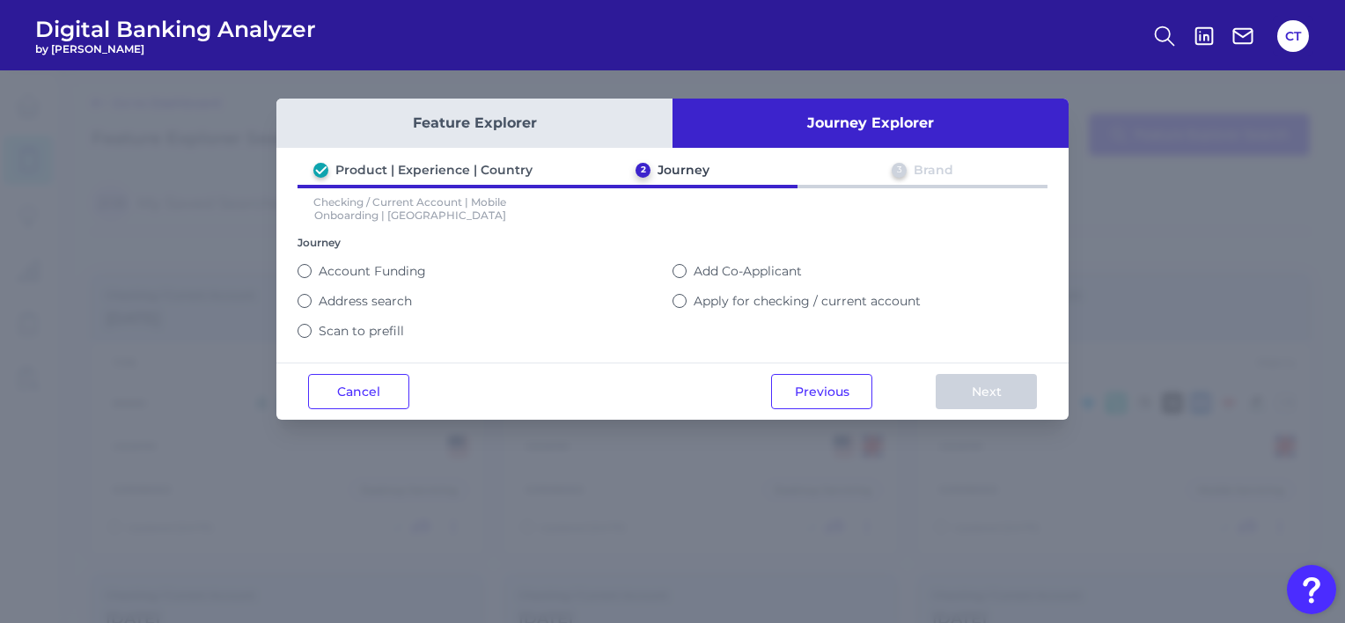
click at [352, 330] on label "Scan to prefill" at bounding box center [361, 331] width 85 height 16
click at [312, 330] on button "Scan to prefill" at bounding box center [304, 331] width 14 height 14
click at [1004, 398] on button "Next" at bounding box center [986, 391] width 101 height 35
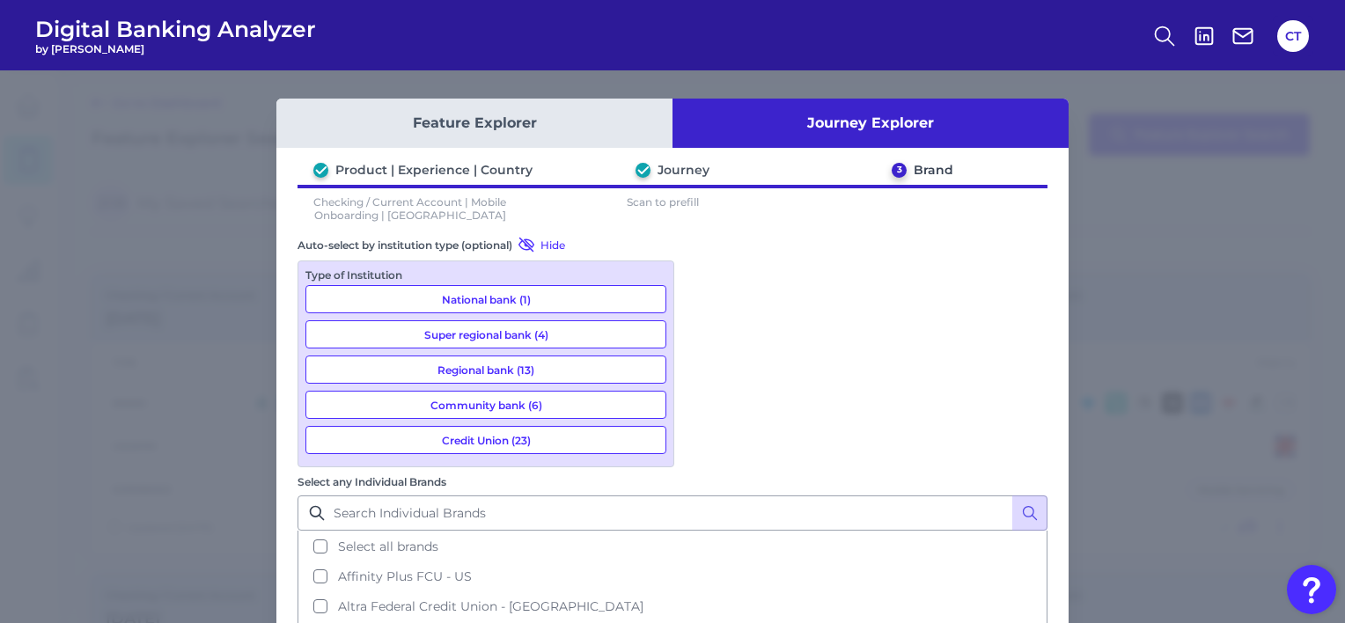
click at [524, 405] on button "Community bank (6)" at bounding box center [485, 405] width 361 height 28
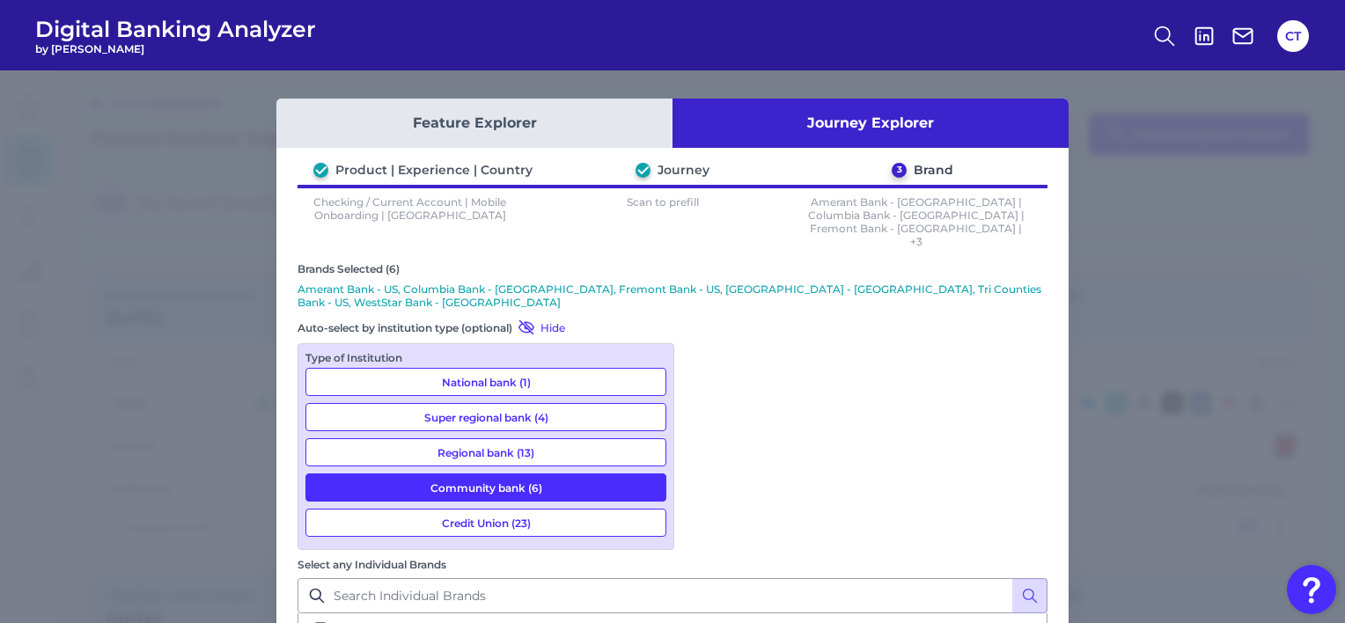
scroll to position [59, 0]
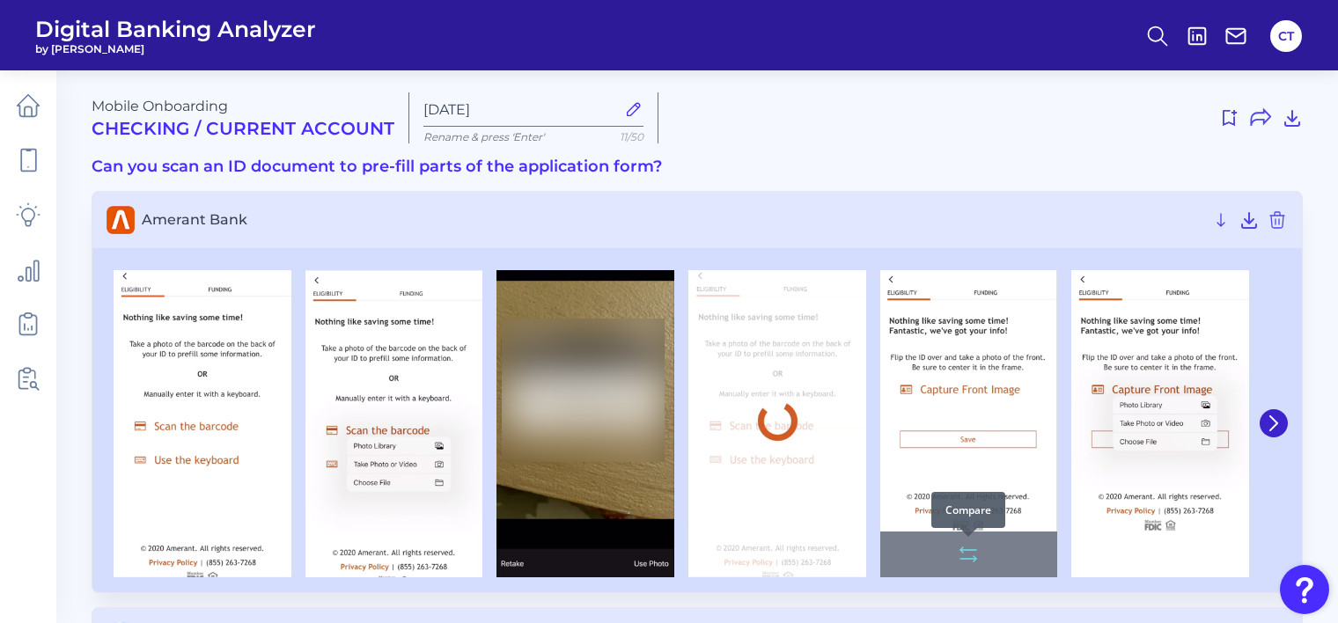
click at [958, 553] on icon at bounding box center [968, 554] width 21 height 21
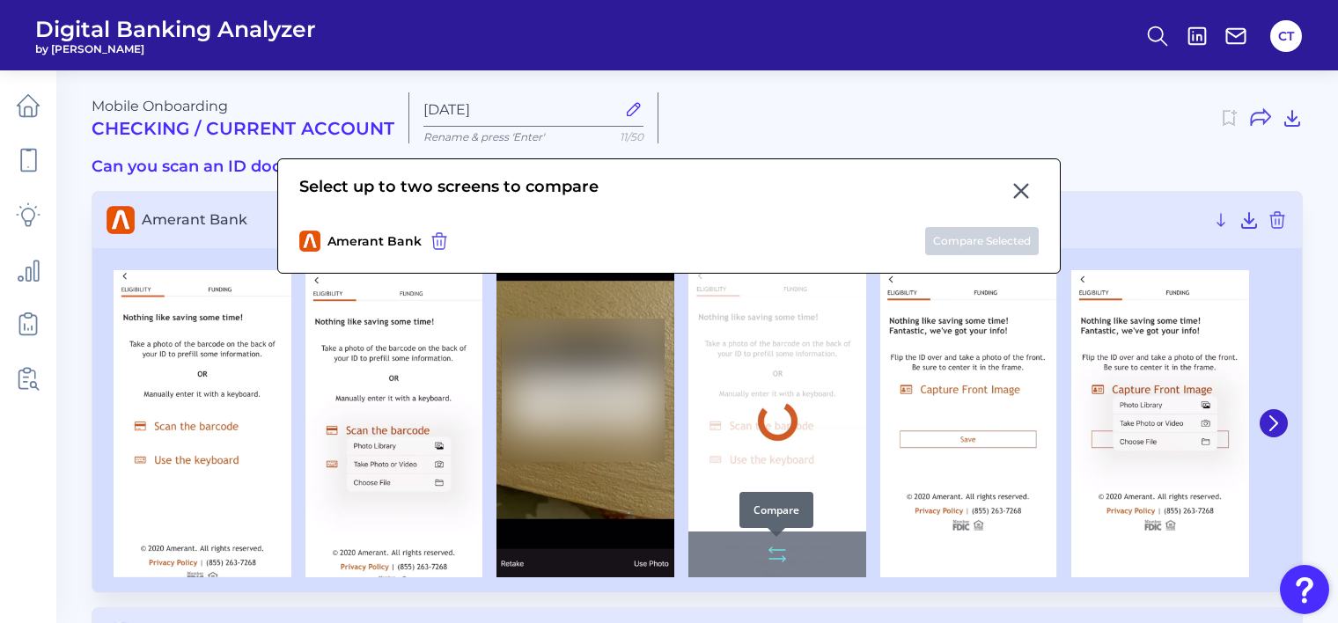
click at [789, 559] on button at bounding box center [777, 554] width 35 height 28
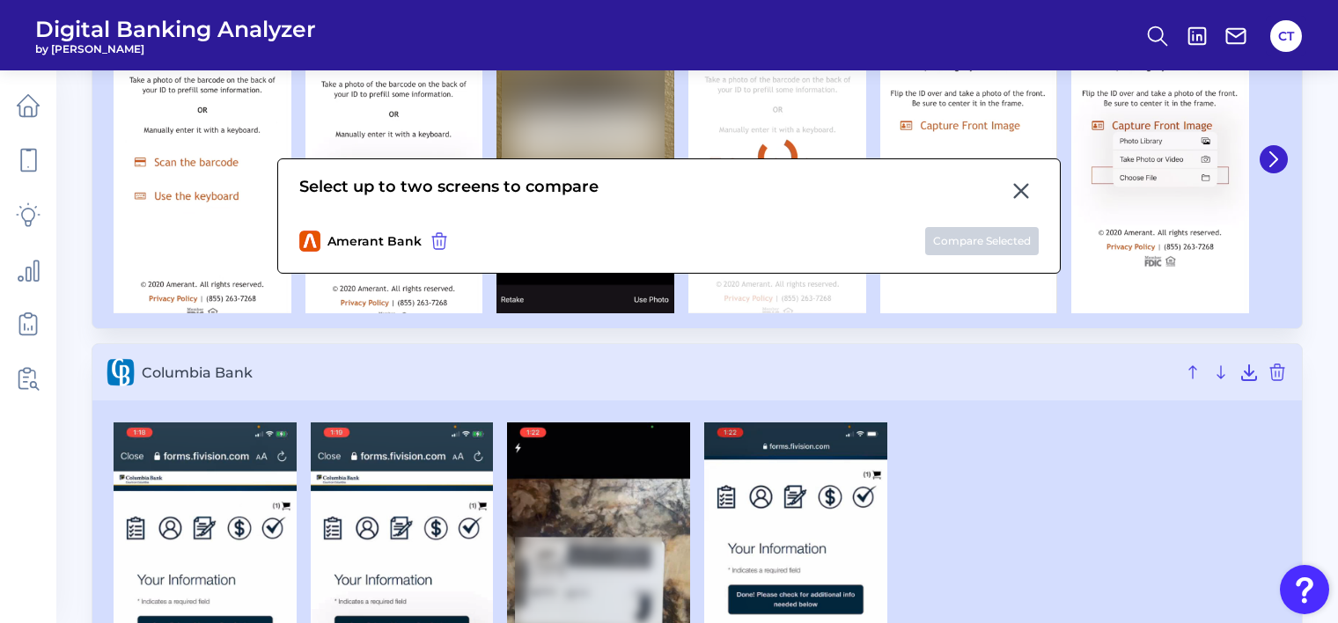
scroll to position [528, 0]
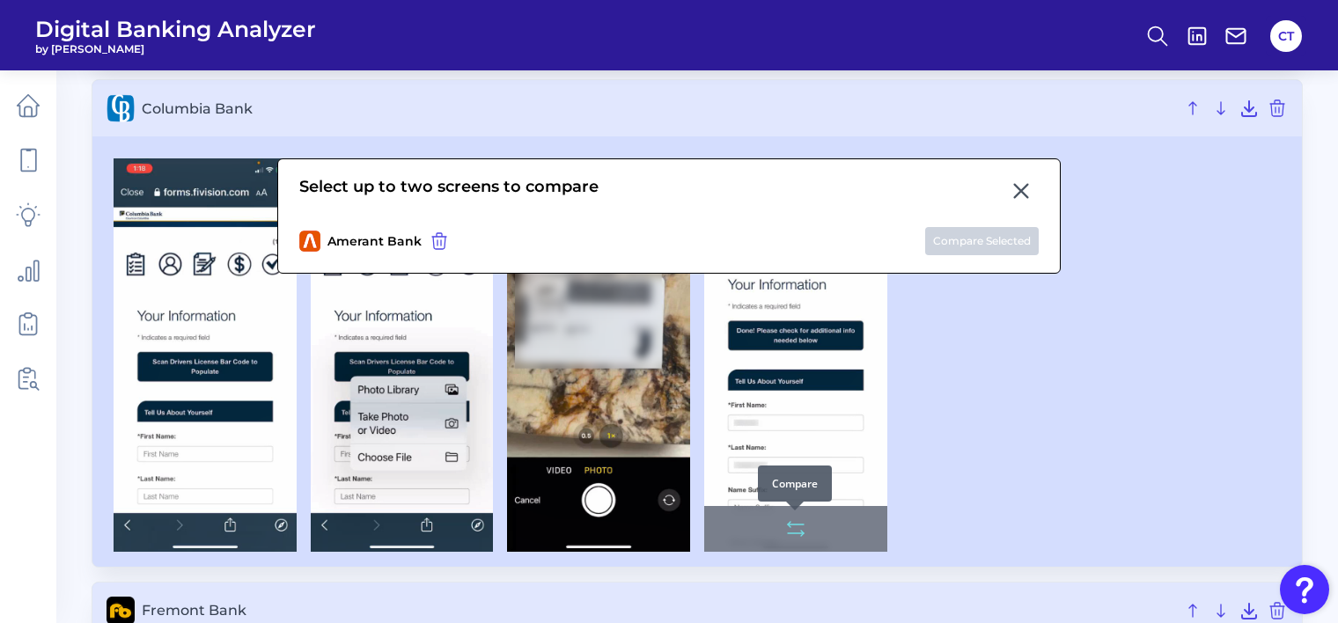
click at [790, 526] on icon at bounding box center [789, 524] width 3 height 5
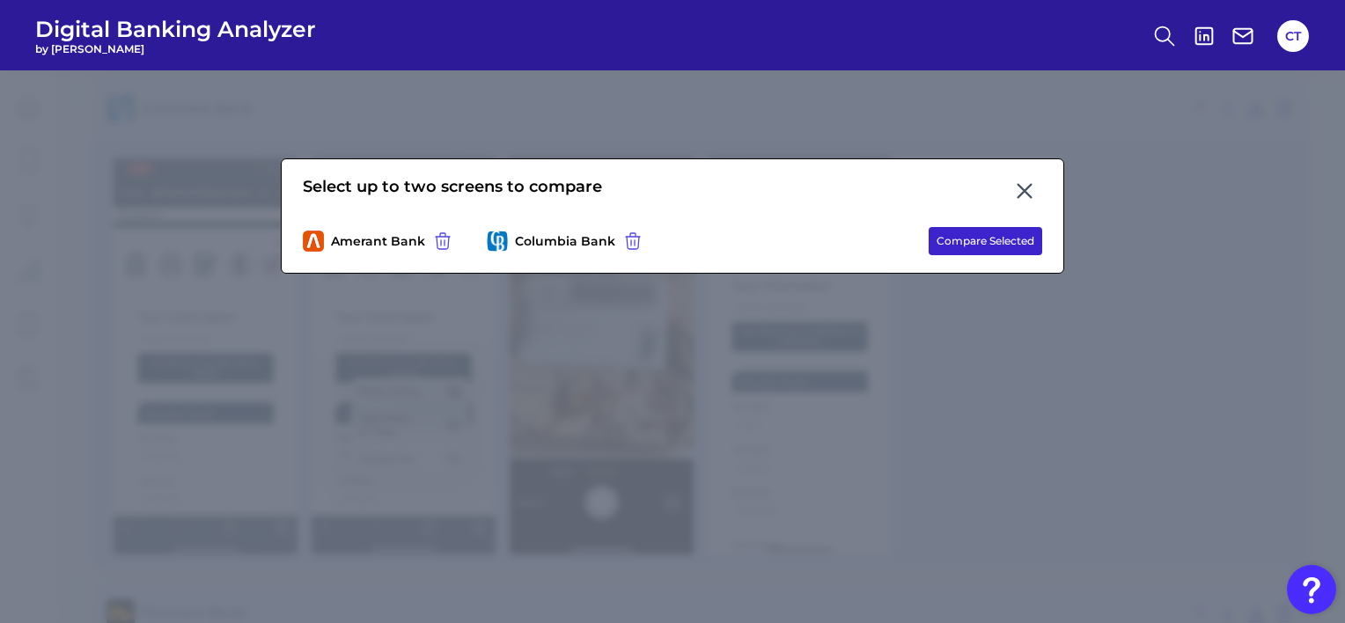
click at [991, 235] on button "Compare Selected" at bounding box center [986, 241] width 114 height 28
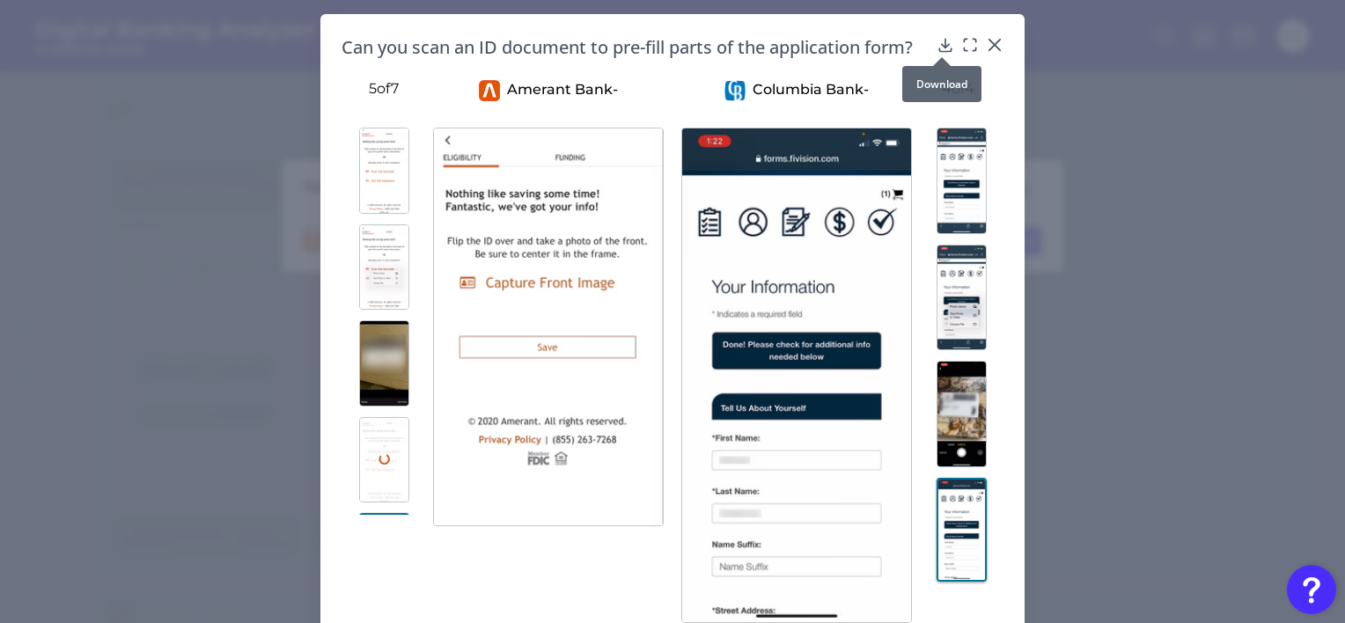
click at [933, 49] on div at bounding box center [942, 57] width 18 height 18
click at [939, 45] on icon at bounding box center [944, 45] width 11 height 12
click at [870, 28] on div "Can you scan an ID document to pre-fill parts of the application form? Amerant …" at bounding box center [672, 329] width 704 height 630
click at [963, 44] on icon at bounding box center [970, 45] width 18 height 18
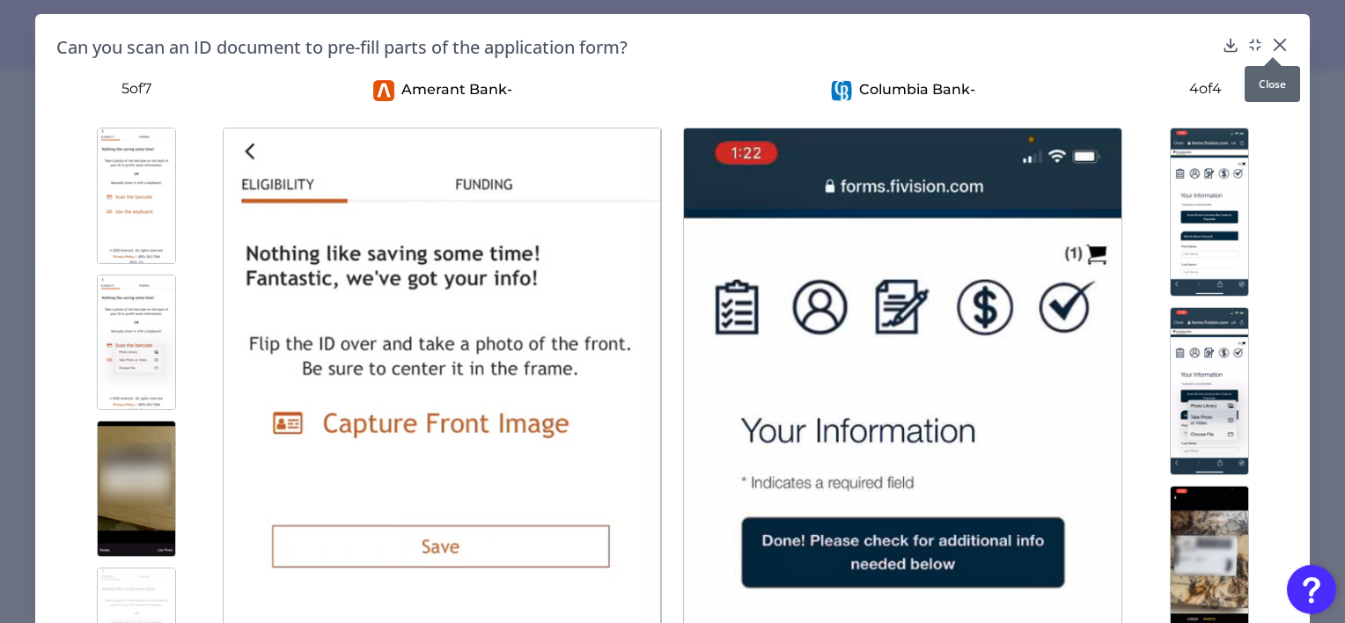
click at [1274, 42] on icon at bounding box center [1279, 45] width 11 height 11
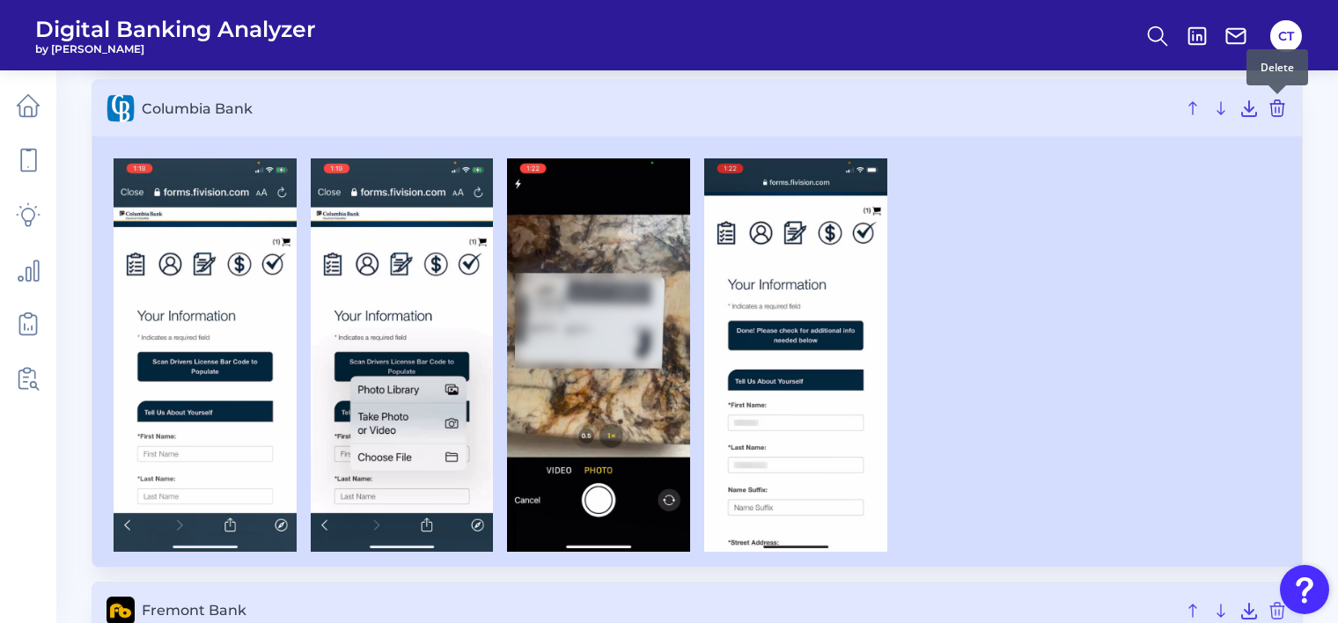
click at [1275, 106] on icon at bounding box center [1277, 108] width 14 height 16
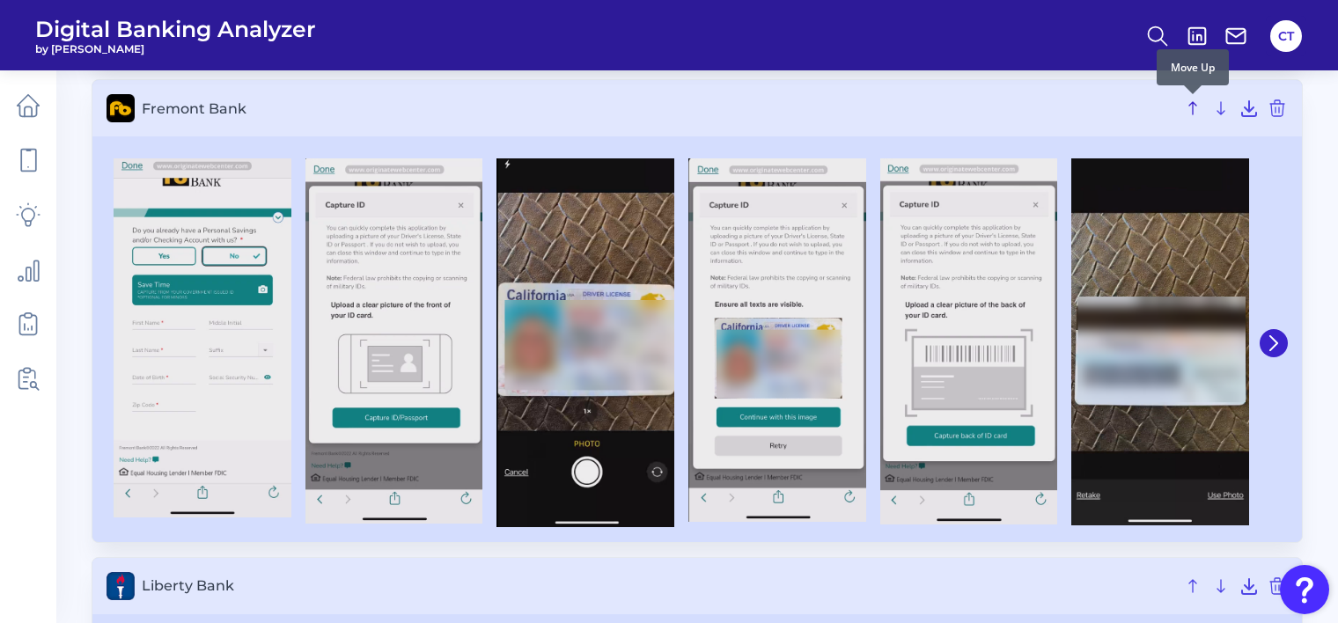
click at [1197, 113] on icon at bounding box center [1192, 108] width 21 height 21
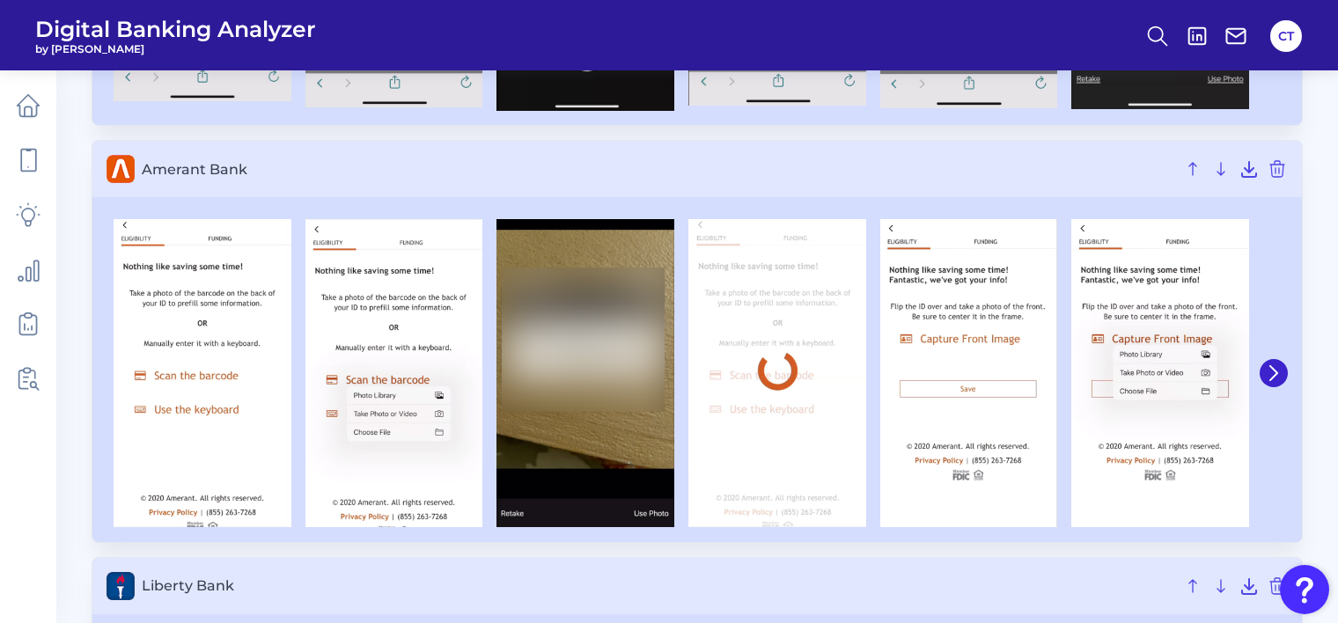
scroll to position [112, 0]
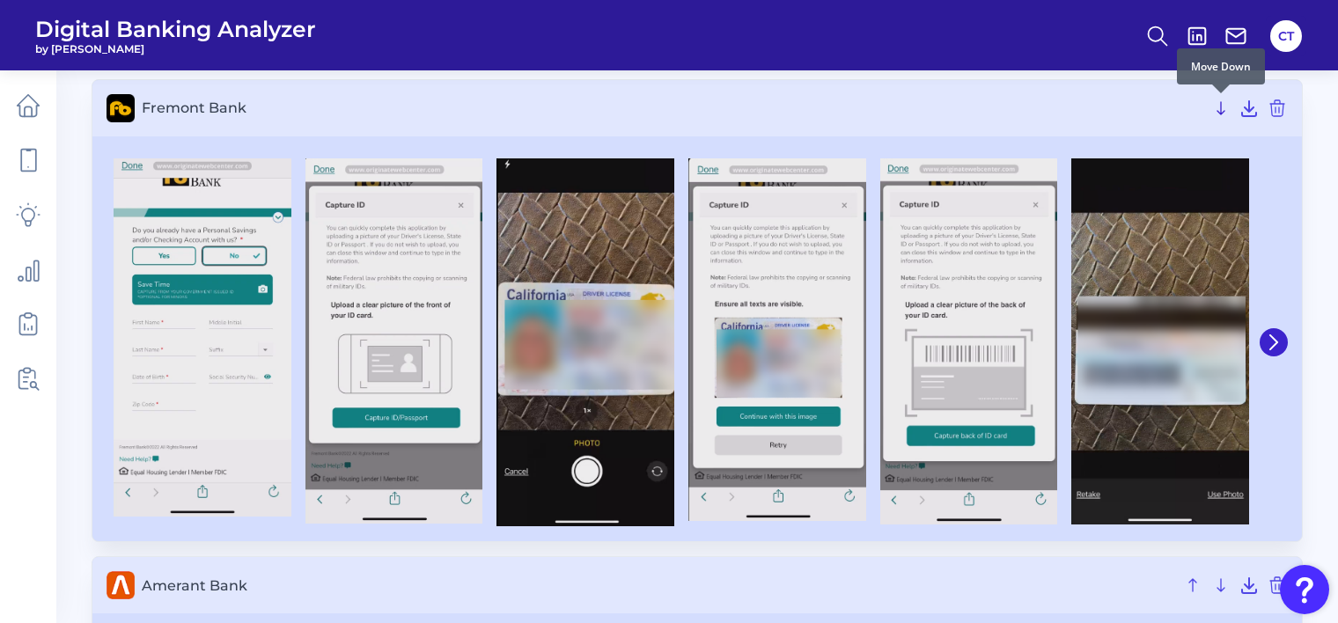
click at [1223, 111] on icon at bounding box center [1220, 108] width 7 height 12
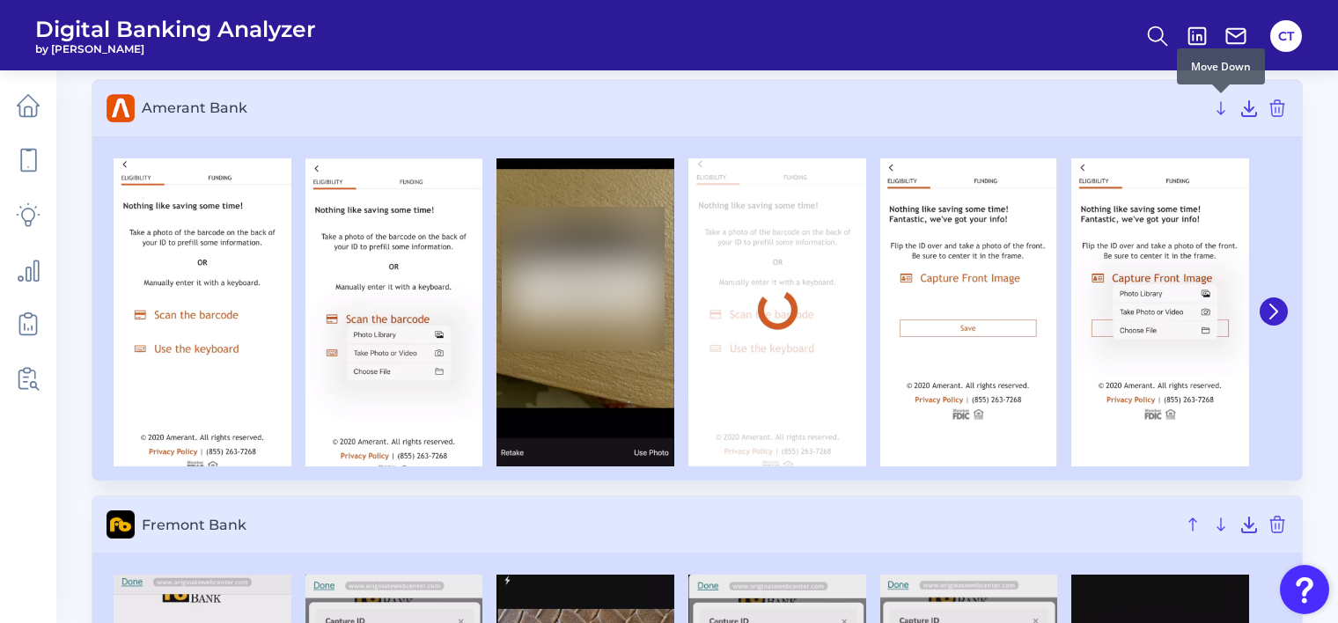
click at [1223, 111] on icon at bounding box center [1220, 108] width 7 height 12
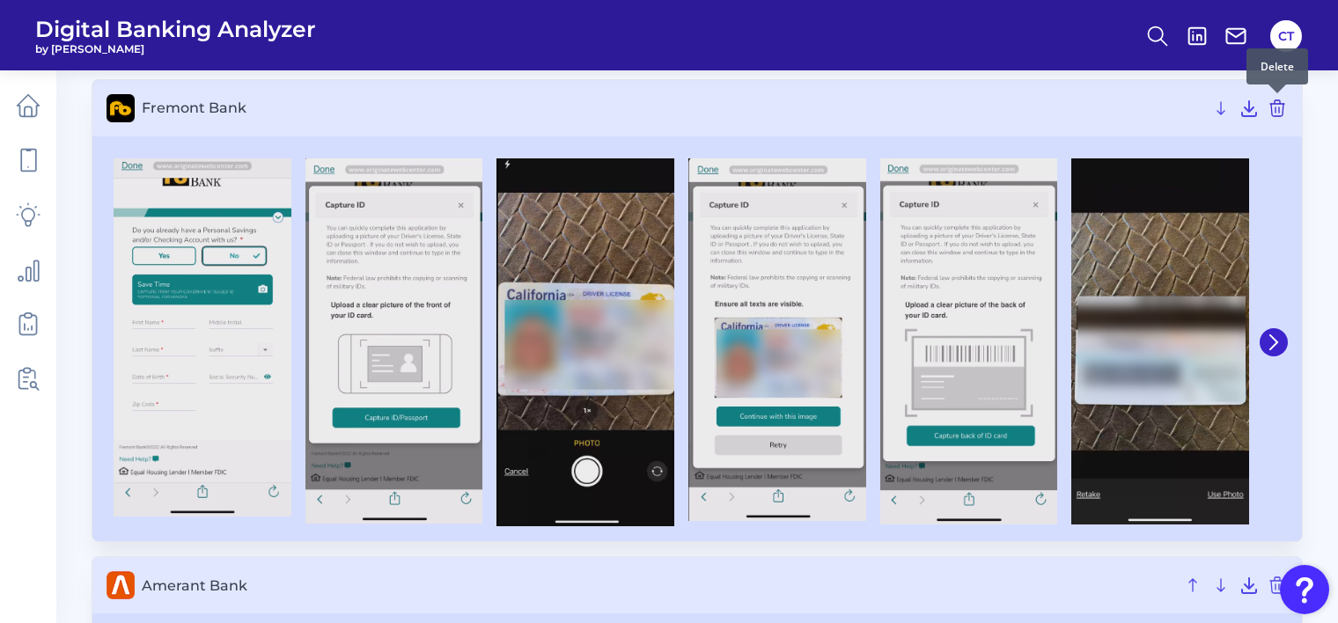
click at [1274, 105] on icon at bounding box center [1277, 108] width 21 height 21
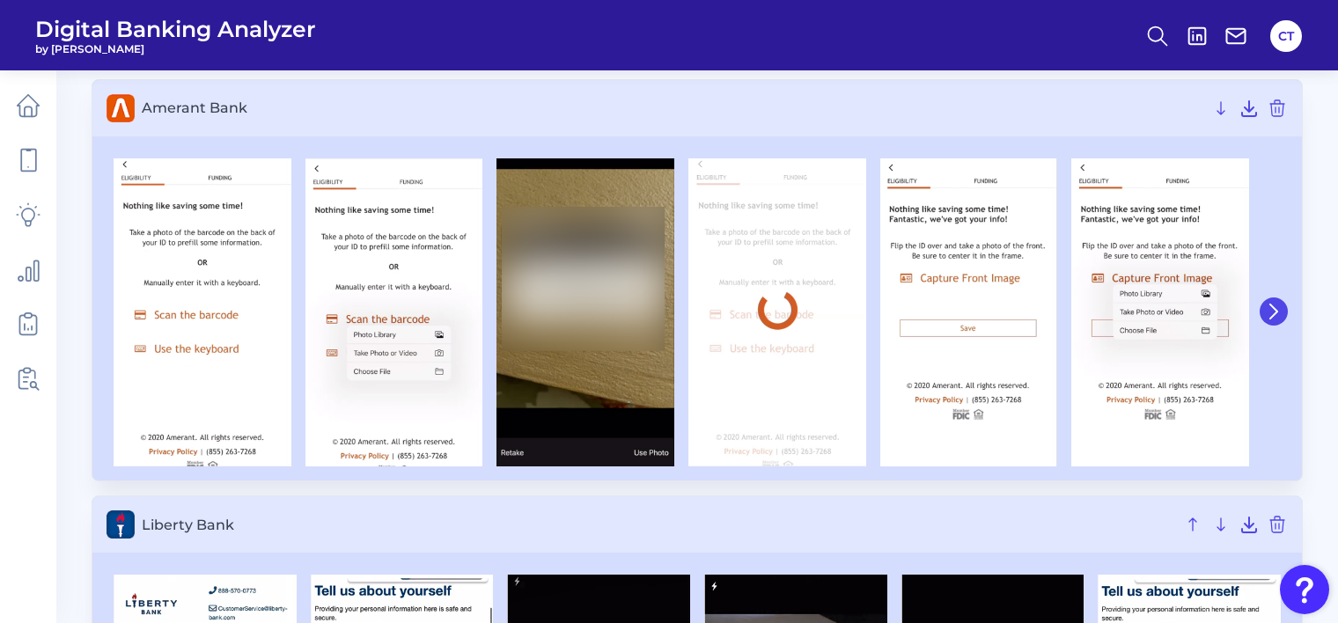
scroll to position [0, 0]
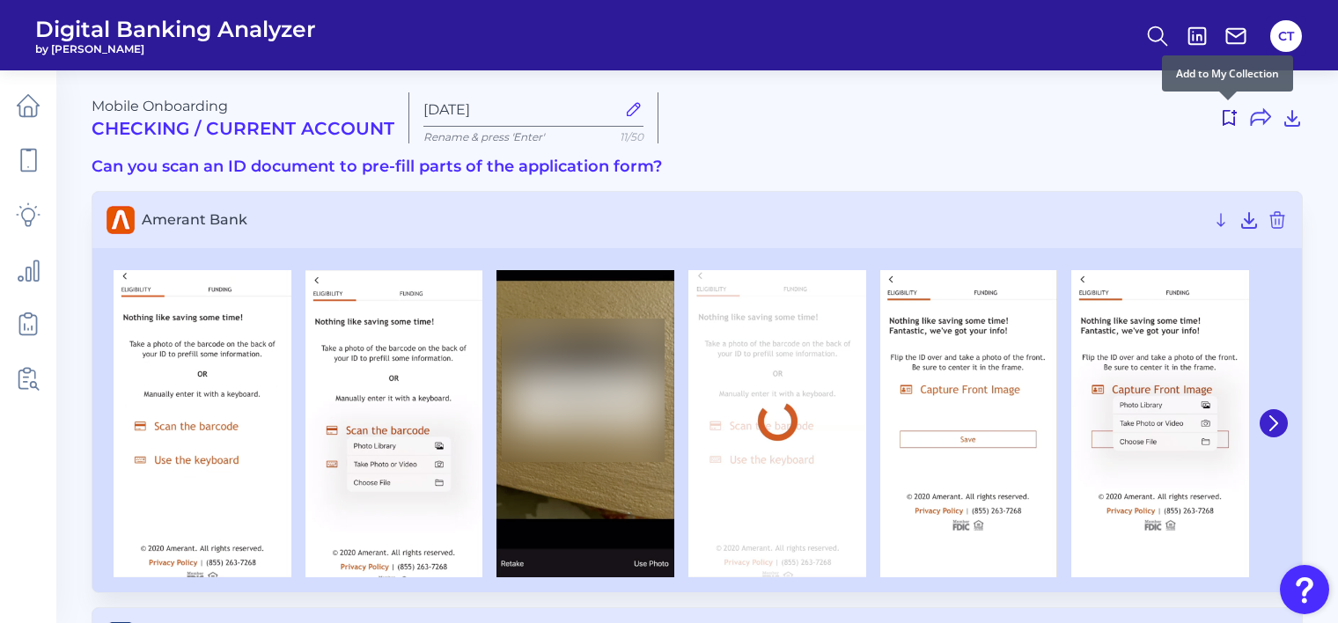
click at [1227, 121] on icon at bounding box center [1228, 117] width 21 height 21
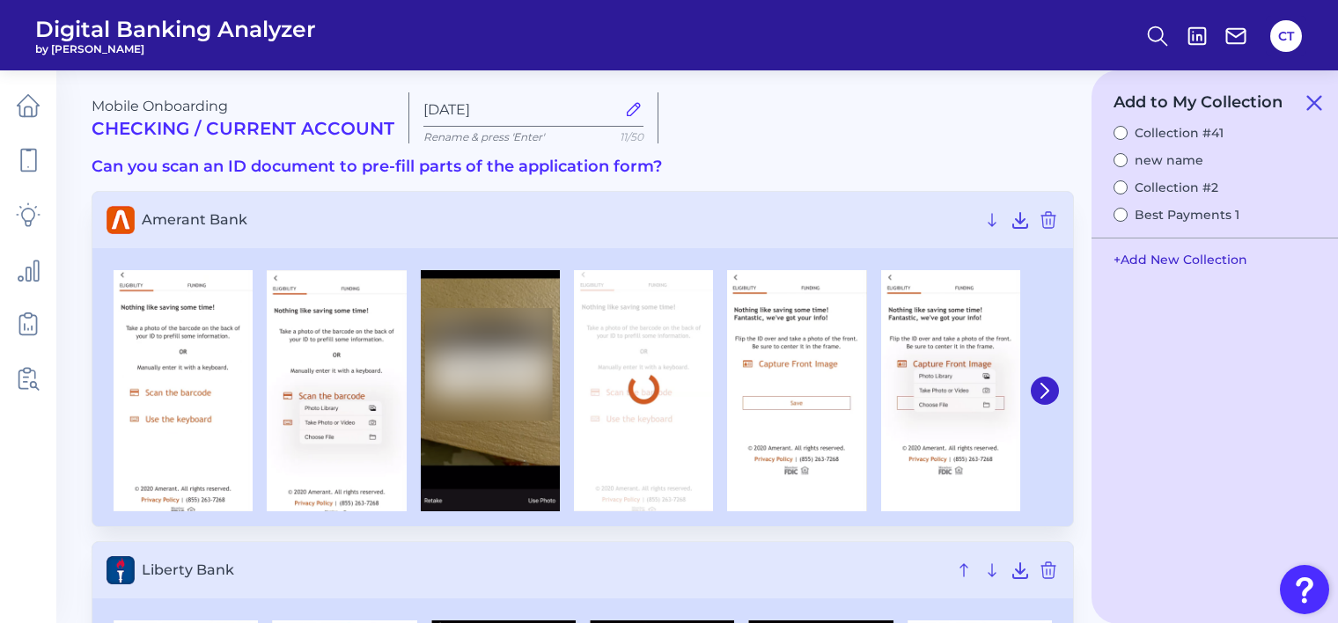
click at [1137, 260] on button "+ Add New Collection" at bounding box center [1180, 259] width 151 height 33
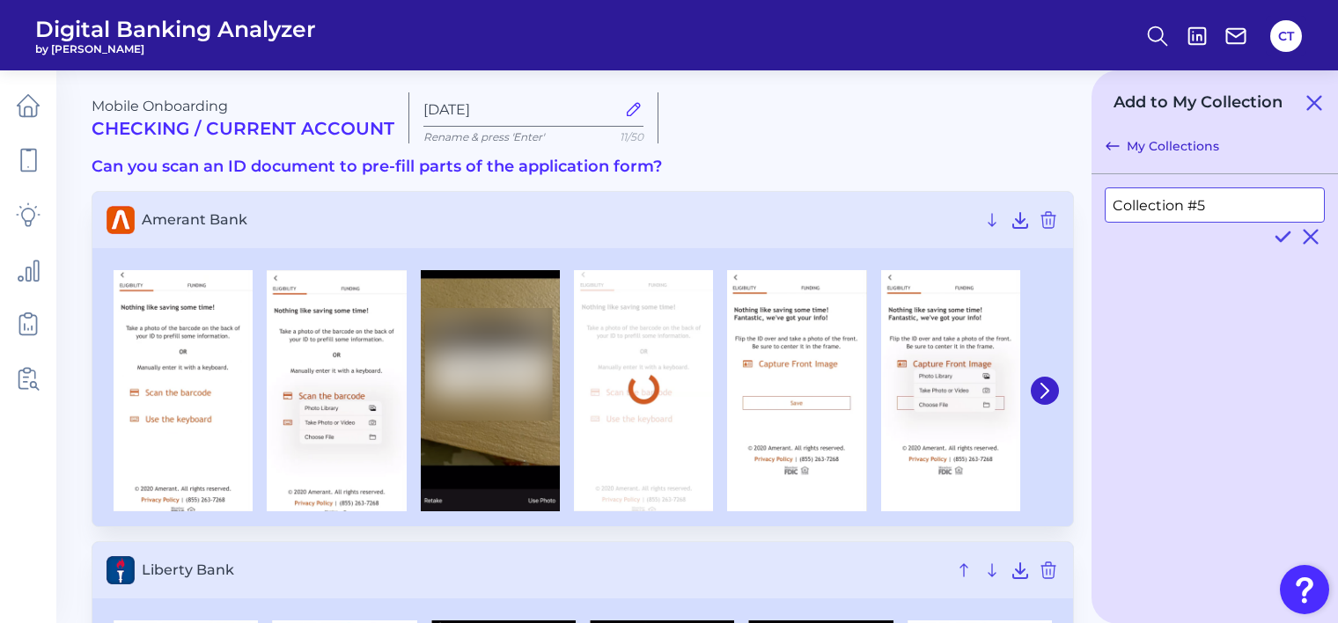
drag, startPoint x: 1217, startPoint y: 204, endPoint x: 1095, endPoint y: 196, distance: 122.6
click at [1095, 196] on div "Collection #5" at bounding box center [1214, 216] width 246 height 85
type input "Test21StAug"
click at [1279, 237] on icon at bounding box center [1282, 236] width 21 height 21
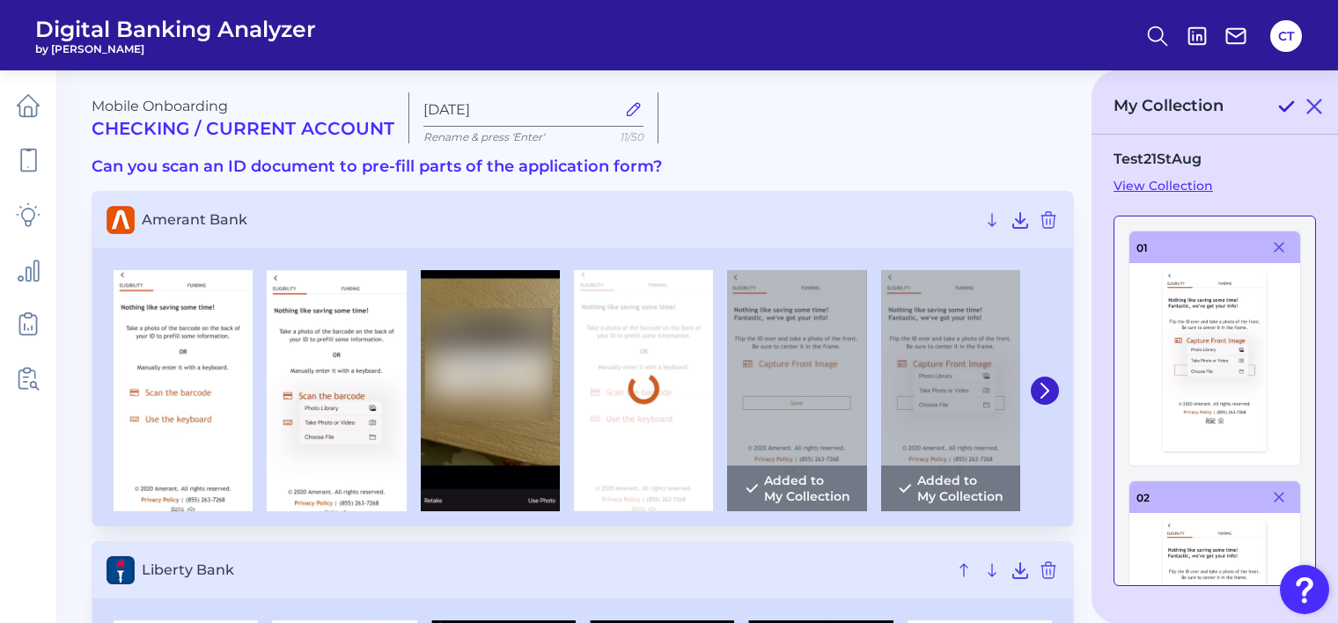
click at [1284, 106] on icon at bounding box center [1285, 106] width 21 height 21
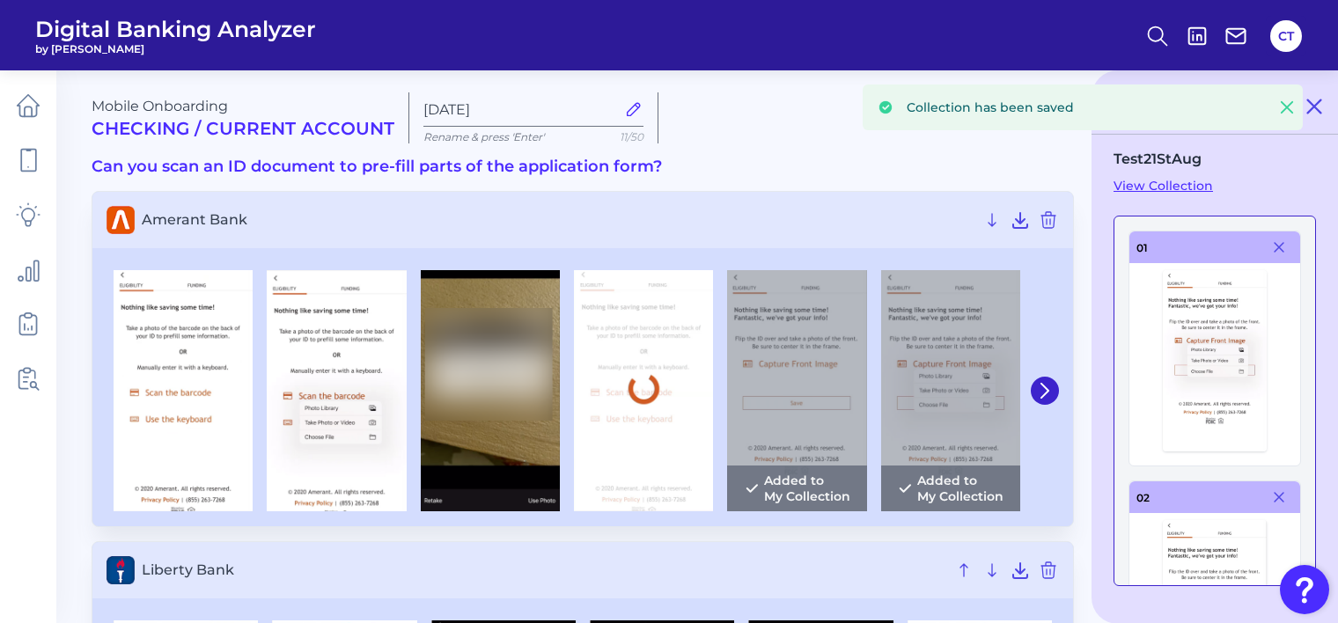
click at [1157, 189] on link "View Collection" at bounding box center [1214, 186] width 202 height 16
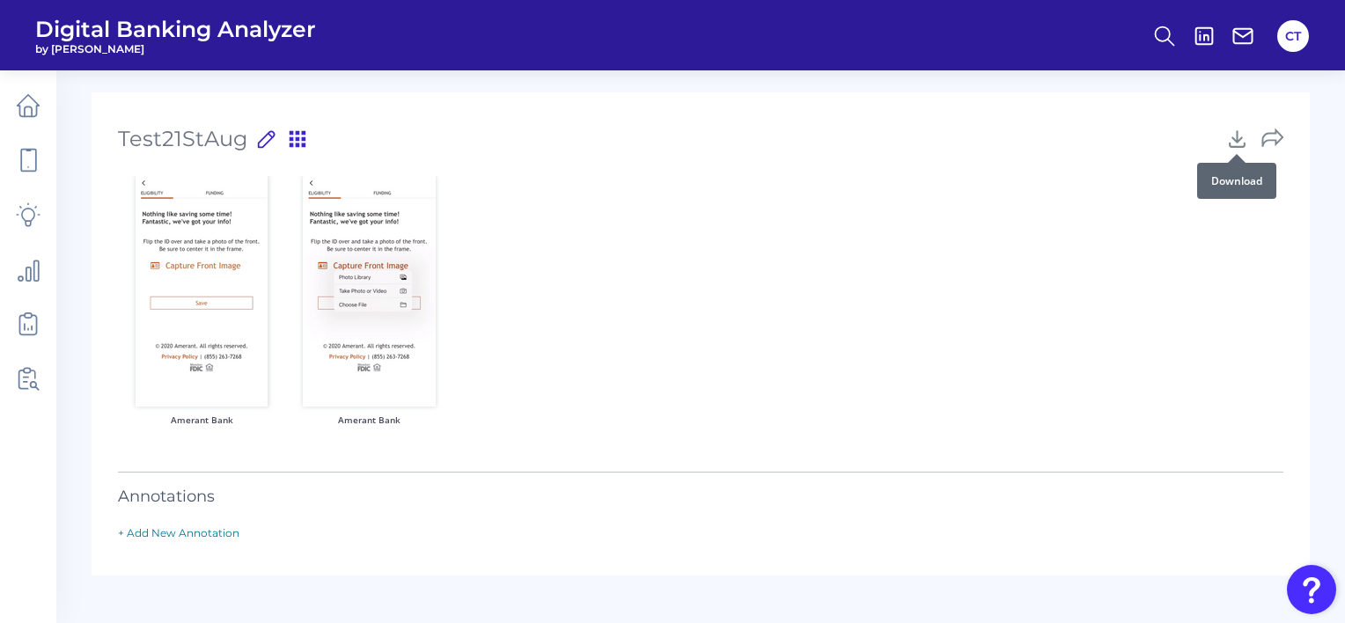
click at [1239, 140] on icon at bounding box center [1237, 139] width 15 height 16
click at [679, 209] on div "Amerant Bank Amerant Bank" at bounding box center [700, 310] width 1165 height 268
click at [183, 528] on link "+ Add New Annotation" at bounding box center [178, 532] width 121 height 13
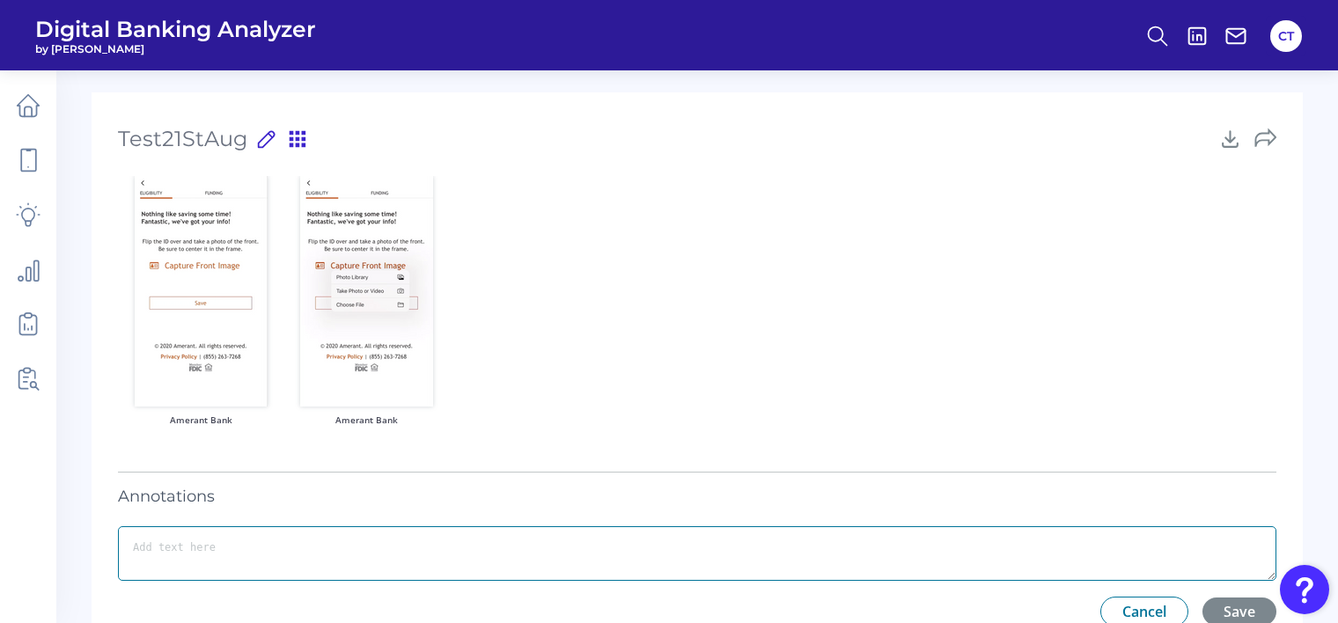
click at [466, 538] on textarea at bounding box center [697, 553] width 1158 height 55
type textarea "Test"
click at [1244, 606] on button "Save" at bounding box center [1239, 612] width 74 height 28
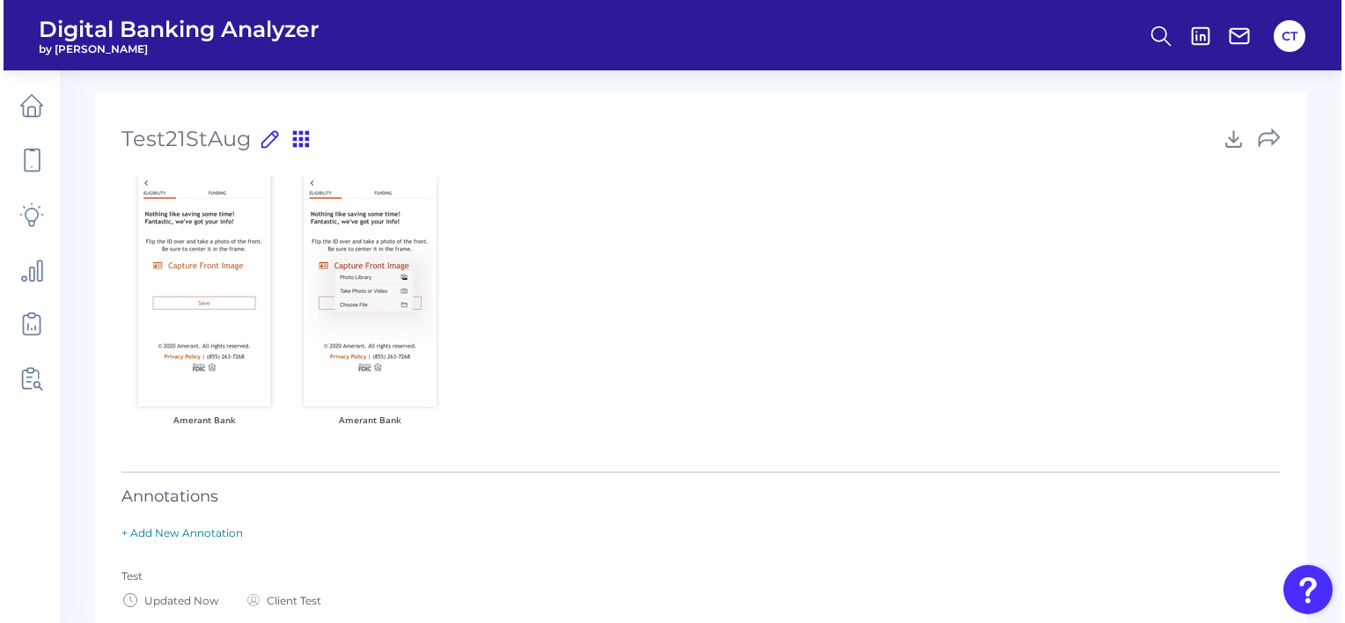
scroll to position [92, 0]
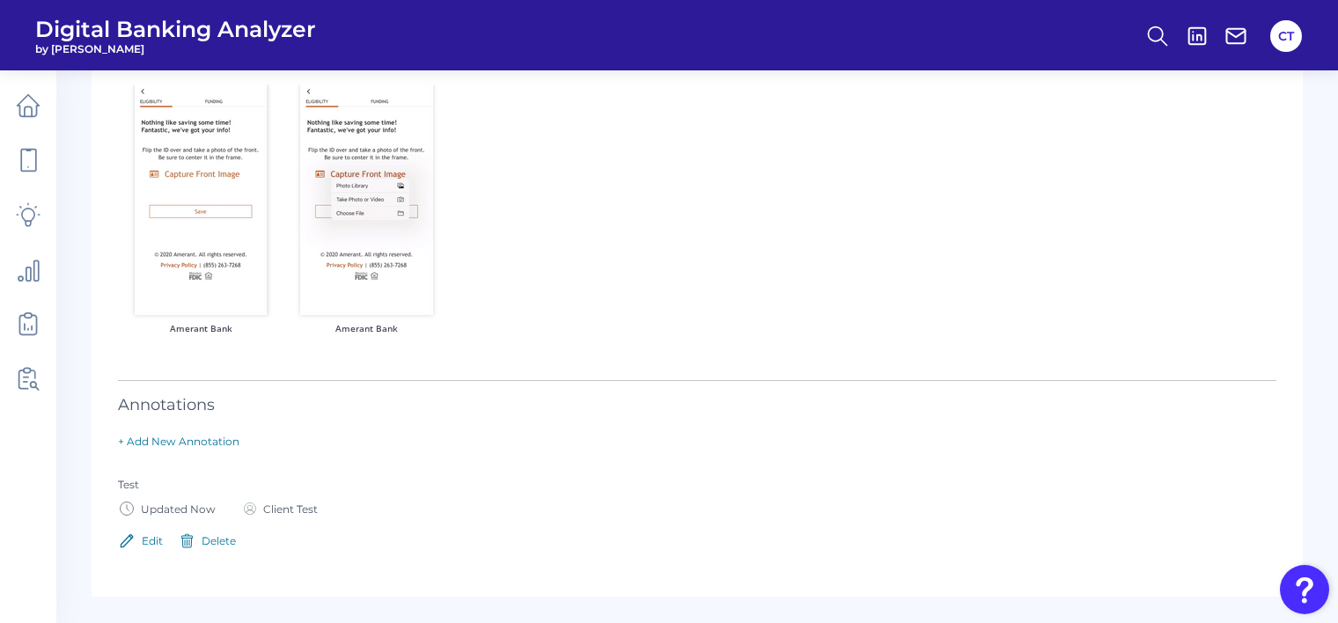
click at [151, 544] on div "Edit" at bounding box center [152, 540] width 21 height 13
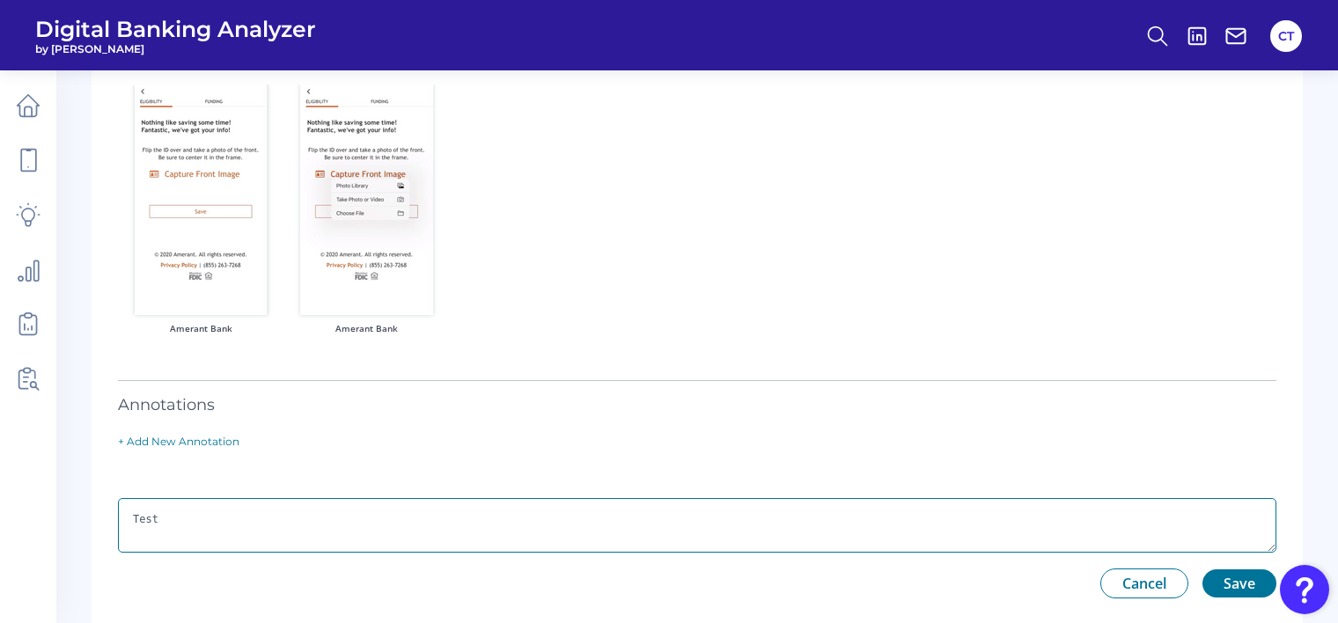
click at [212, 518] on textarea "Test" at bounding box center [697, 525] width 1158 height 55
type textarea "[PERSON_NAME]"
click at [1246, 591] on button "Save" at bounding box center [1239, 583] width 74 height 28
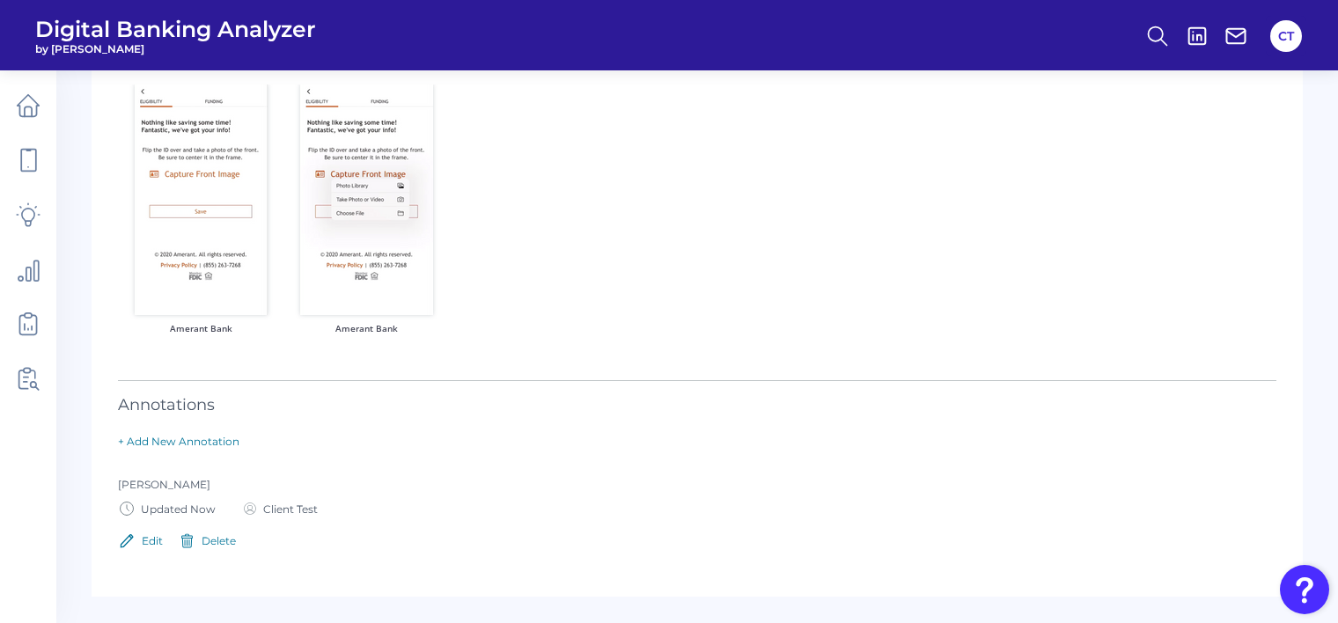
click at [225, 543] on div "Delete" at bounding box center [219, 540] width 34 height 13
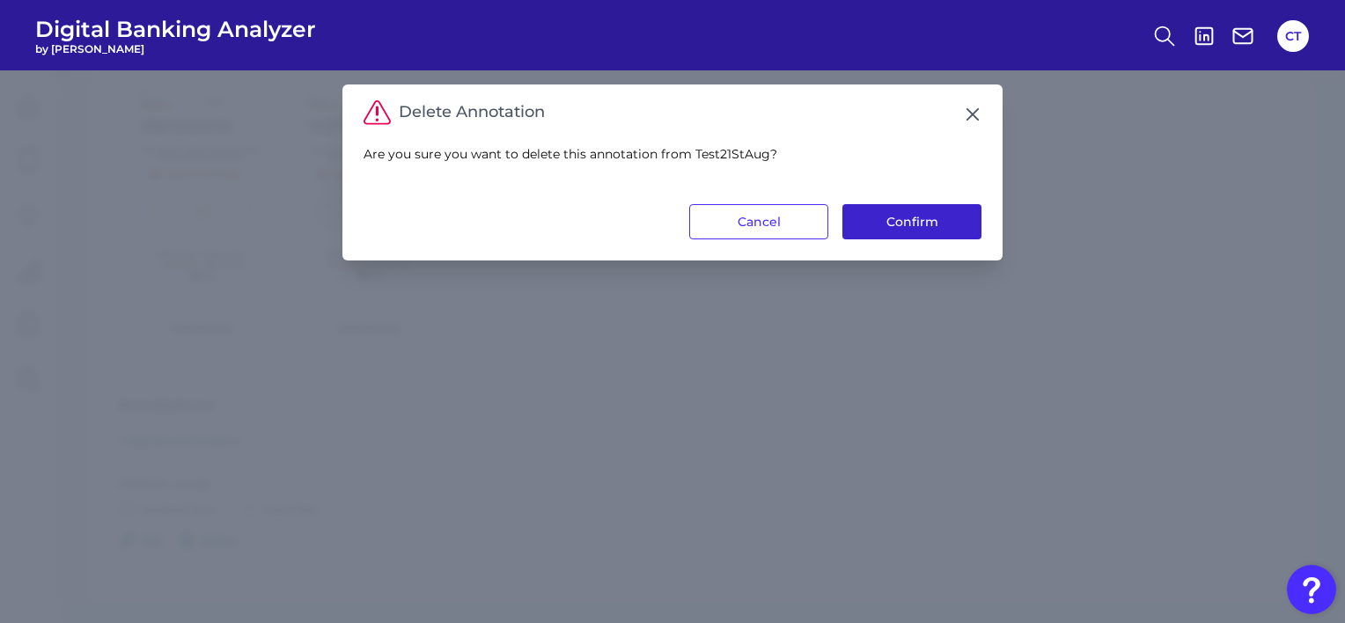
click at [912, 221] on button "Confirm" at bounding box center [911, 221] width 139 height 35
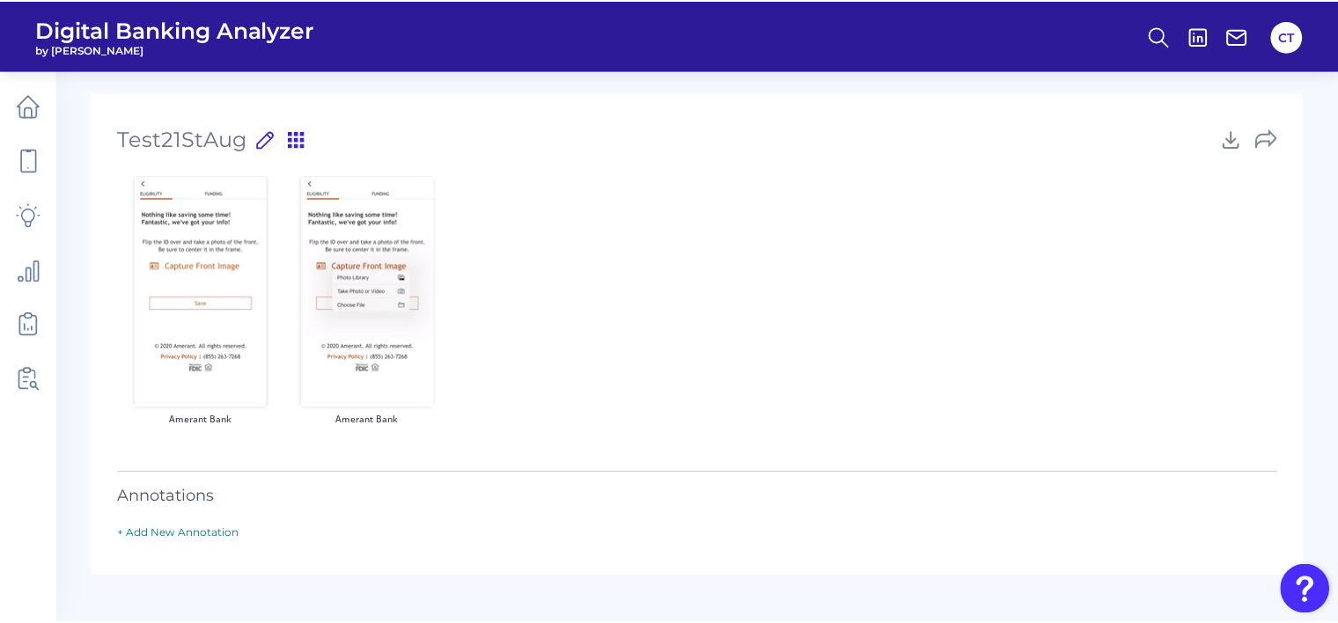
scroll to position [0, 0]
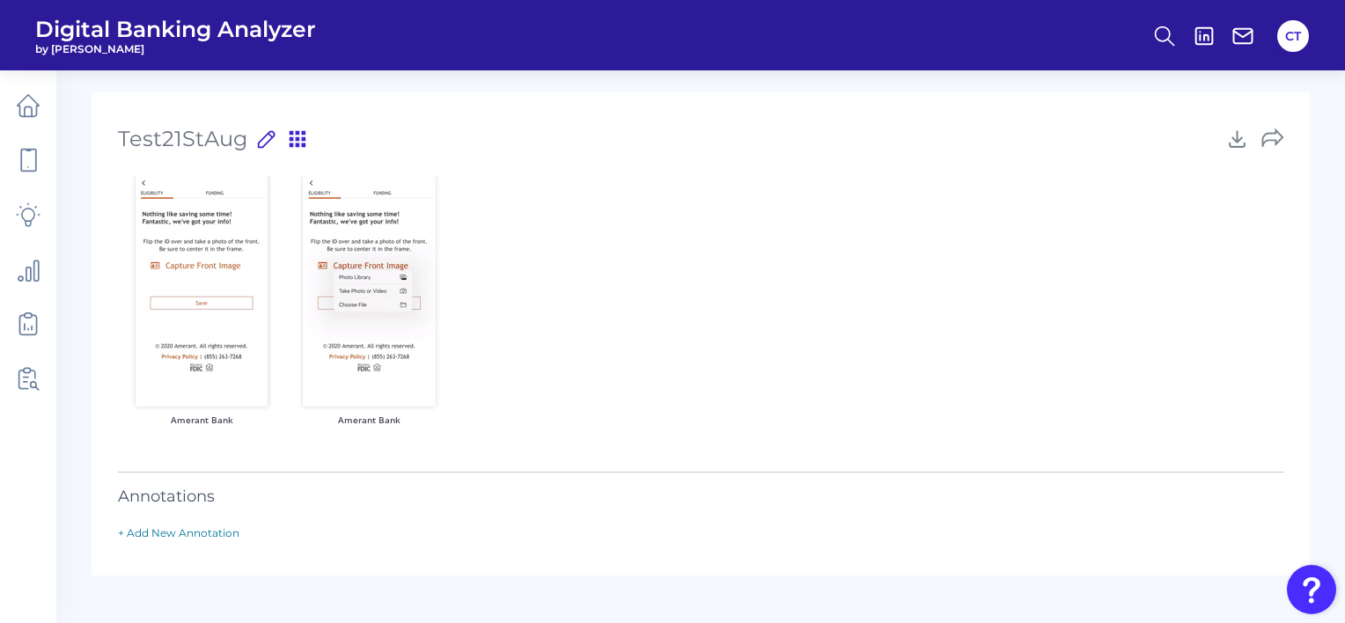
click at [1260, 138] on div at bounding box center [1254, 139] width 57 height 40
click at [21, 163] on icon at bounding box center [28, 161] width 15 height 22
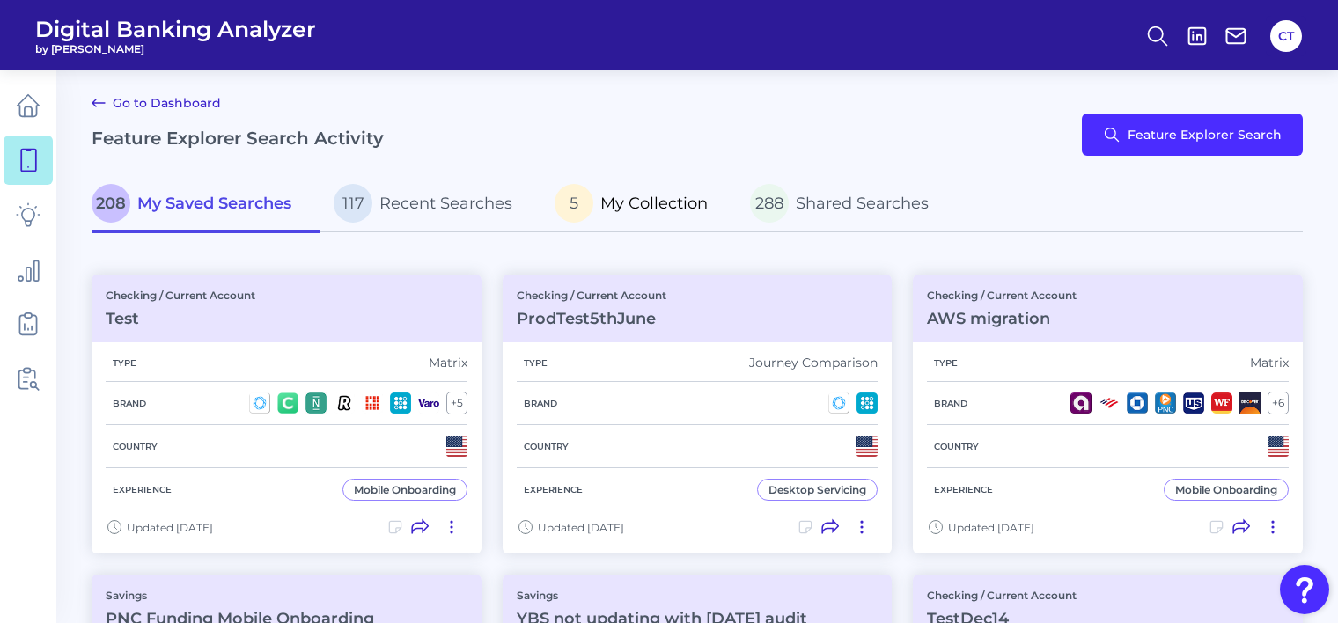
click at [623, 200] on span "My Collection" at bounding box center [653, 203] width 107 height 19
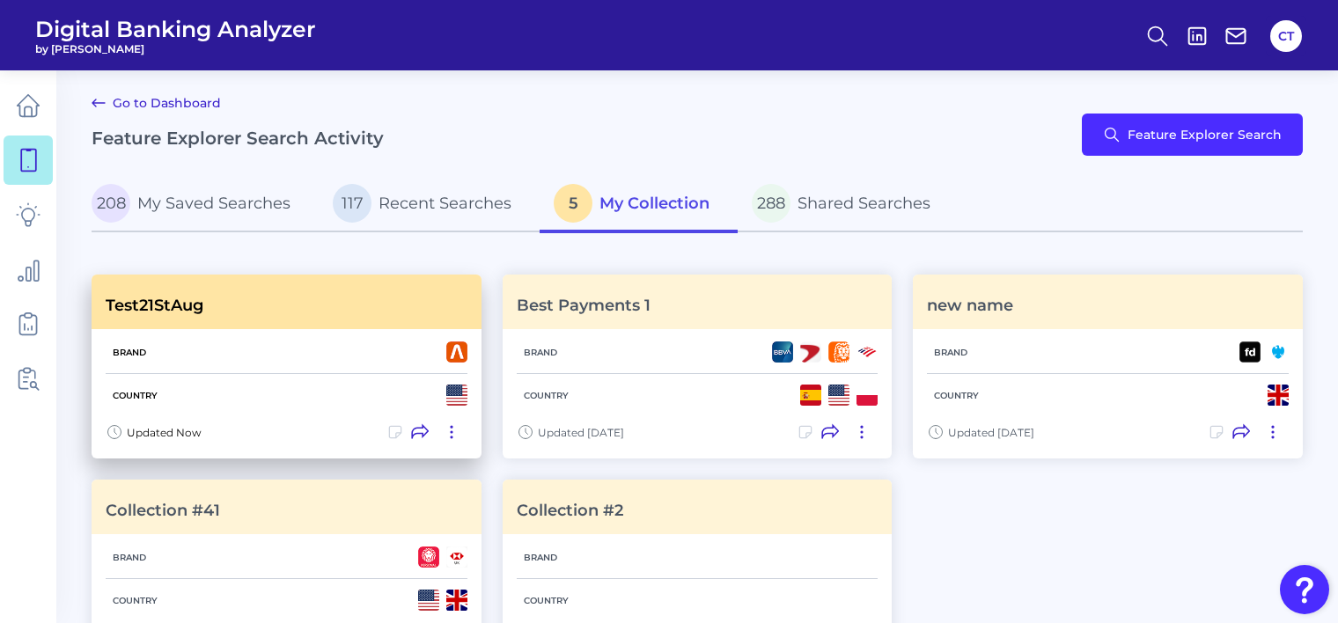
click at [426, 434] on icon at bounding box center [420, 432] width 18 height 18
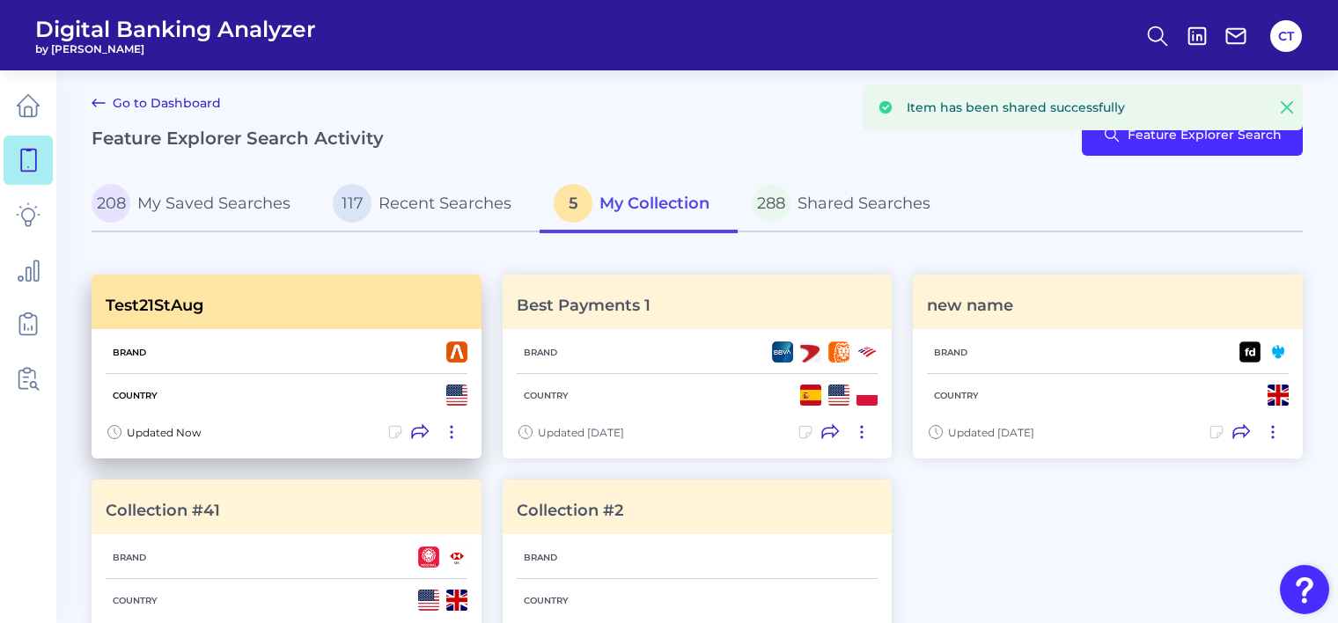
click at [395, 437] on icon at bounding box center [394, 432] width 11 height 11
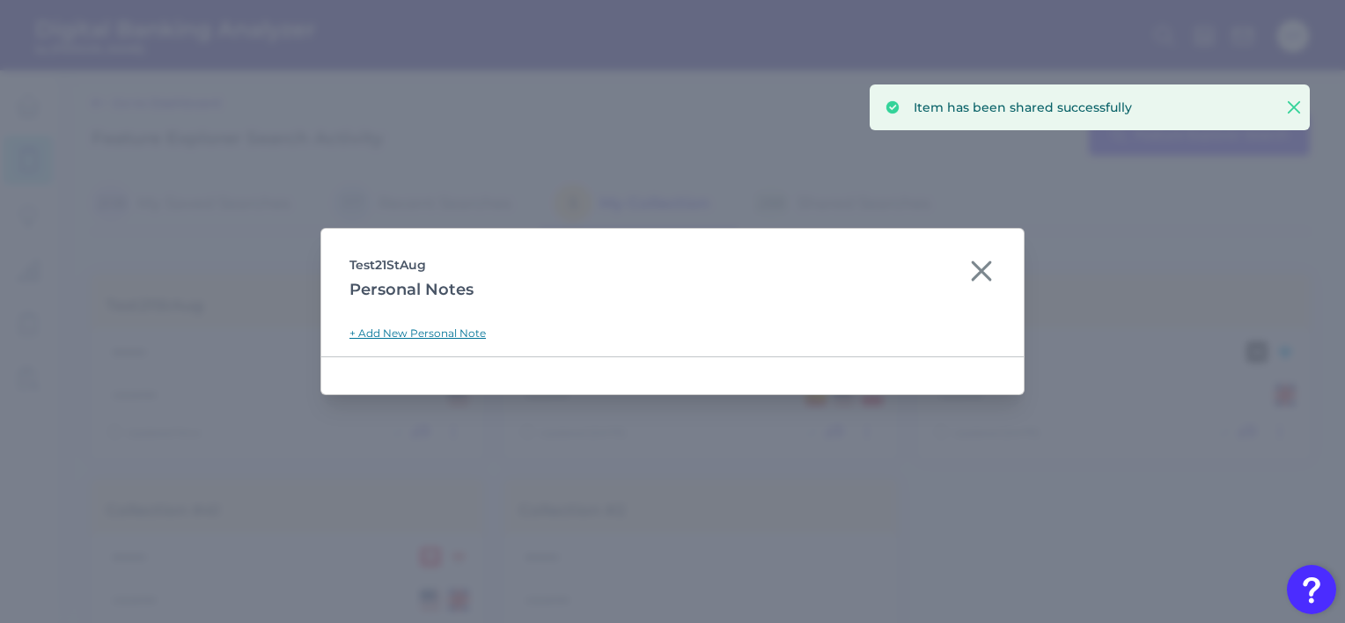
click at [406, 331] on link "+ Add New Personal Note" at bounding box center [417, 333] width 136 height 13
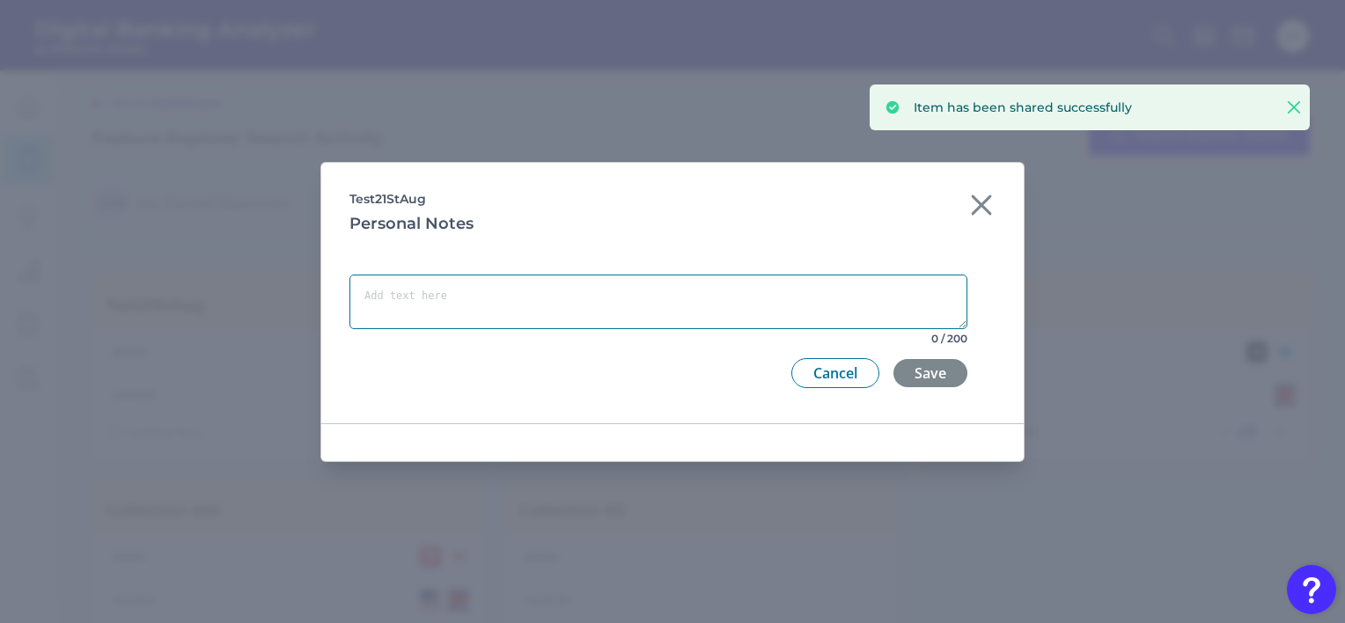
click at [422, 301] on textarea at bounding box center [658, 302] width 618 height 55
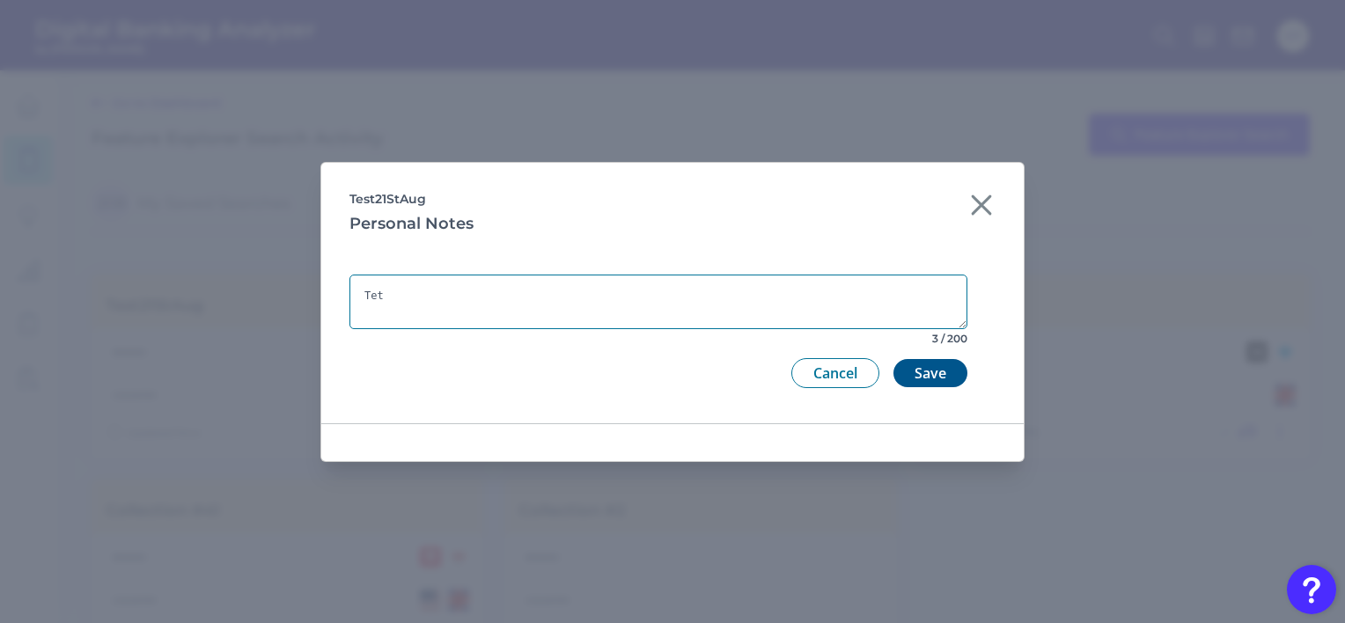
type textarea "Tet"
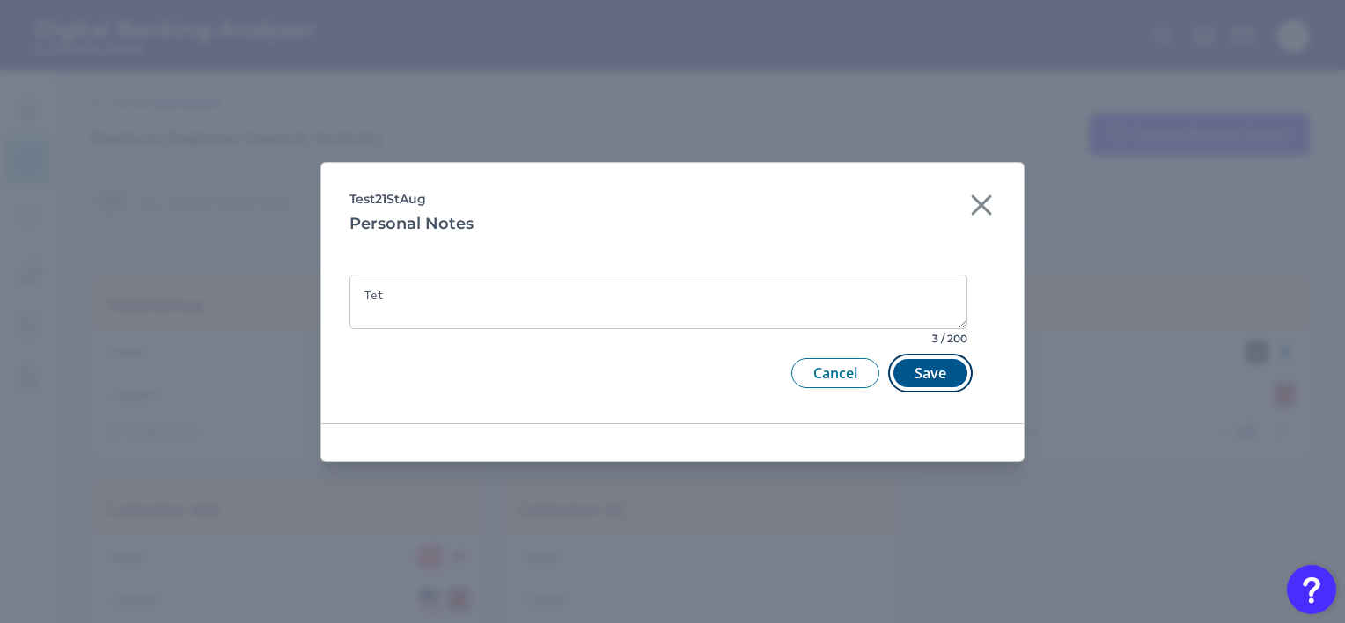
click at [926, 378] on button "Save" at bounding box center [930, 373] width 74 height 28
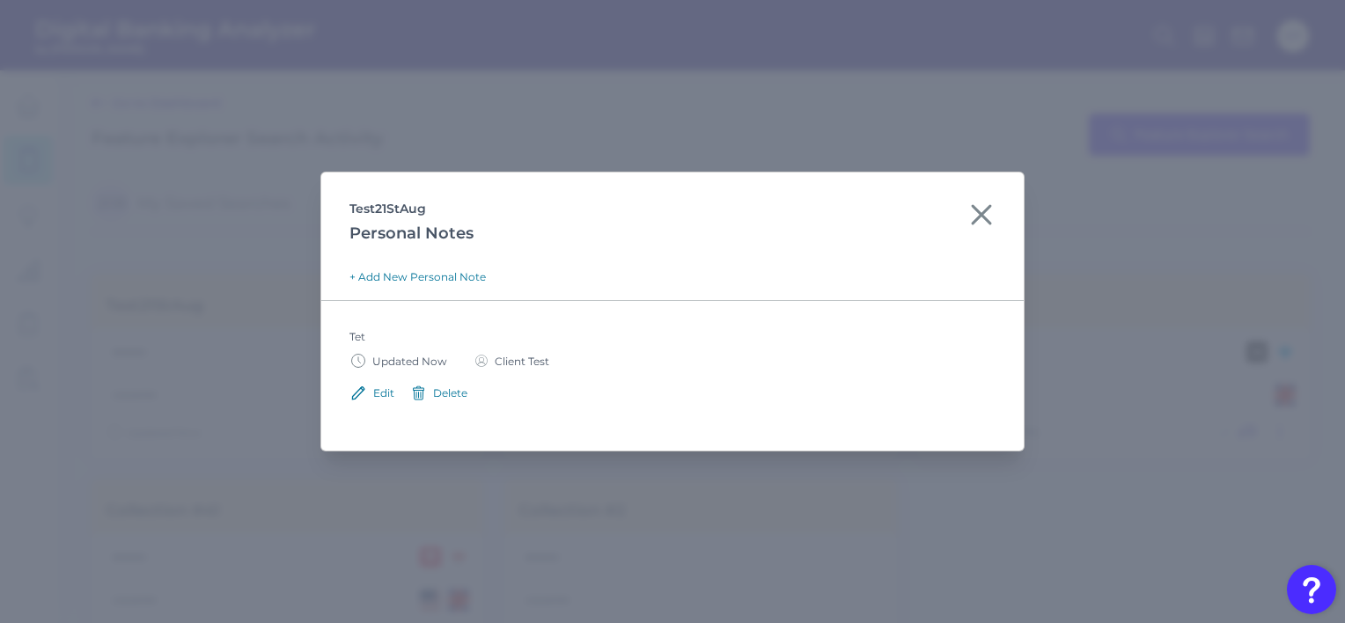
click at [980, 212] on icon at bounding box center [982, 215] width 18 height 18
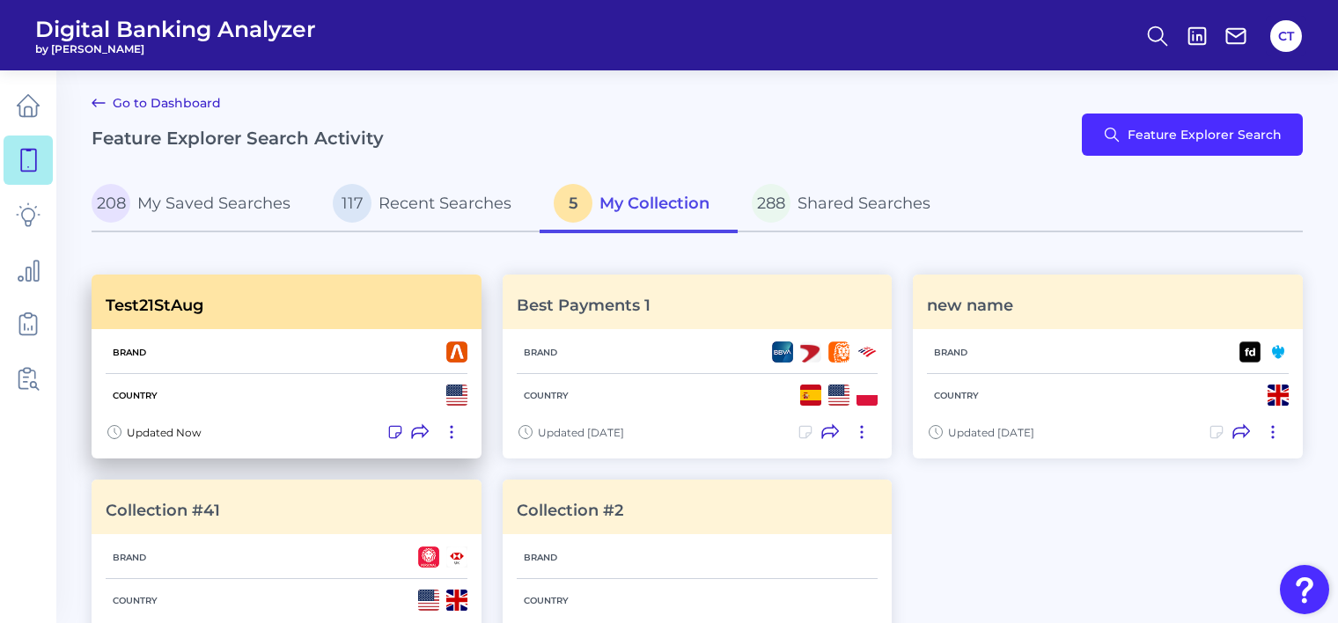
click at [447, 431] on icon at bounding box center [452, 432] width 18 height 18
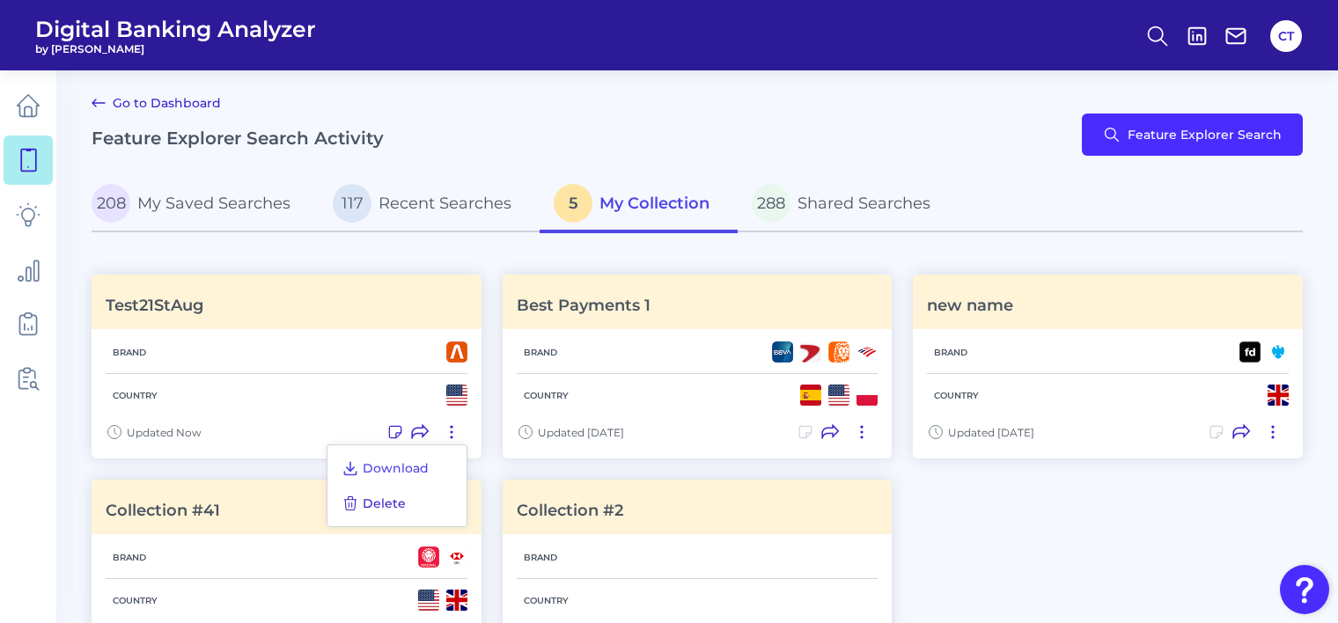
click at [384, 502] on span "Delete" at bounding box center [384, 504] width 43 height 16
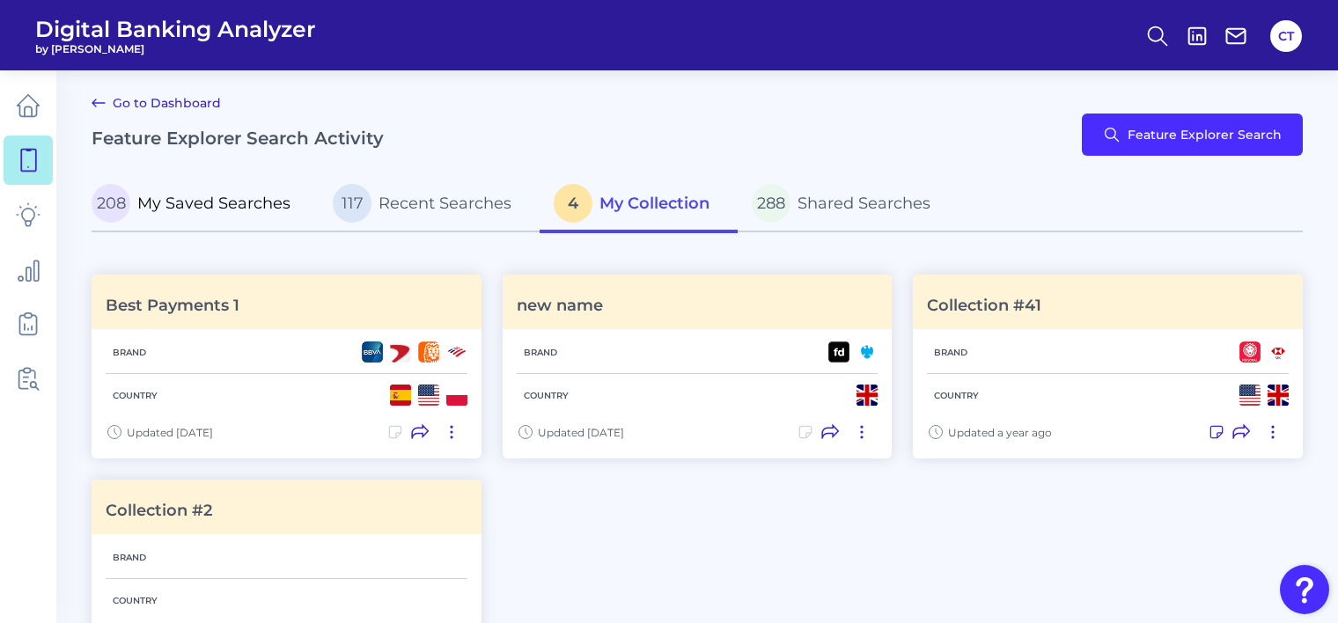
click at [240, 204] on span "My Saved Searches" at bounding box center [213, 203] width 153 height 19
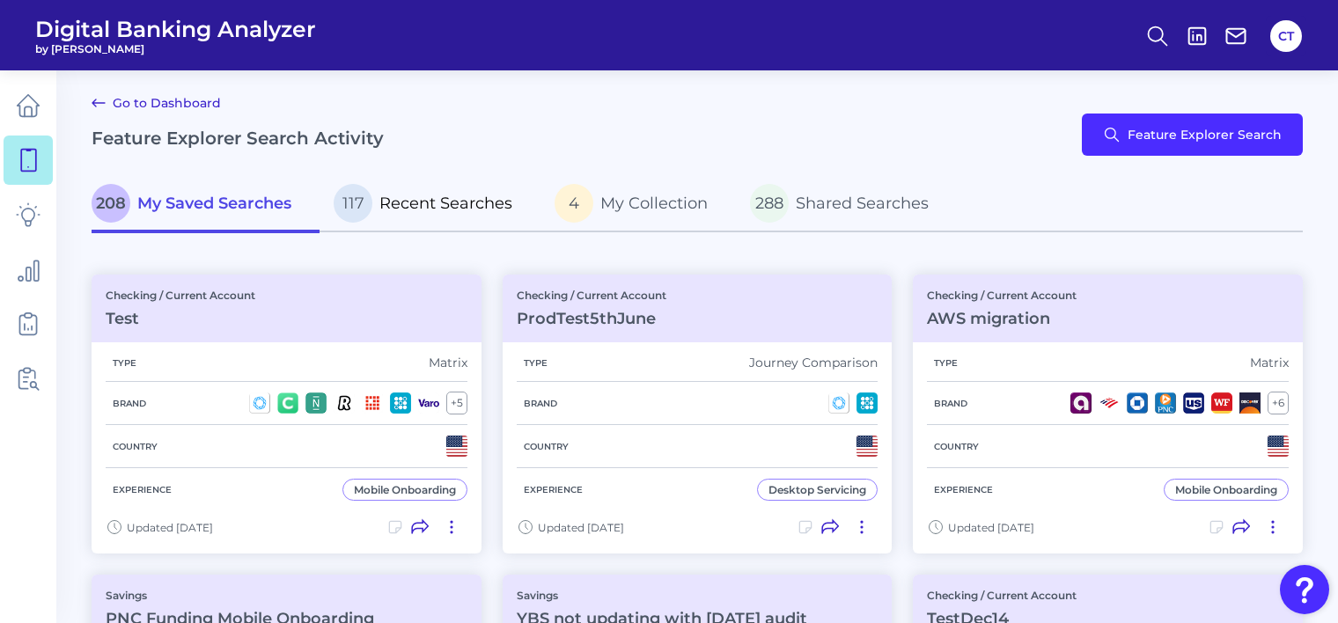
click at [419, 195] on span "Recent Searches" at bounding box center [445, 203] width 133 height 19
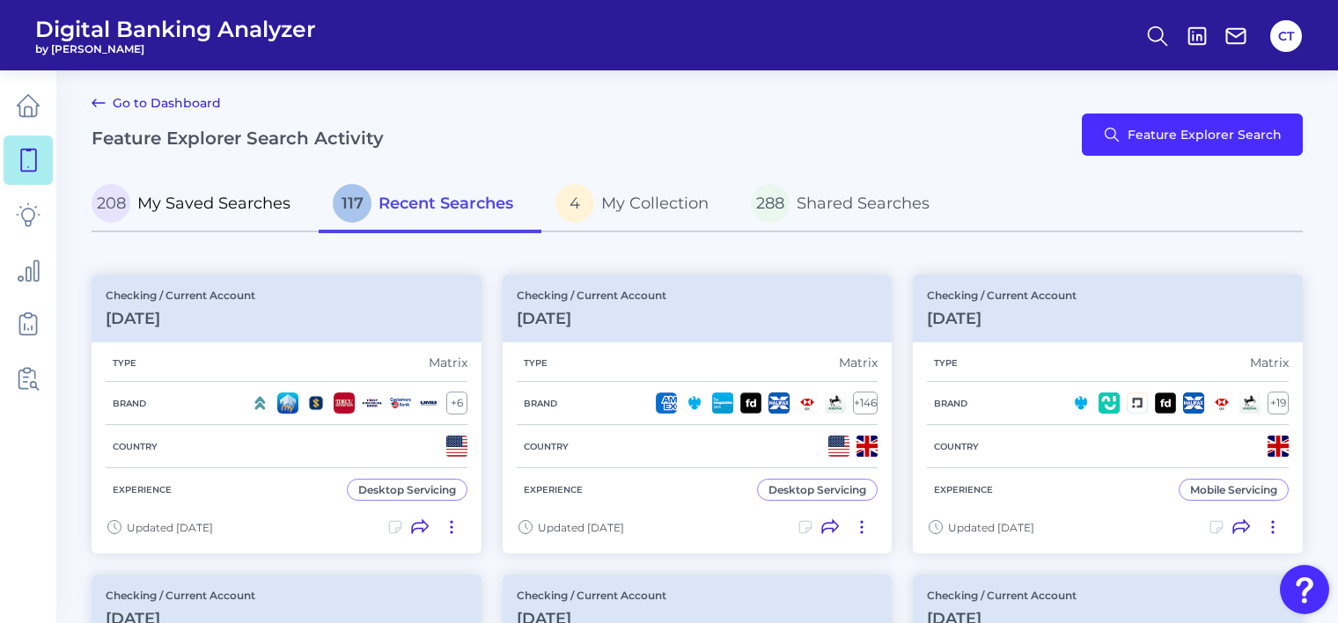
click at [253, 202] on span "My Saved Searches" at bounding box center [213, 203] width 153 height 19
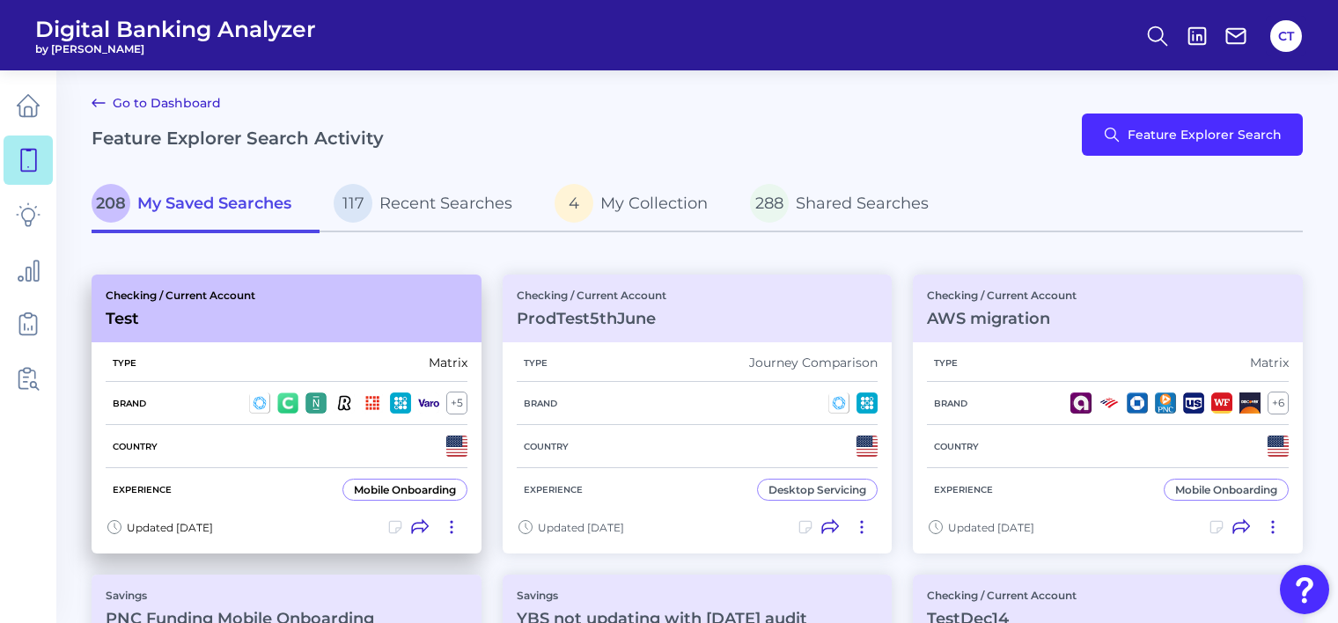
click at [452, 523] on icon at bounding box center [452, 527] width 18 height 18
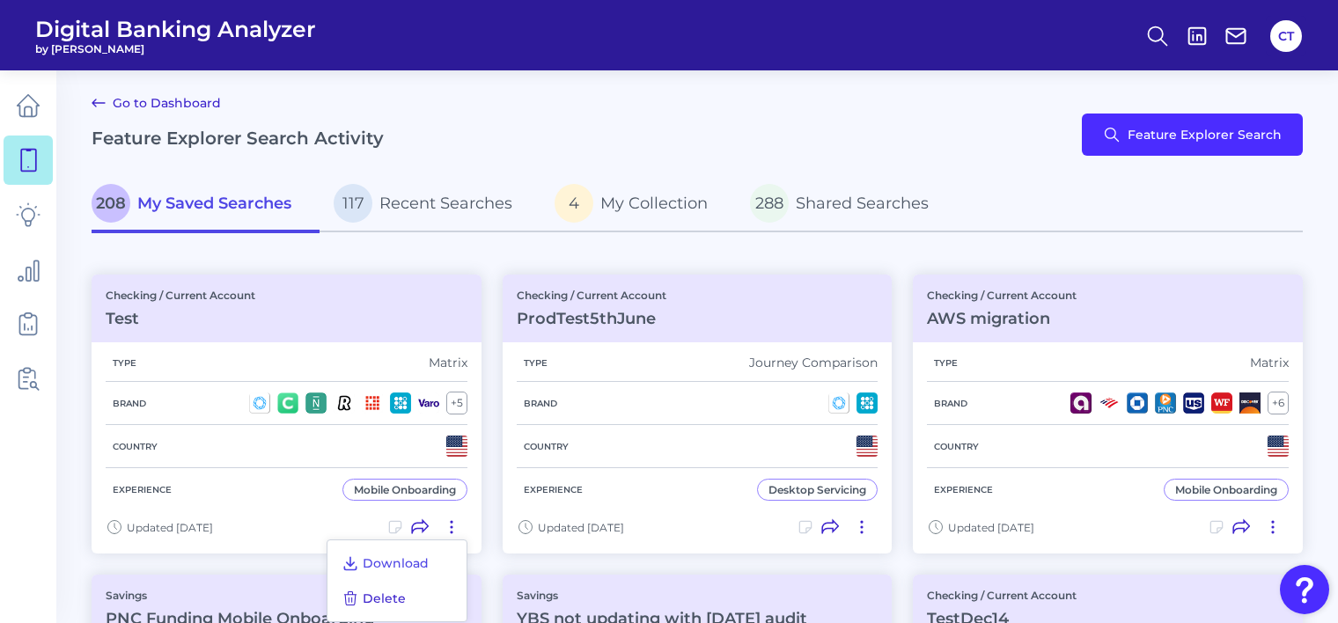
click at [386, 594] on span "Delete" at bounding box center [384, 599] width 43 height 16
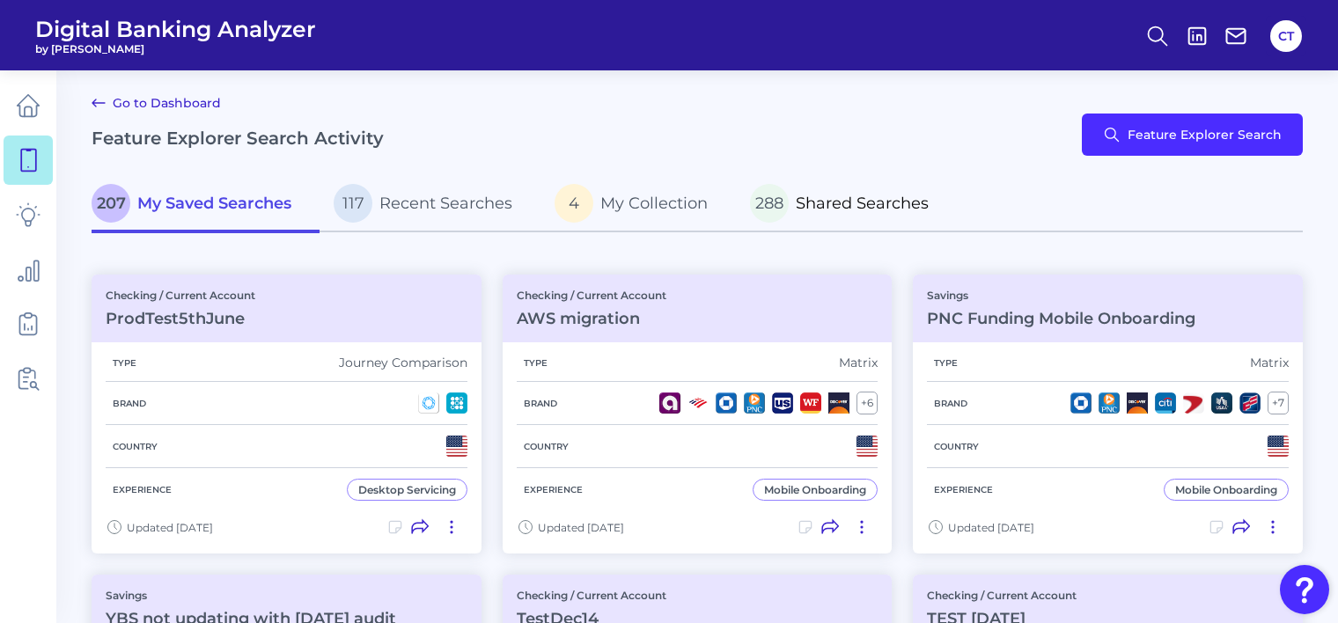
click at [843, 198] on span "Shared Searches" at bounding box center [862, 203] width 133 height 19
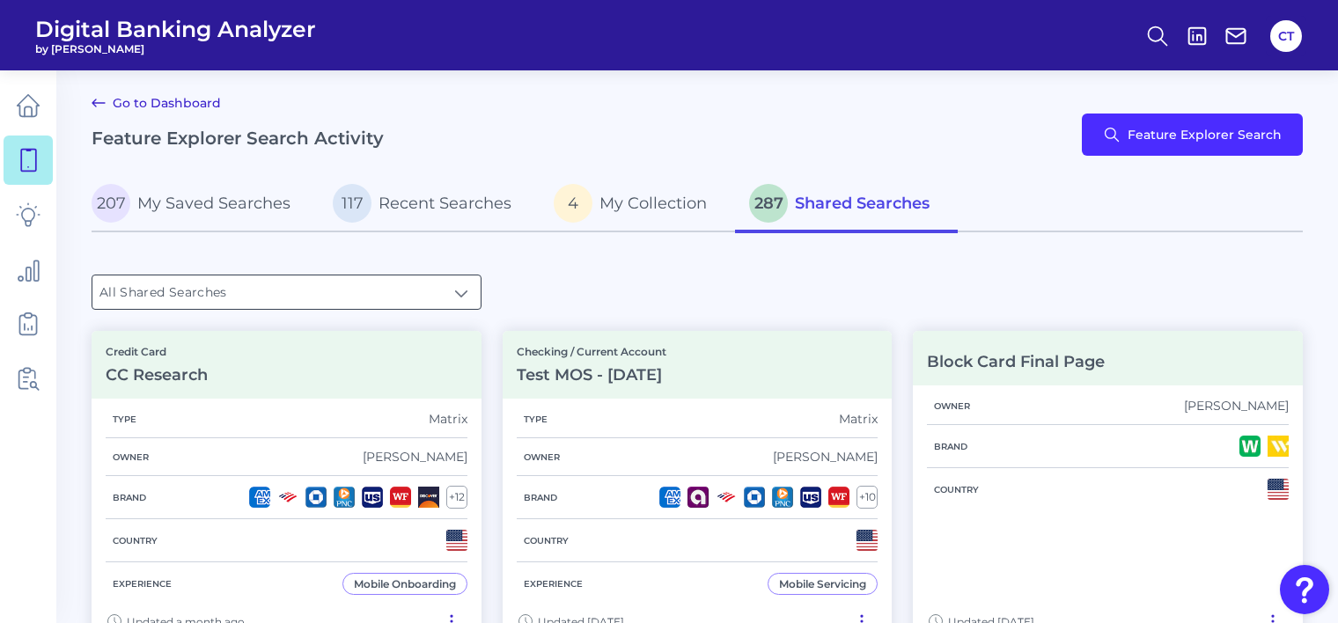
click at [281, 295] on input "All Shared Searches" at bounding box center [286, 291] width 388 height 33
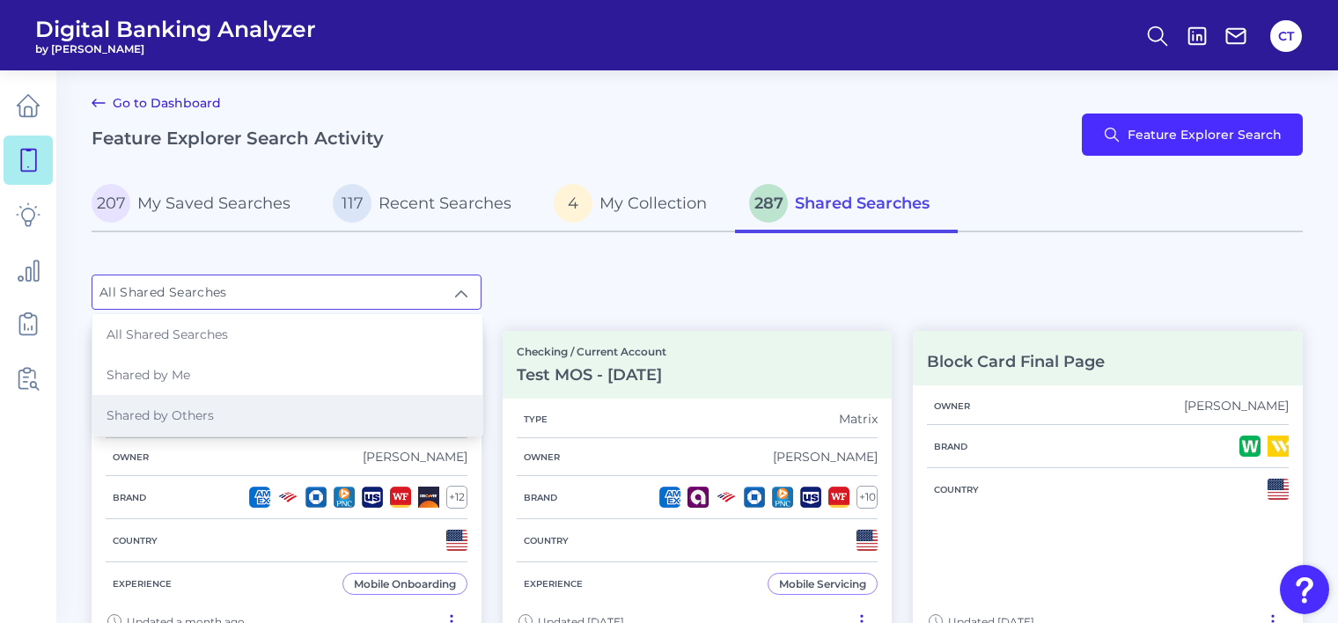
click at [208, 418] on span "Shared by Others" at bounding box center [159, 416] width 107 height 16
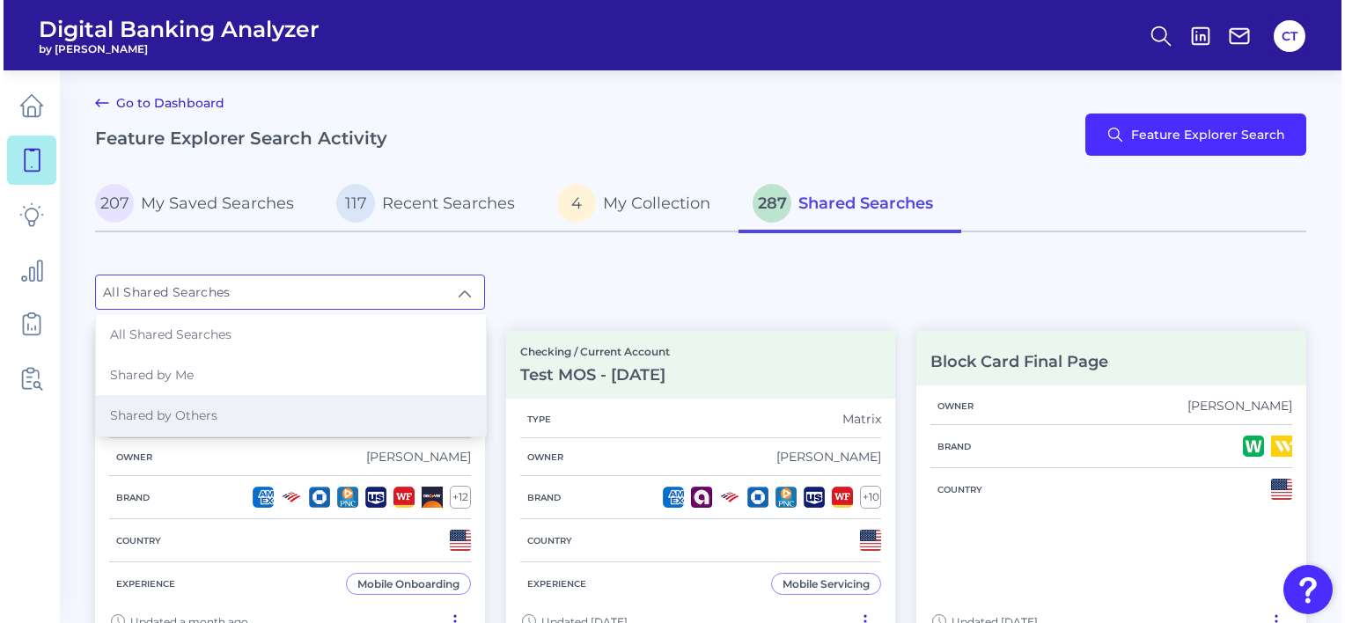
type input "Shared by Others"
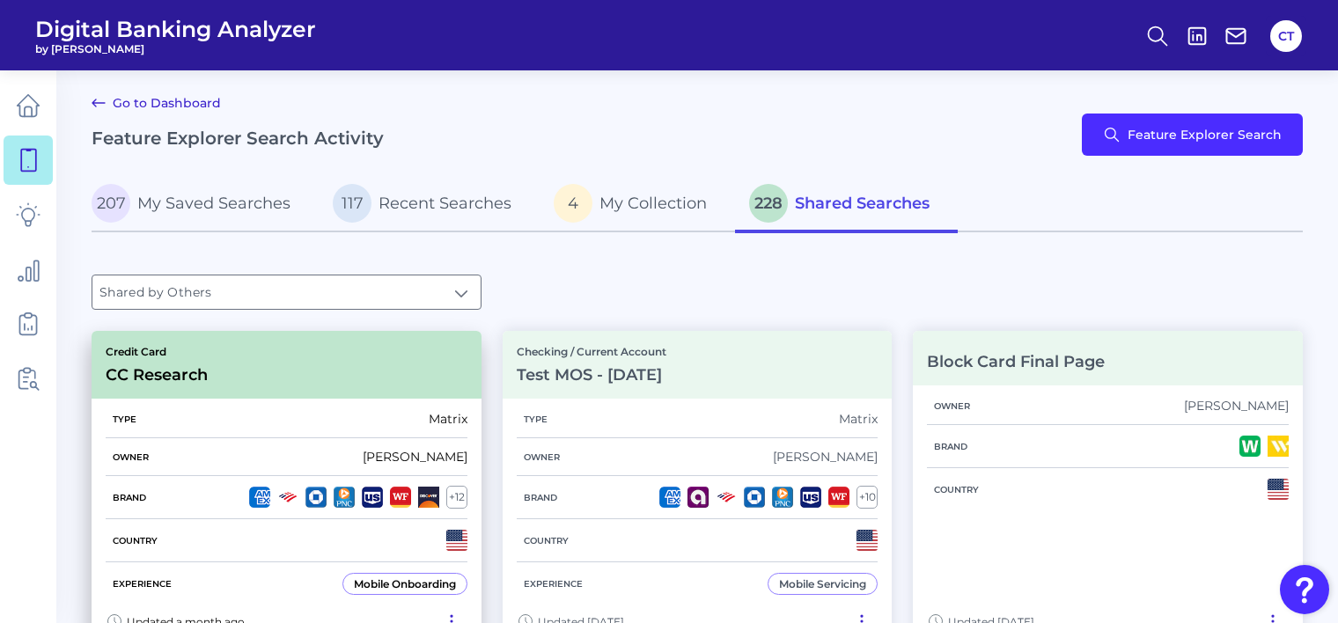
click at [261, 415] on div "Type Matrix" at bounding box center [287, 419] width 362 height 38
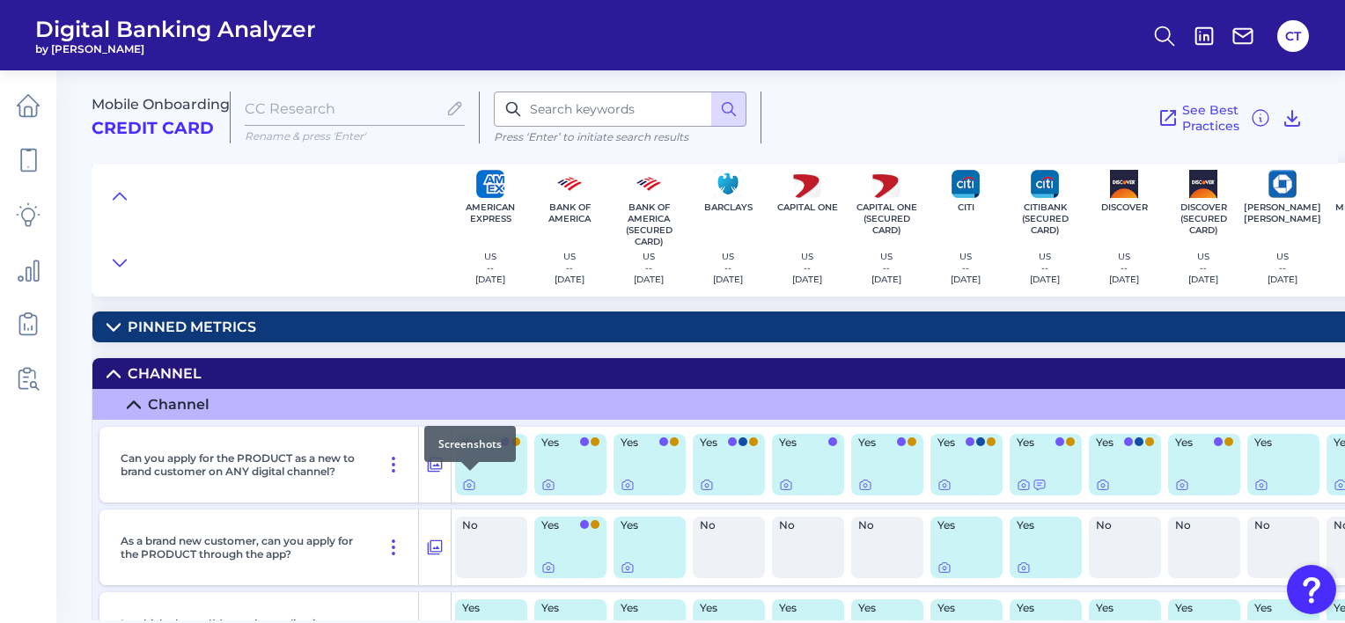
click at [471, 477] on div at bounding box center [470, 471] width 18 height 18
click at [468, 481] on icon at bounding box center [469, 485] width 14 height 14
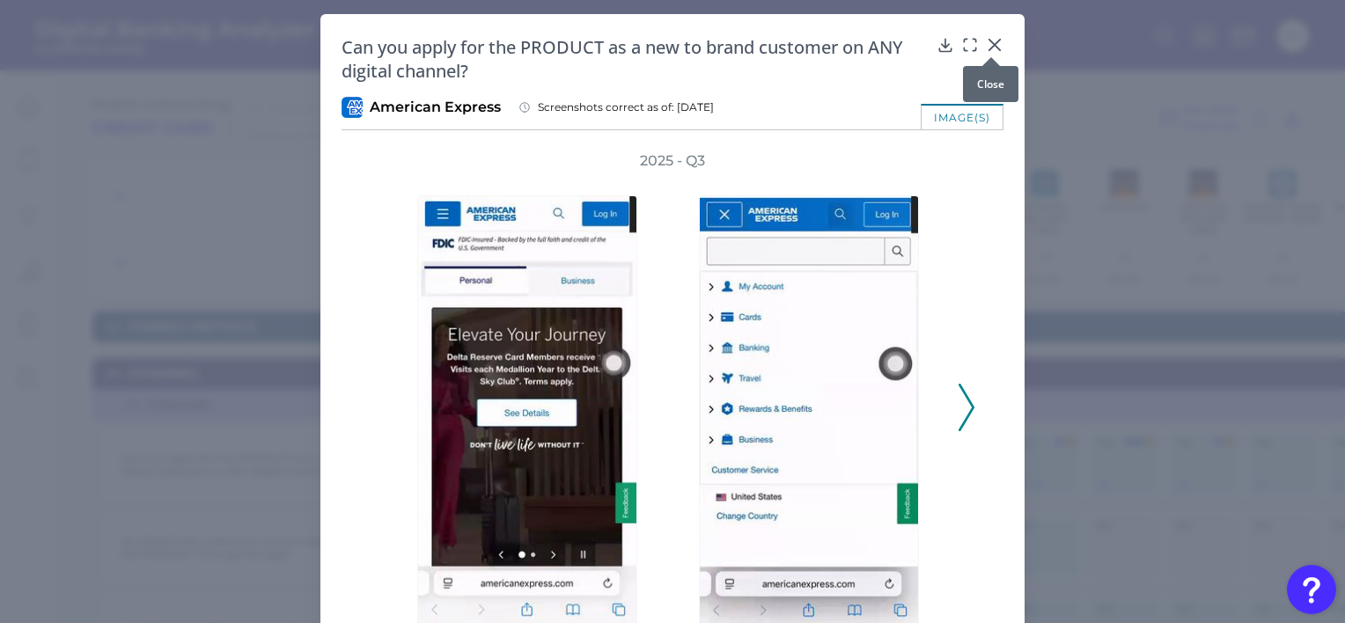
click at [986, 46] on icon at bounding box center [995, 45] width 18 height 18
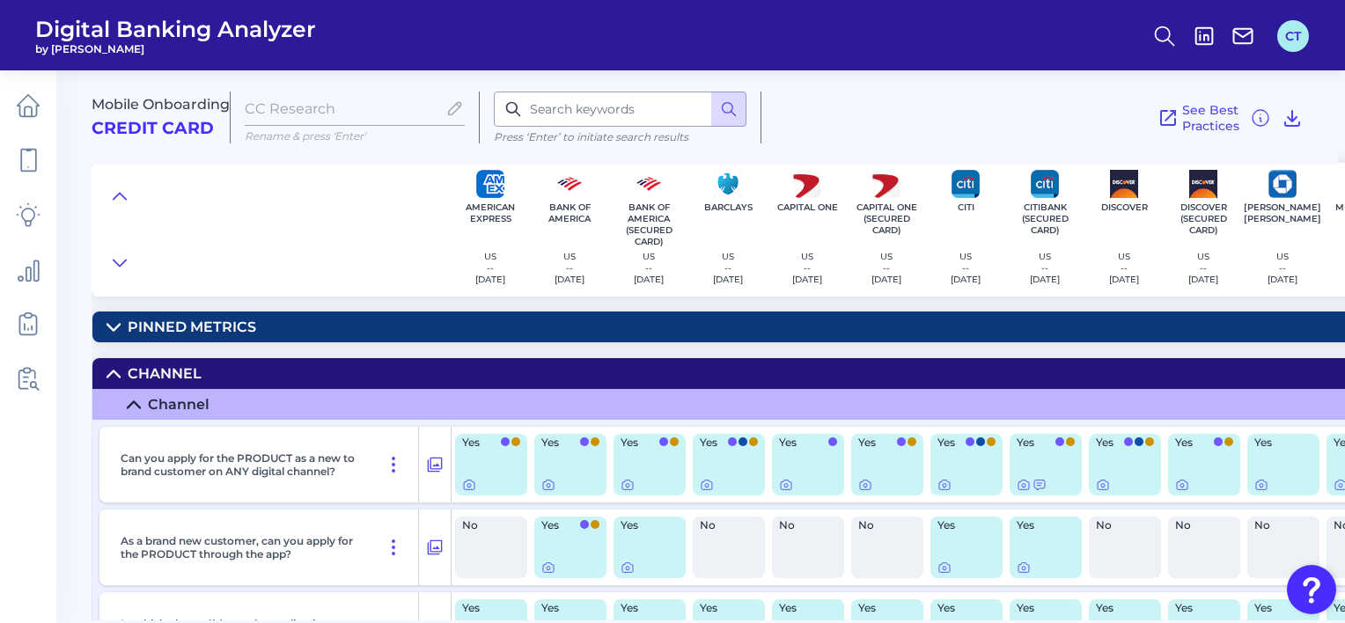
click at [1285, 40] on button "CT" at bounding box center [1293, 36] width 32 height 32
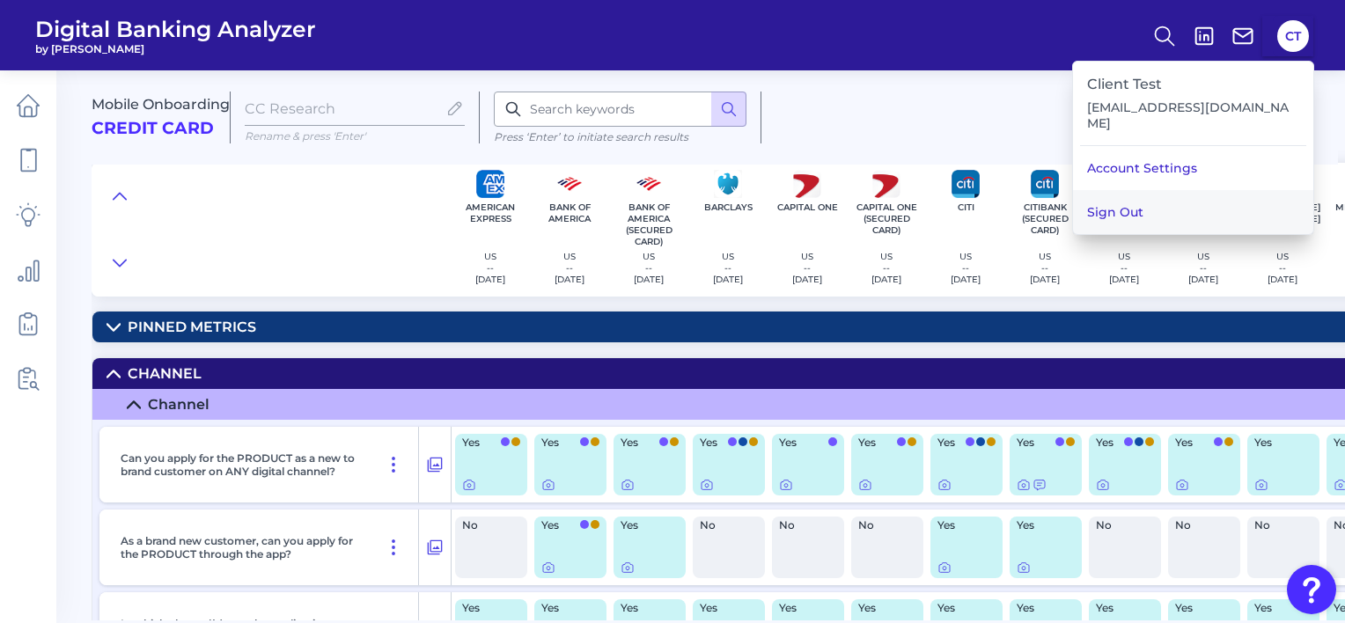
click at [1162, 199] on button "Sign Out" at bounding box center [1193, 212] width 240 height 44
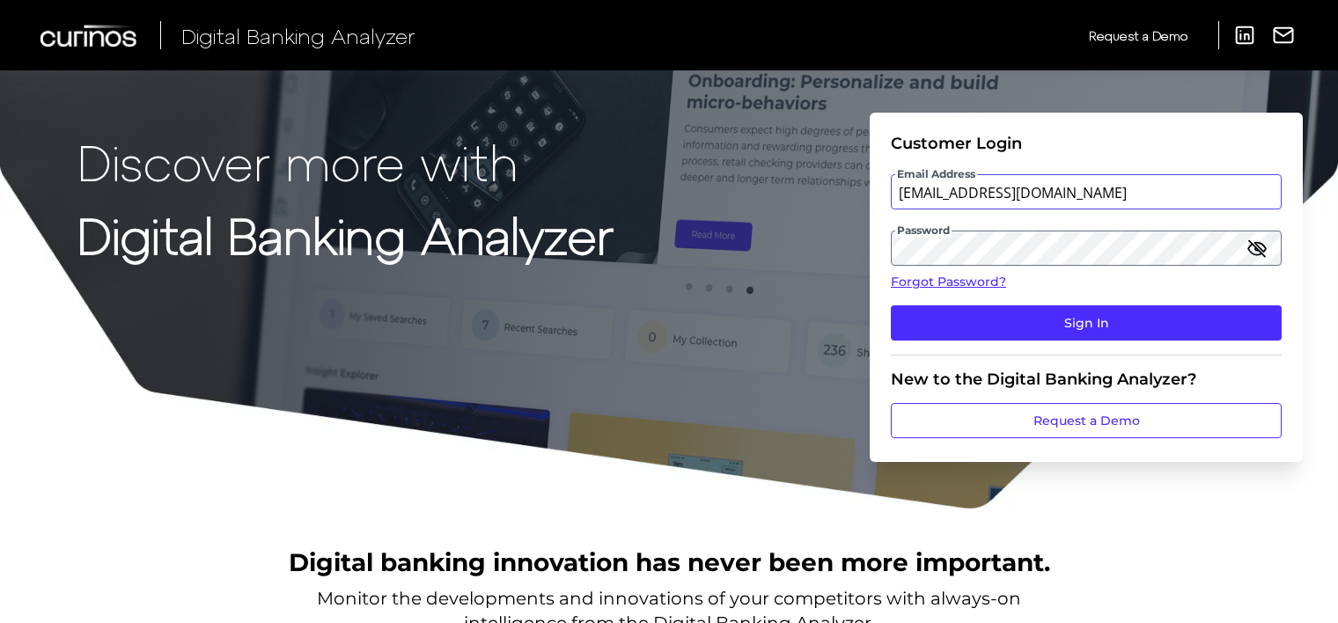
drag, startPoint x: 1081, startPoint y: 194, endPoint x: 882, endPoint y: 187, distance: 199.0
click at [882, 187] on form "Customer Login Email Address [EMAIL_ADDRESS][DOMAIN_NAME] Password Forgot Passw…" at bounding box center [1086, 287] width 433 height 349
type input "[EMAIL_ADDRESS][DOMAIN_NAME]"
click at [1258, 249] on icon "button" at bounding box center [1257, 248] width 16 height 16
click at [724, 285] on div "Discover more with Digital Banking Analyzer Customer Login Email Address [EMAIL…" at bounding box center [669, 255] width 1338 height 510
